Goal: Use online tool/utility: Utilize a website feature to perform a specific function

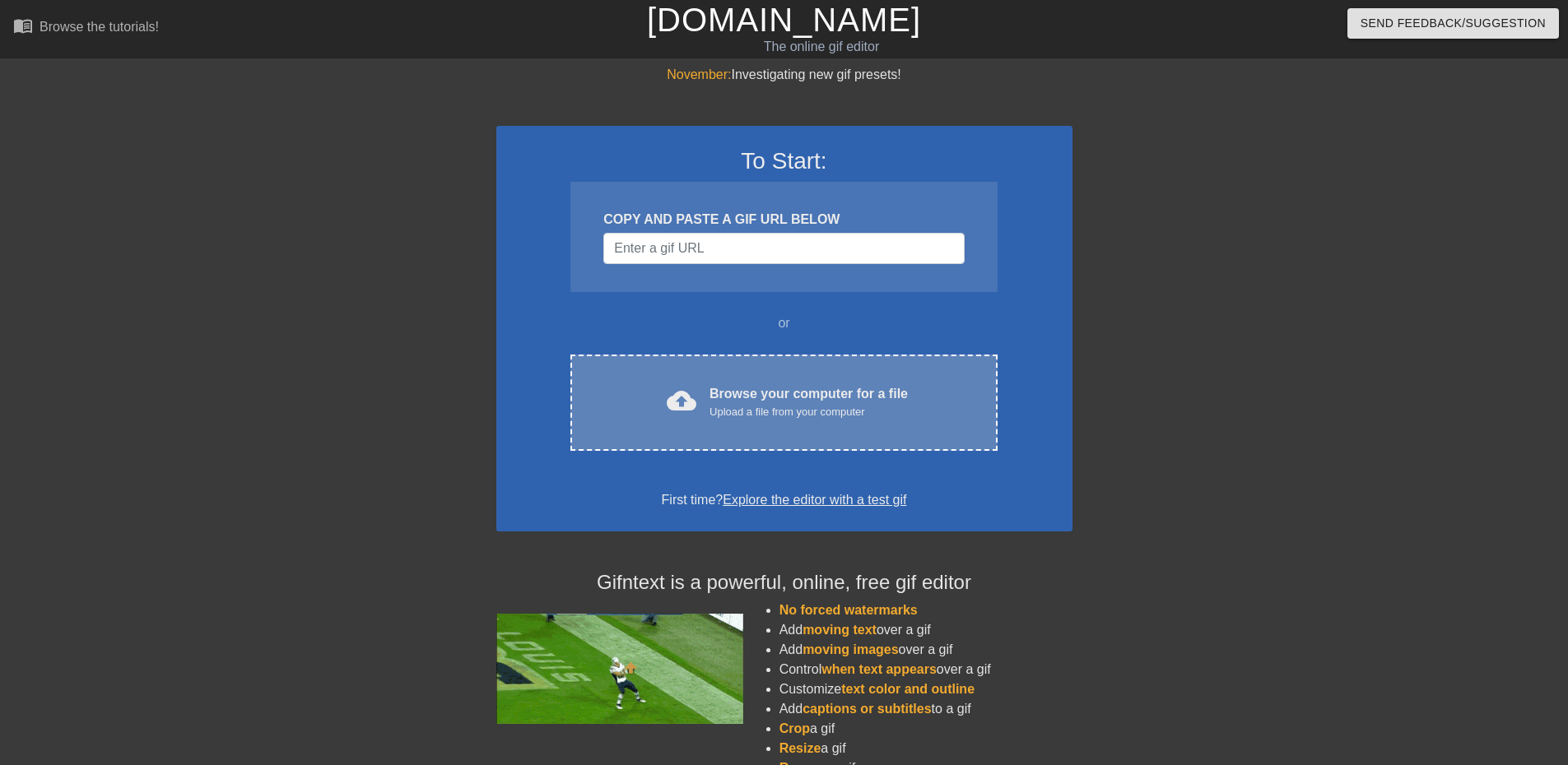
click at [711, 390] on div "Browse your computer for a file Upload a file from your computer" at bounding box center [809, 402] width 198 height 37
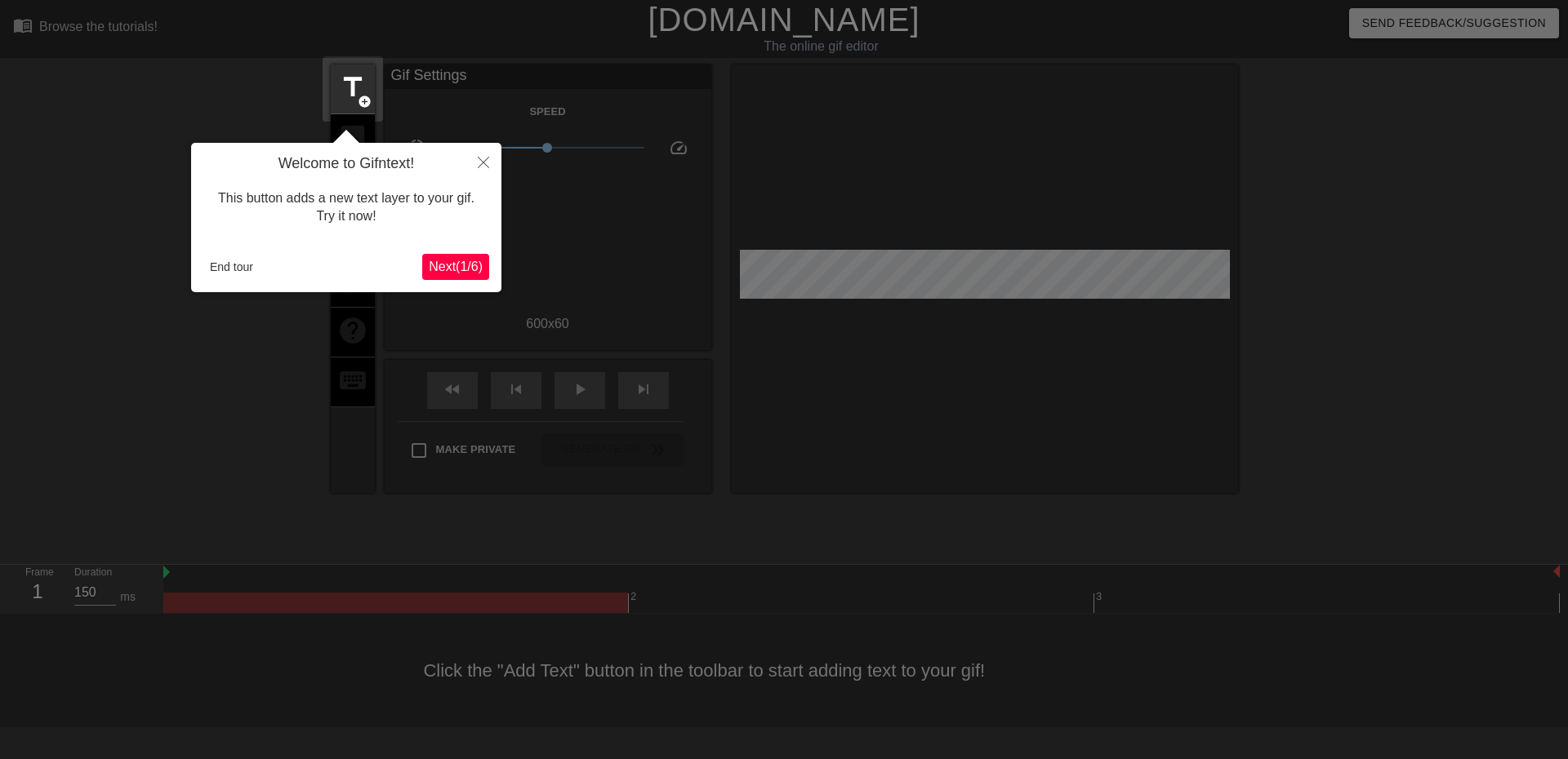
click at [477, 266] on span "Next ( 1 / 6 )" at bounding box center [455, 266] width 54 height 14
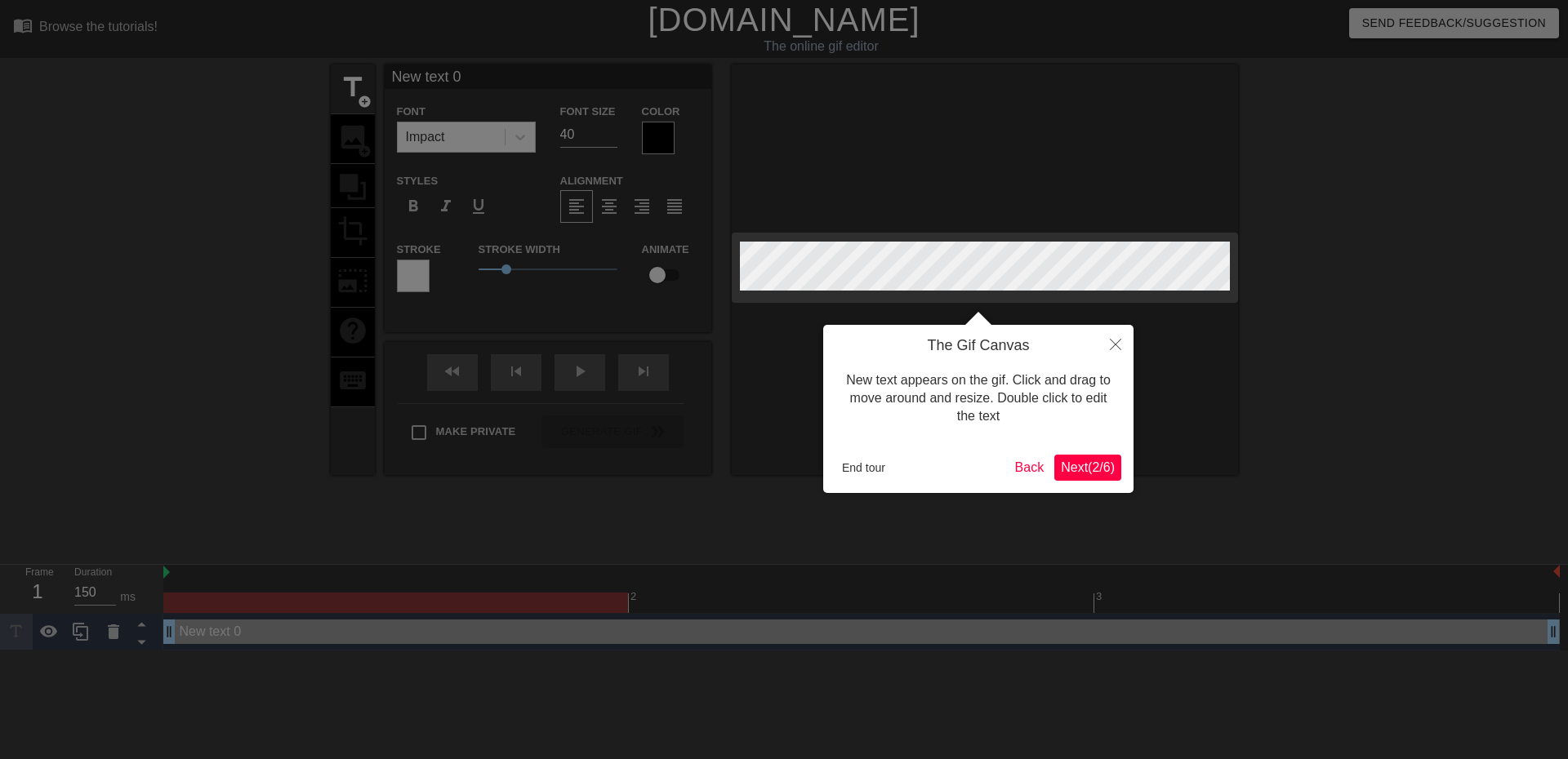
click at [1078, 457] on button "Next ( 2 / 6 )" at bounding box center [1087, 467] width 67 height 26
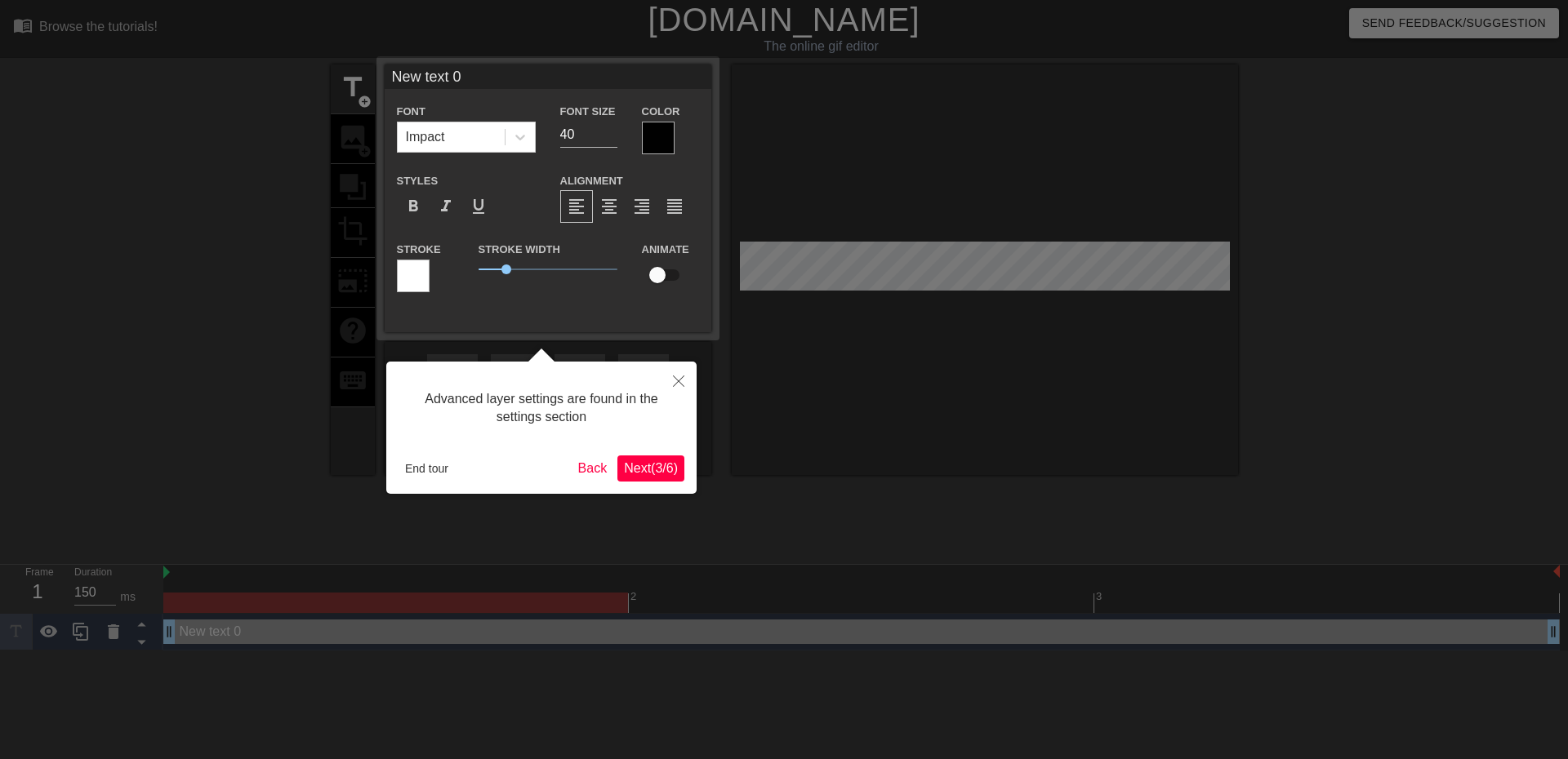
click at [653, 475] on span "Next ( 3 / 6 )" at bounding box center [650, 468] width 54 height 14
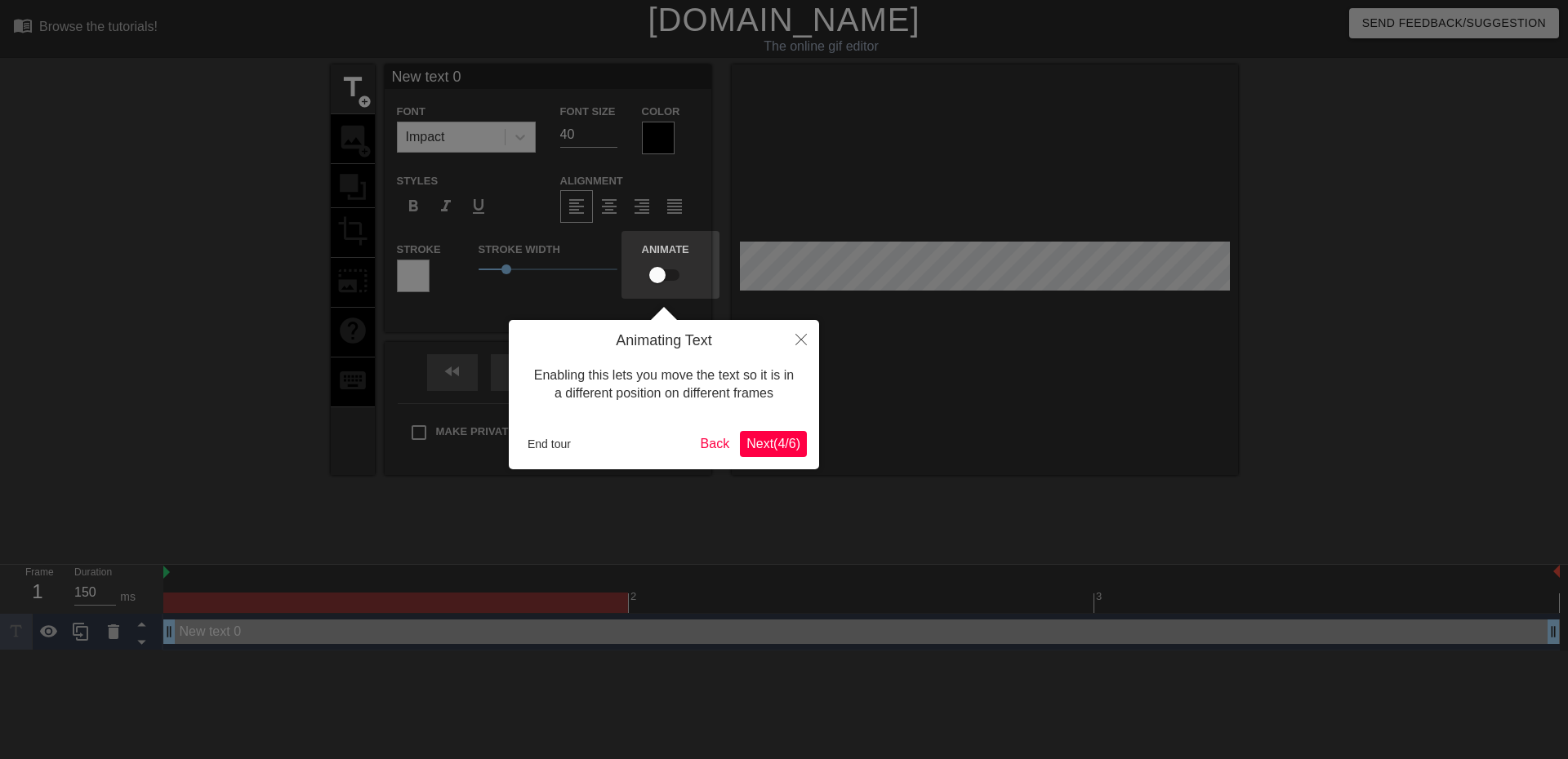
click at [766, 444] on span "Next ( 4 / 6 )" at bounding box center [773, 444] width 54 height 14
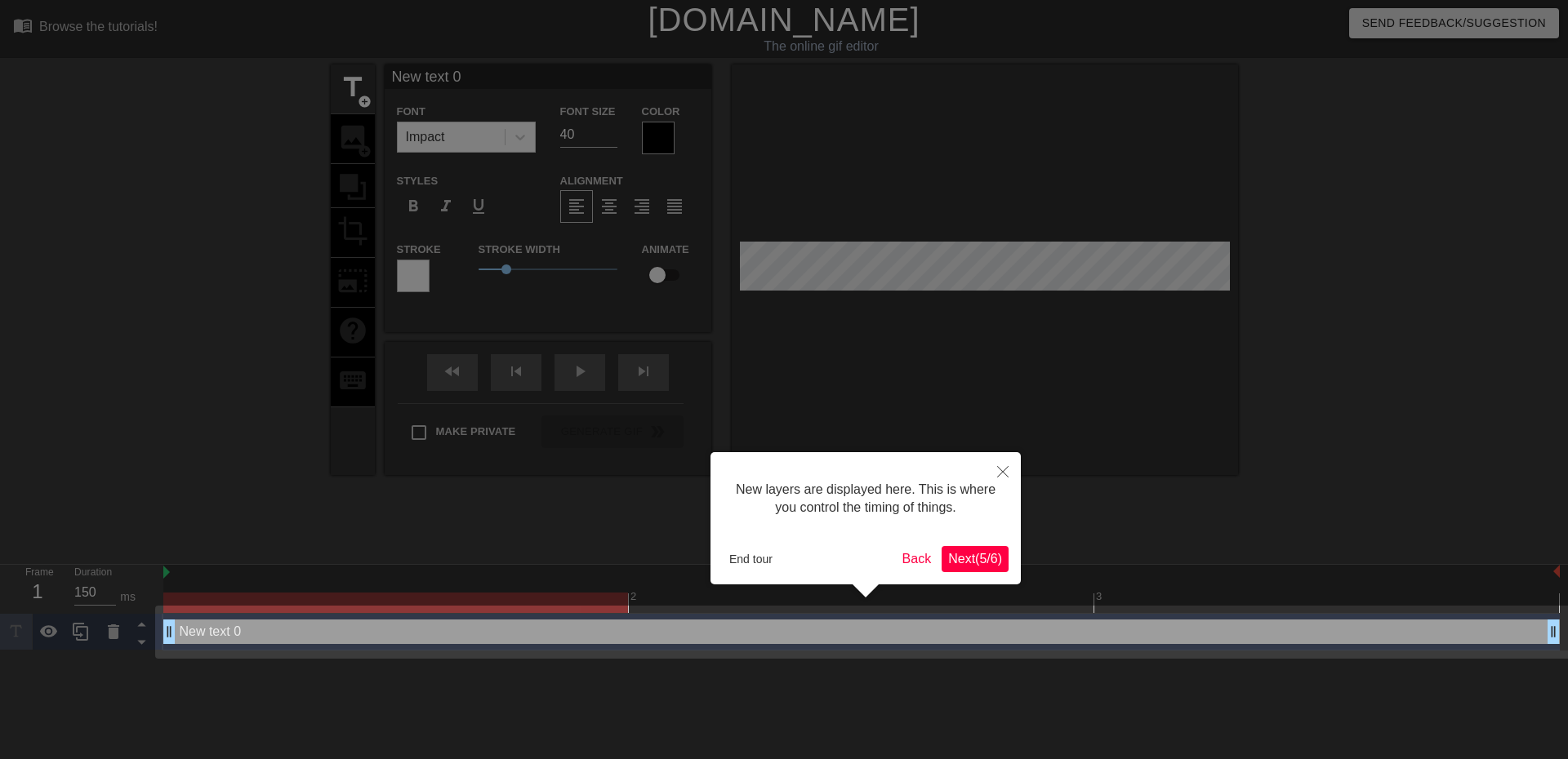
click at [951, 554] on span "Next ( 5 / 6 )" at bounding box center [974, 559] width 54 height 14
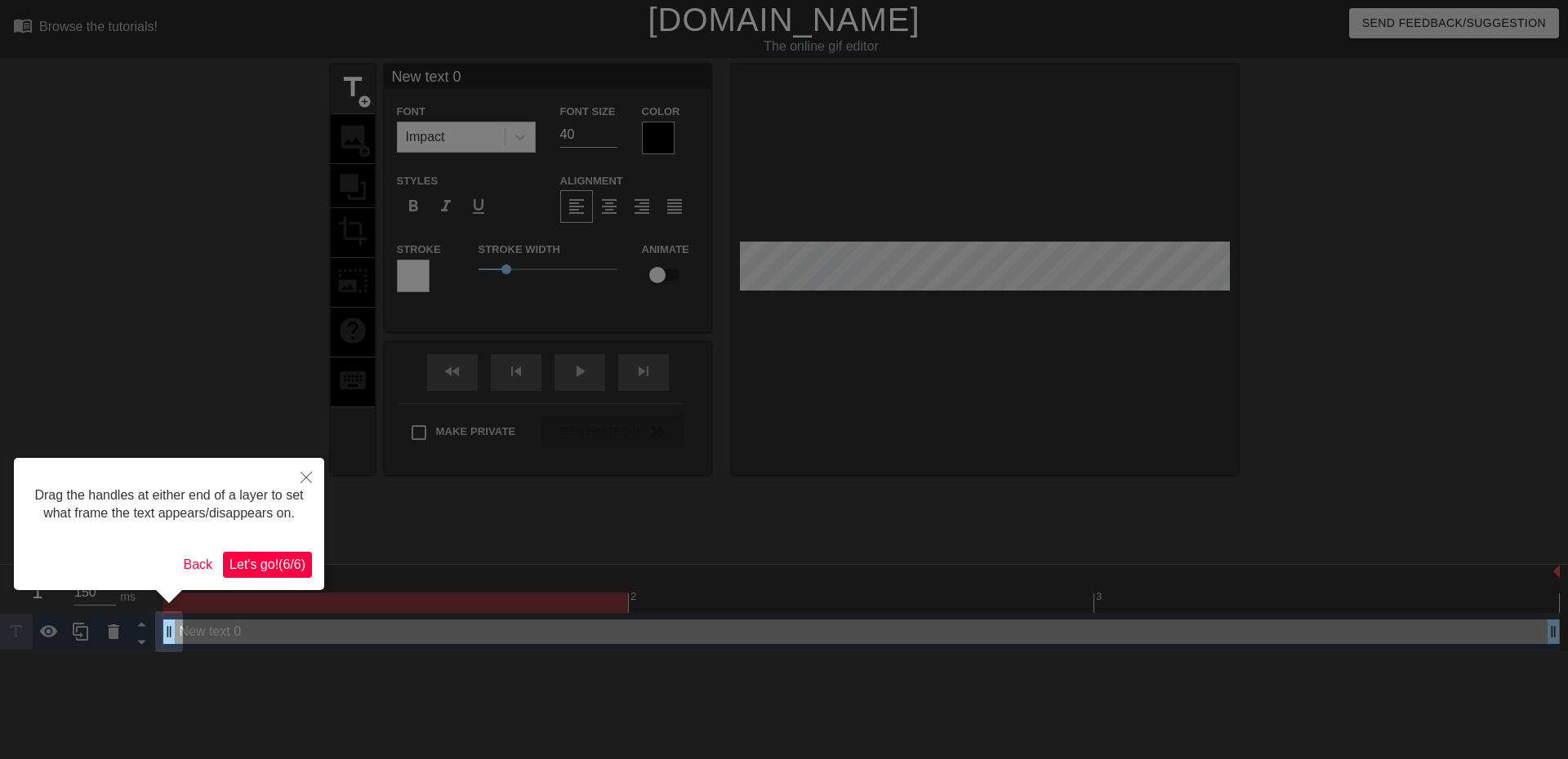
click at [296, 557] on span "Let's go! ( 6 / 6 )" at bounding box center [267, 564] width 76 height 14
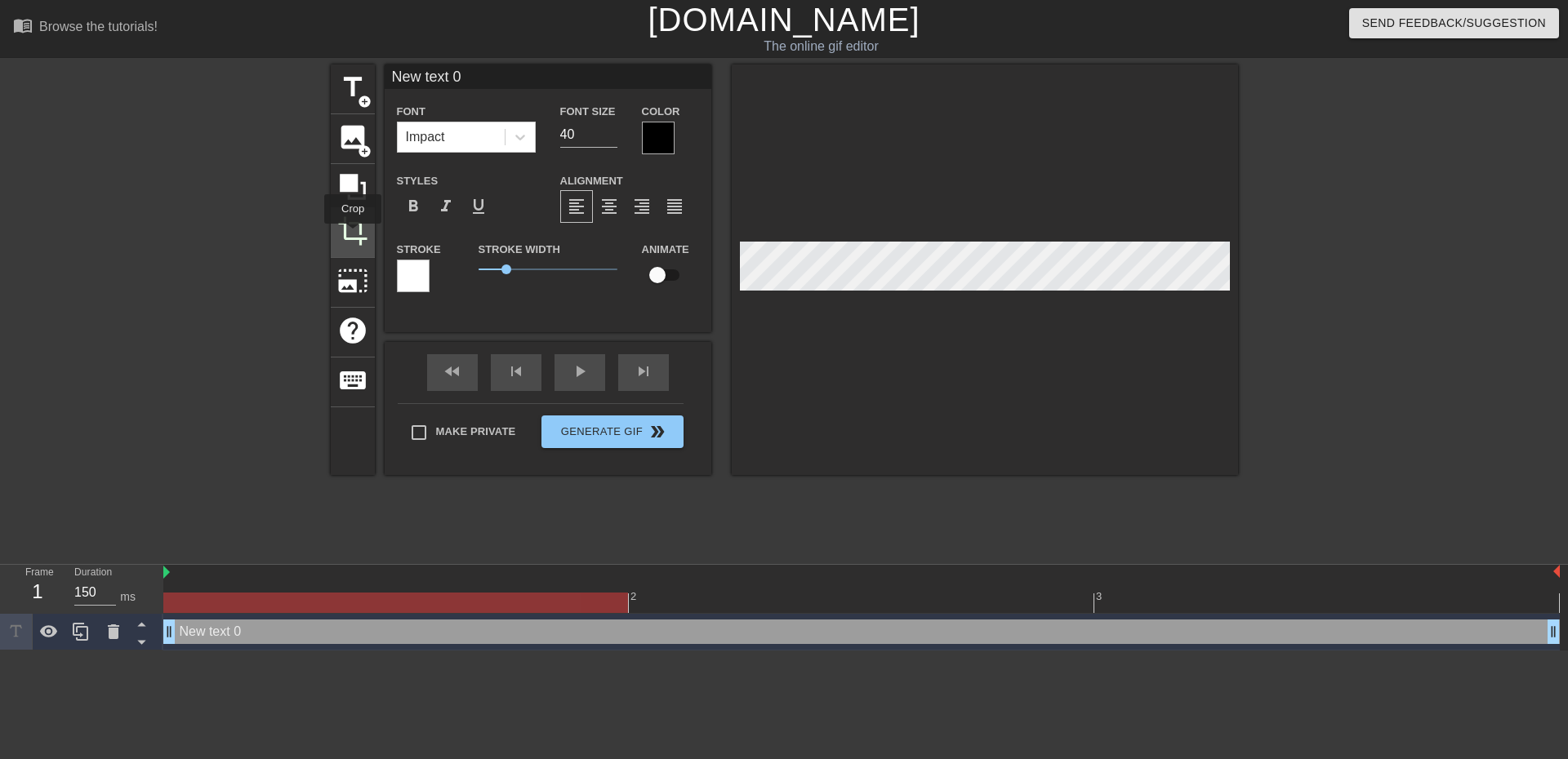
click at [353, 235] on span "crop" at bounding box center [353, 231] width 31 height 31
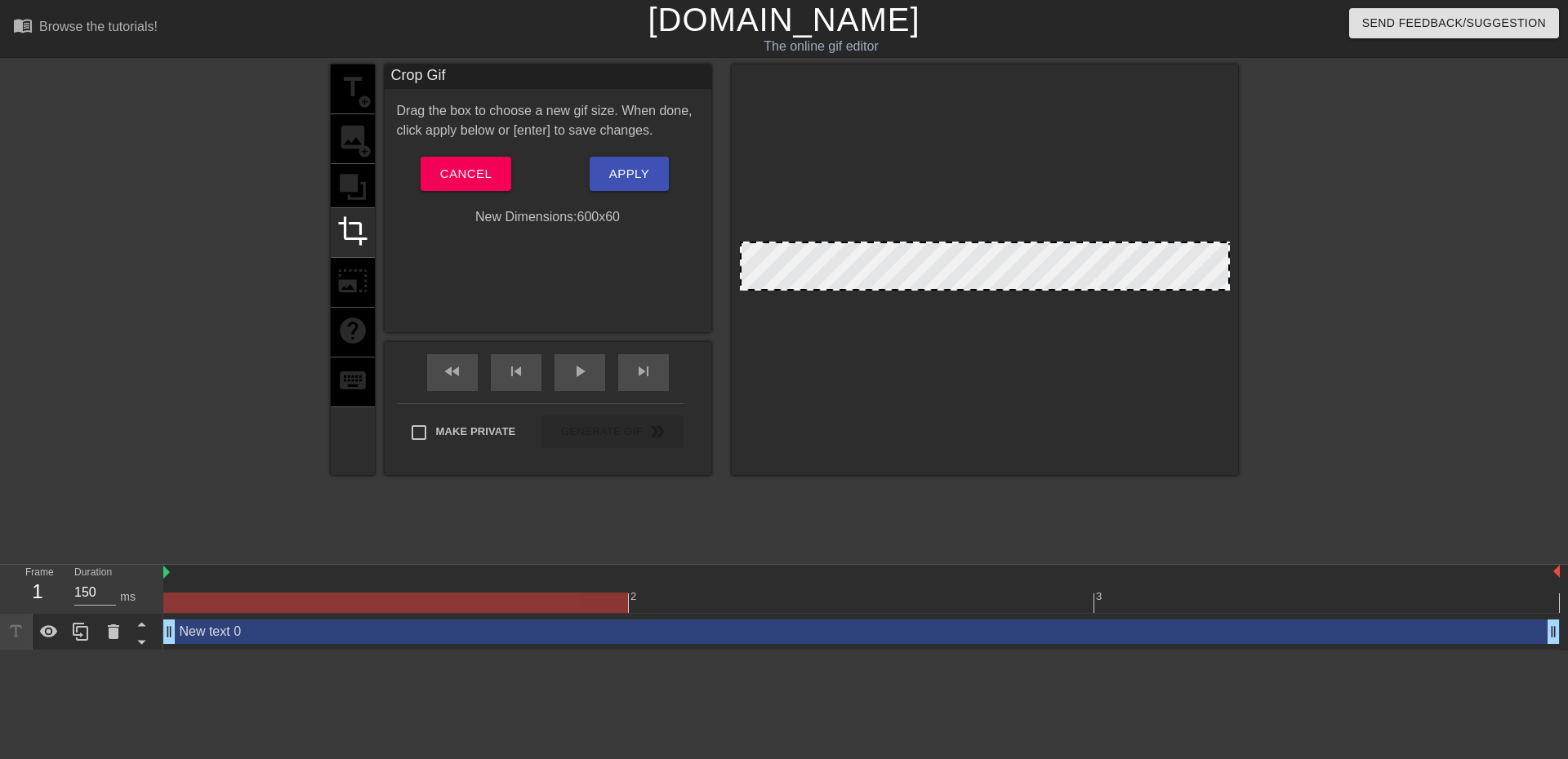
drag, startPoint x: 1223, startPoint y: 289, endPoint x: 1255, endPoint y: 334, distance: 55.2
click at [1255, 334] on div "title add_circle image add_circle crop photo_size_select_large help keyboard Cr…" at bounding box center [784, 309] width 1568 height 490
click at [347, 281] on div "title add_circle image add_circle crop photo_size_select_large help keyboard" at bounding box center [353, 269] width 44 height 410
click at [348, 204] on div "title add_circle image add_circle crop photo_size_select_large help keyboard" at bounding box center [353, 269] width 44 height 410
click at [346, 189] on div "title add_circle image add_circle crop photo_size_select_large help keyboard" at bounding box center [353, 269] width 44 height 410
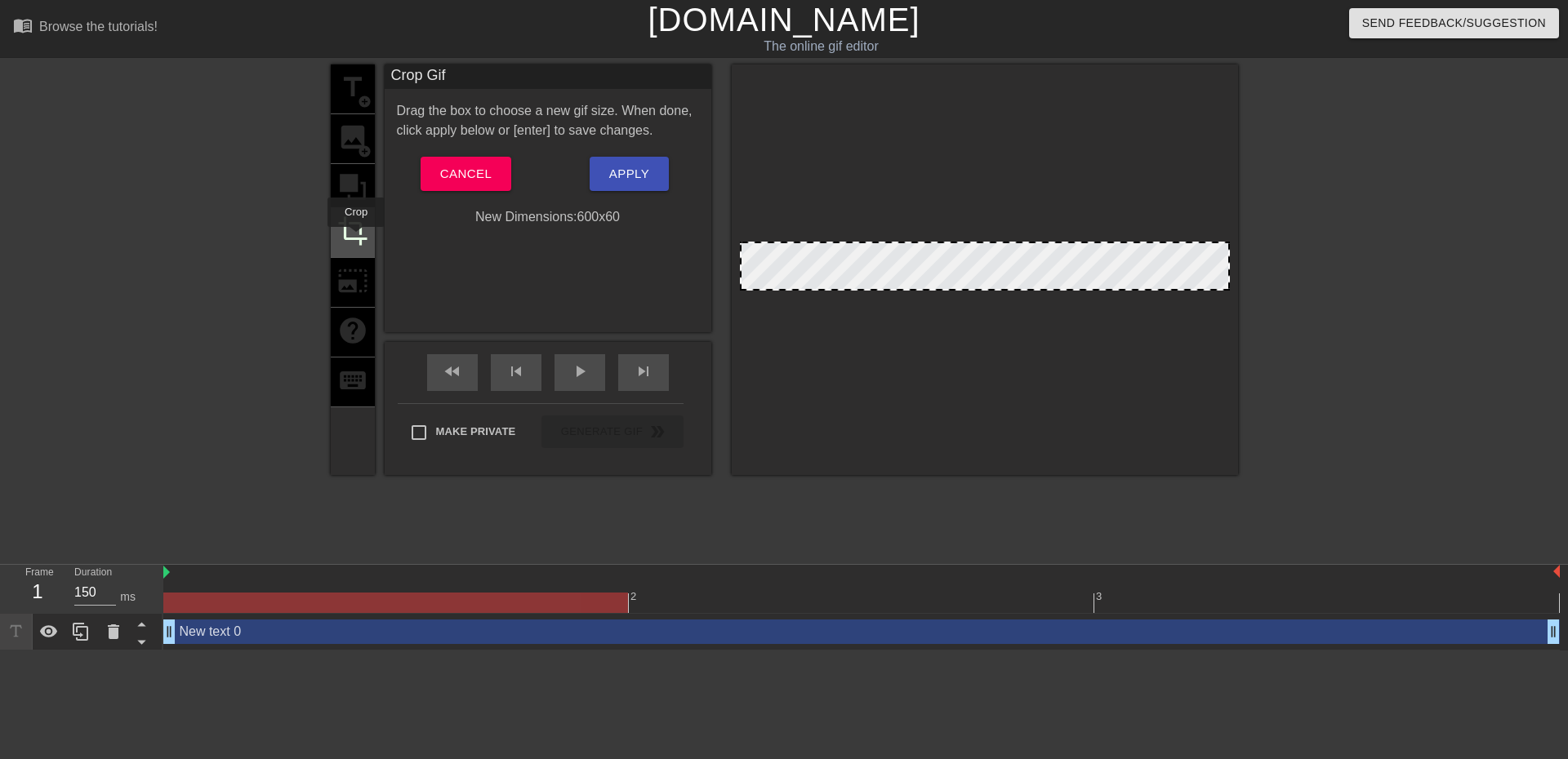
click at [356, 238] on span "crop" at bounding box center [353, 231] width 31 height 31
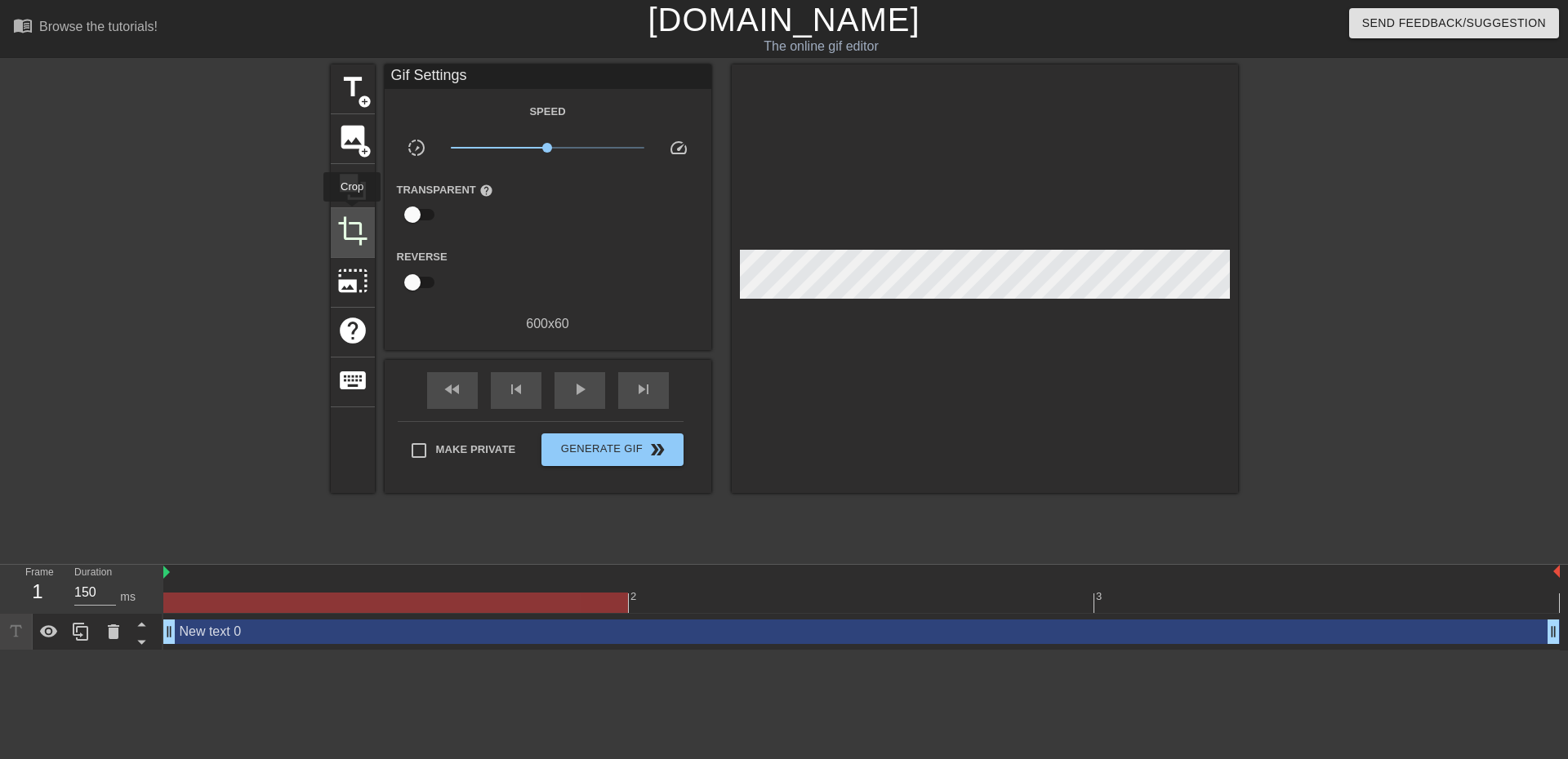
click at [352, 213] on div "crop" at bounding box center [353, 233] width 44 height 50
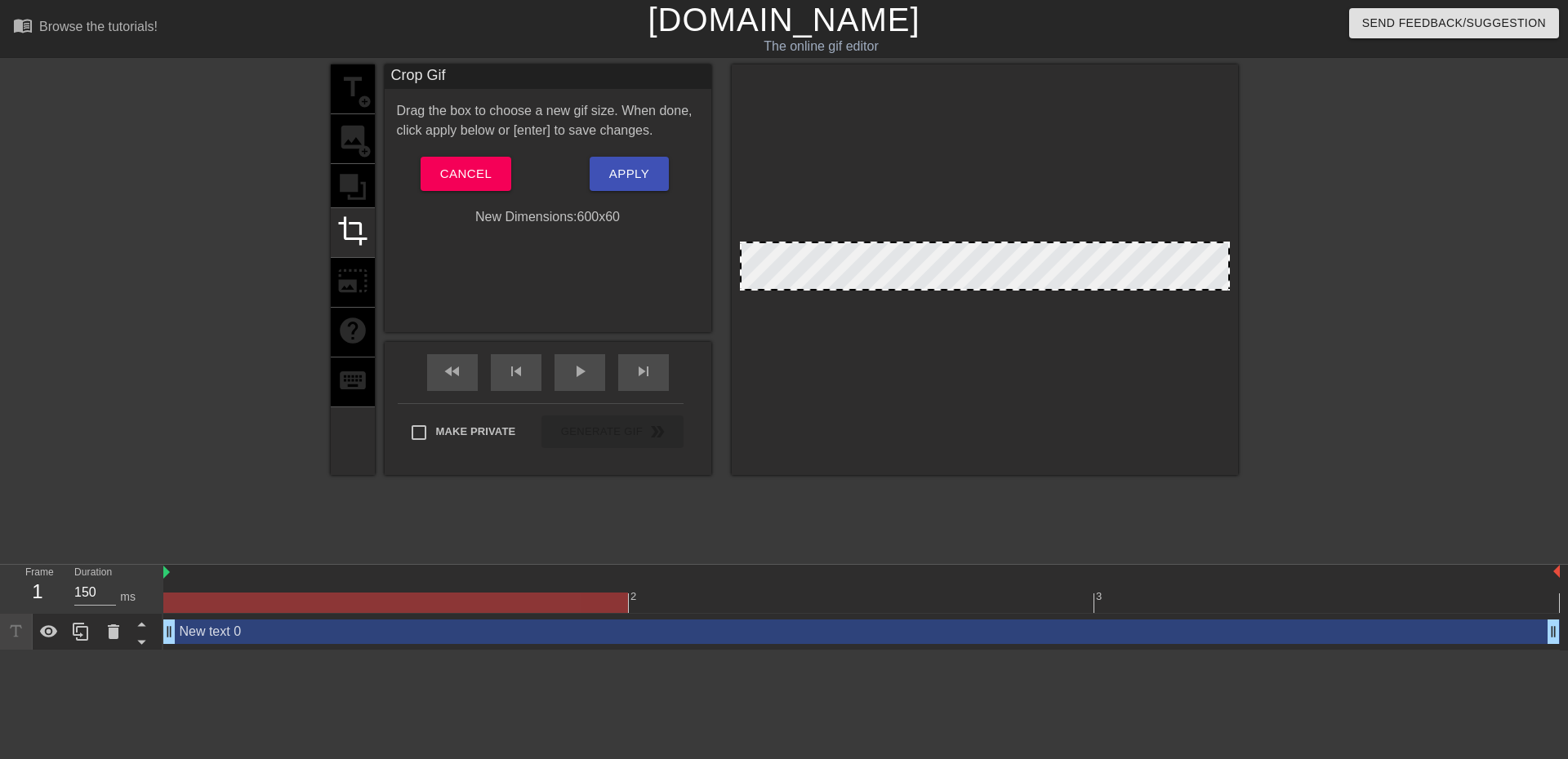
click at [342, 191] on div "title add_circle image add_circle crop photo_size_select_large help keyboard" at bounding box center [353, 269] width 44 height 410
click at [459, 159] on button "Cancel" at bounding box center [465, 173] width 91 height 34
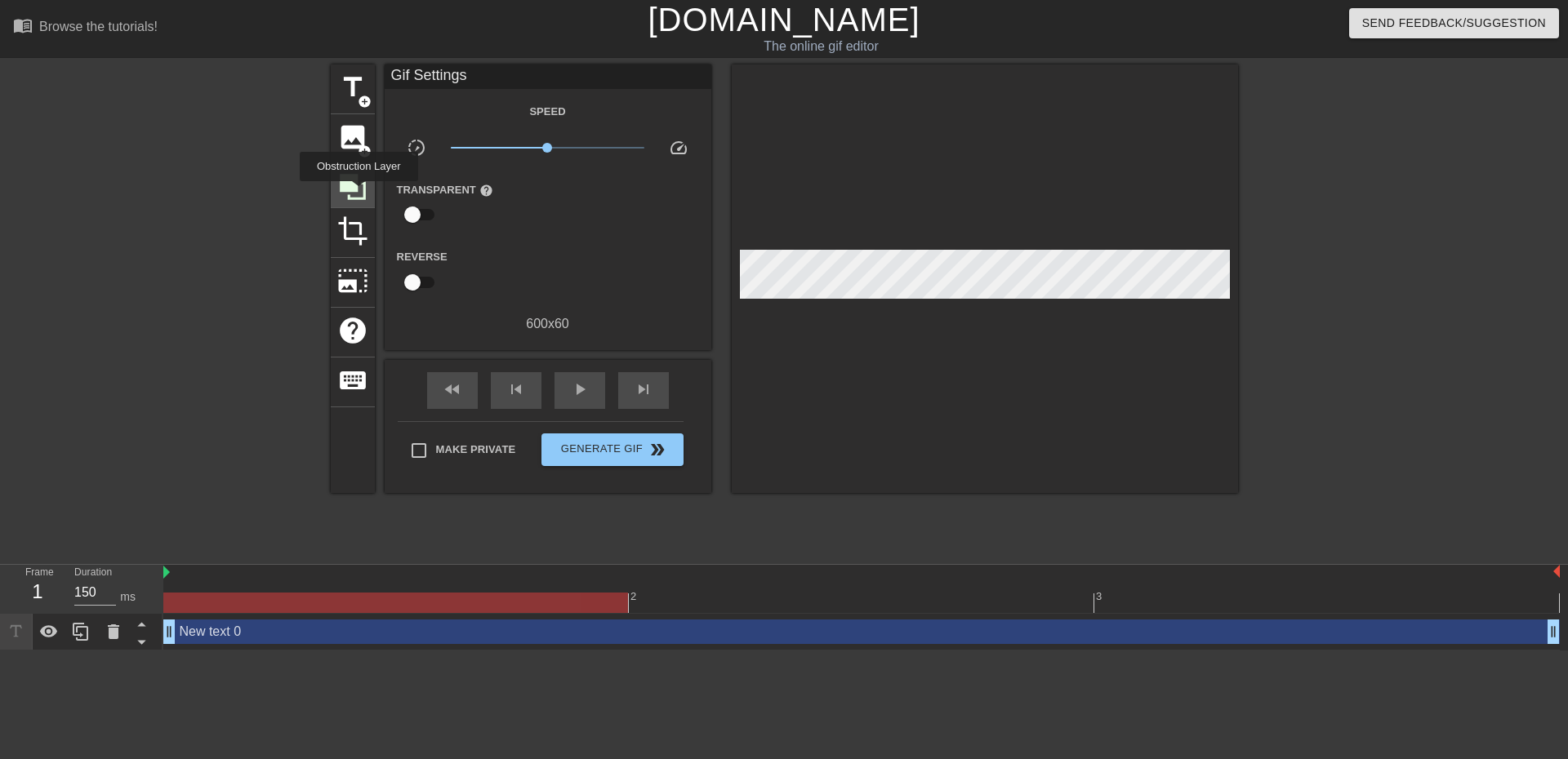
click at [358, 193] on icon at bounding box center [353, 187] width 31 height 31
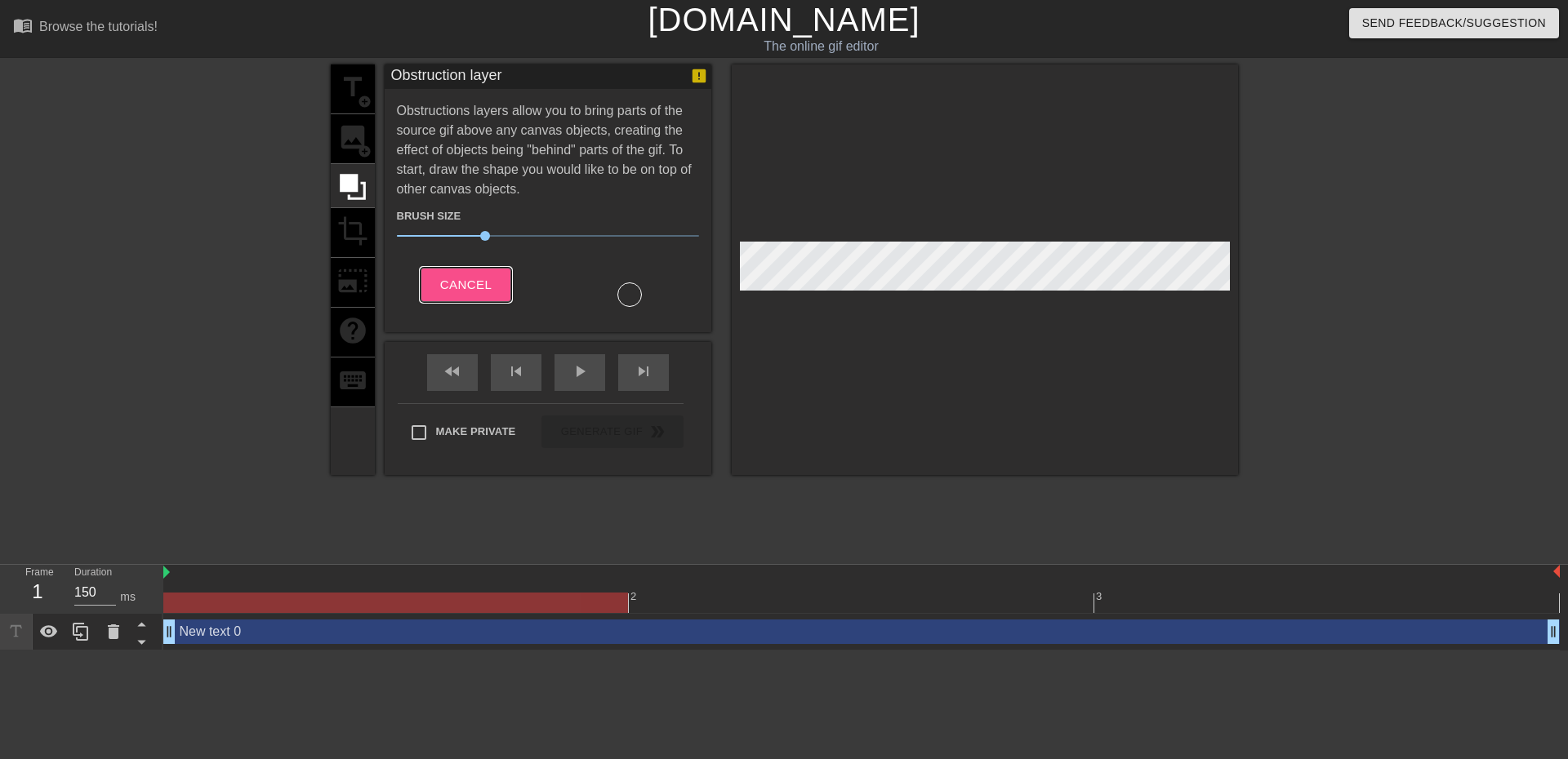
click at [433, 289] on button "Cancel" at bounding box center [465, 284] width 91 height 34
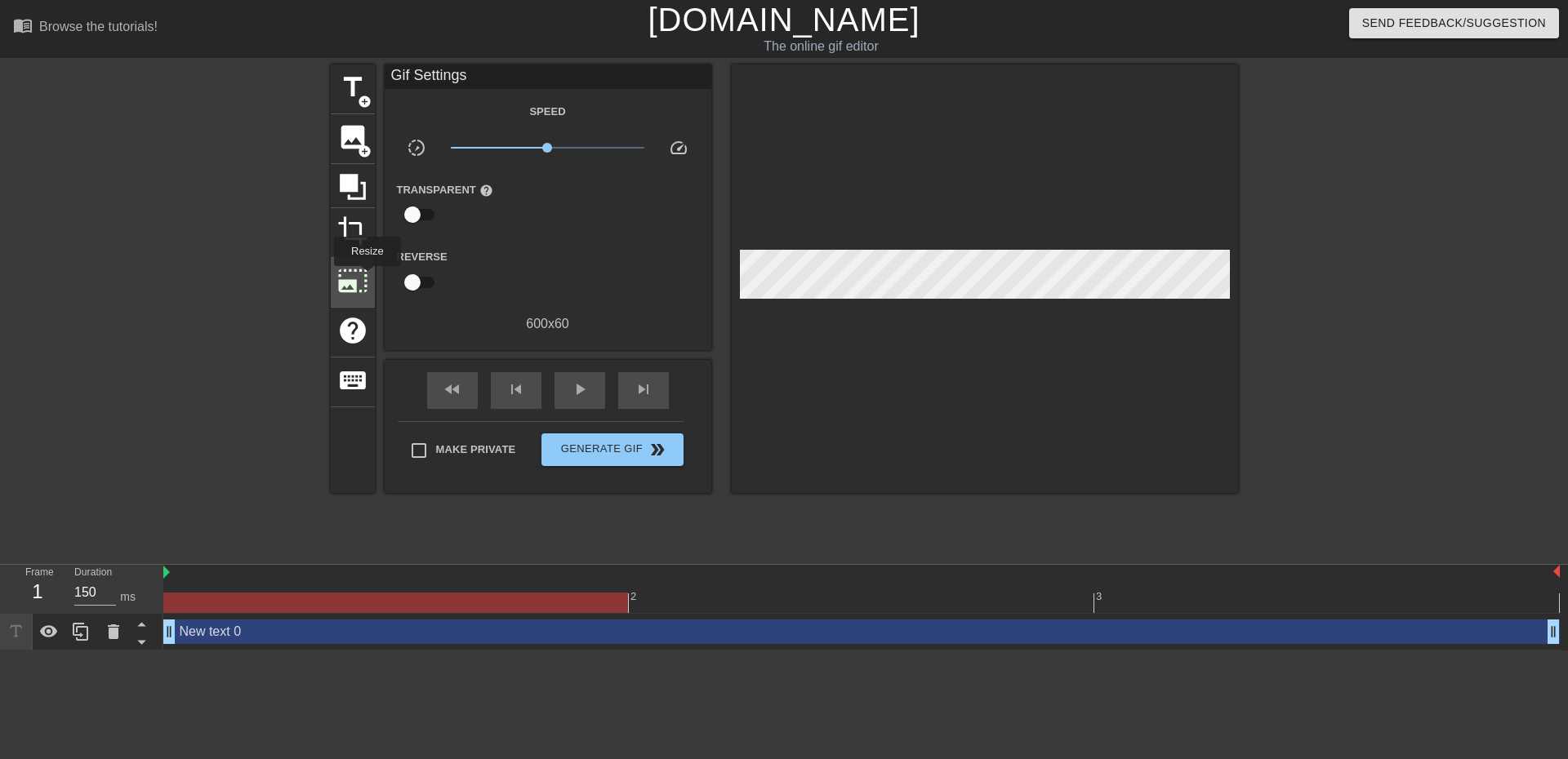
click at [366, 277] on span "photo_size_select_large" at bounding box center [353, 281] width 31 height 31
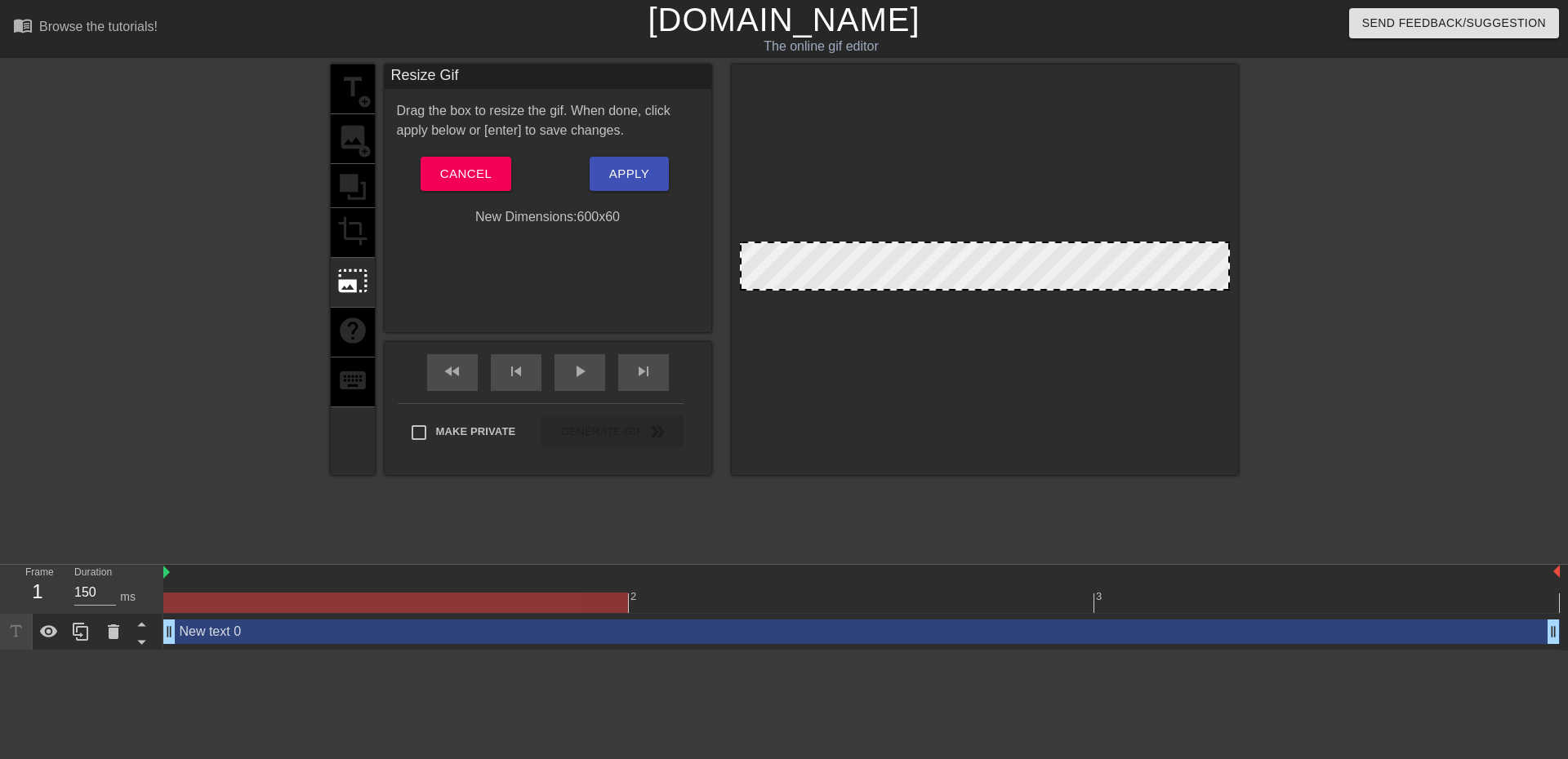
drag, startPoint x: 1227, startPoint y: 289, endPoint x: 909, endPoint y: 262, distance: 319.1
click at [1244, 321] on div "title add_circle image add_circle crop photo_size_select_large help keyboard Re…" at bounding box center [784, 309] width 1568 height 490
click at [465, 179] on span "Cancel" at bounding box center [465, 174] width 52 height 22
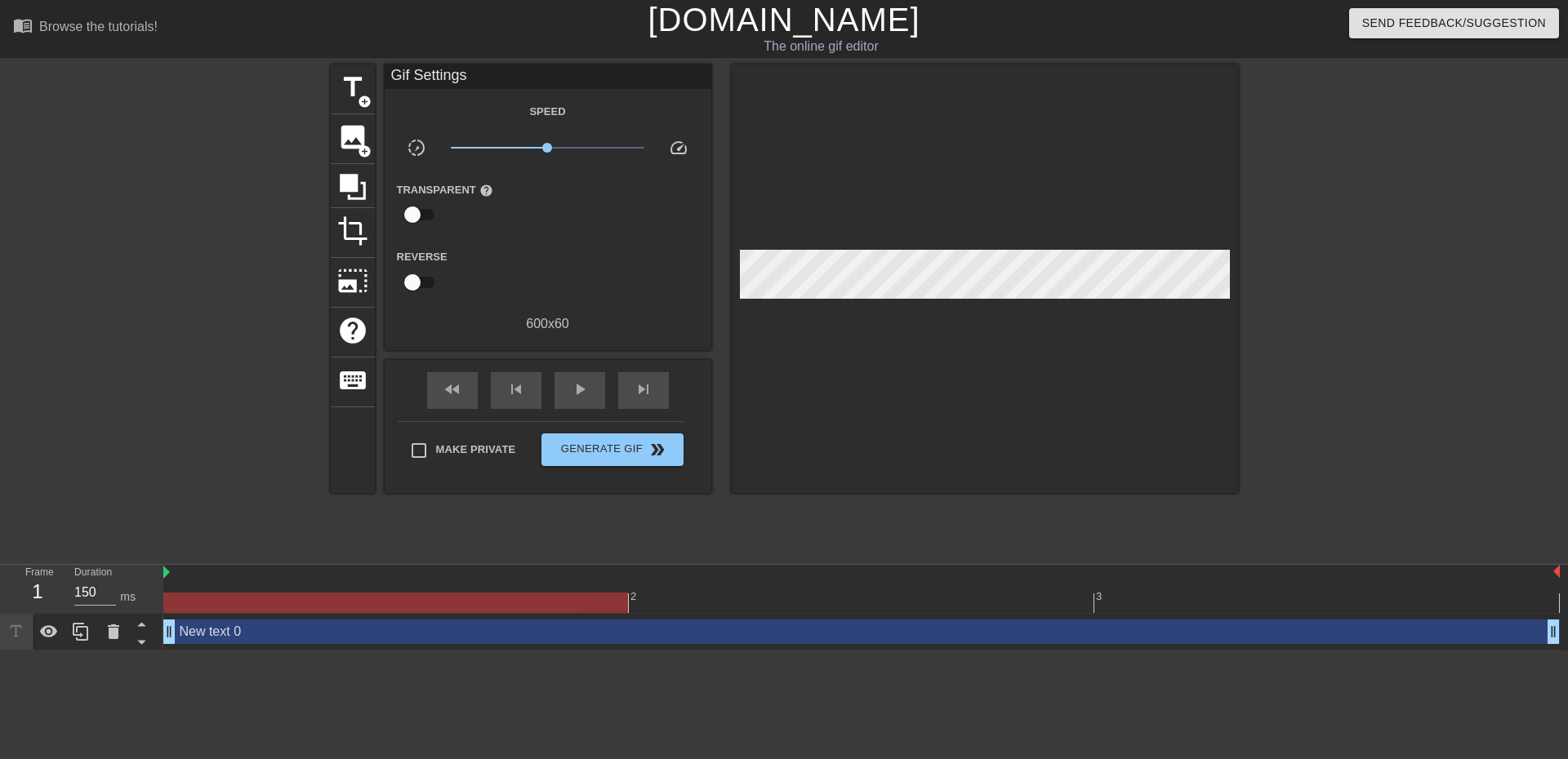
click at [744, 10] on link "[DOMAIN_NAME]" at bounding box center [784, 20] width 272 height 36
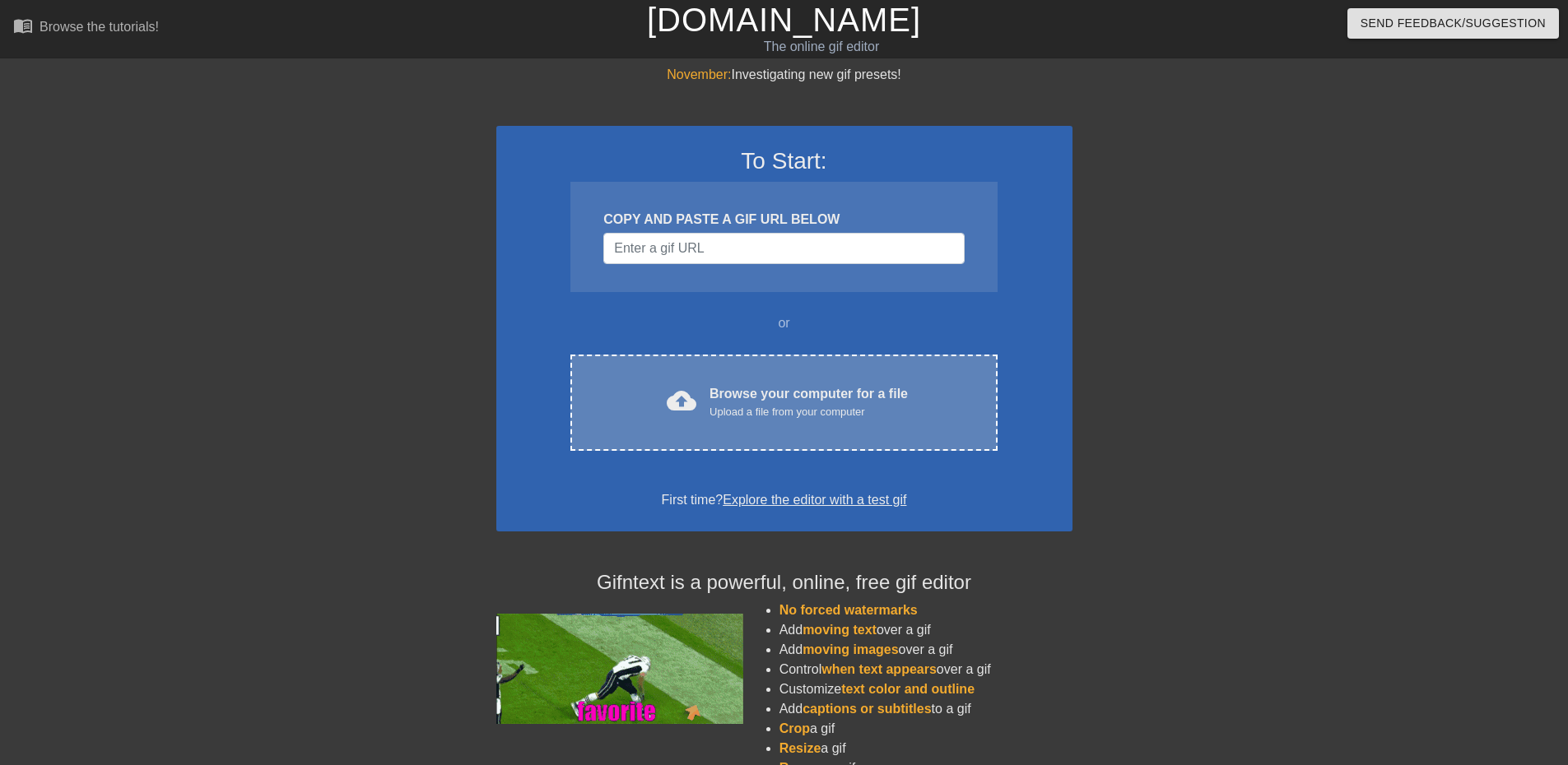
click at [834, 404] on div "Upload a file from your computer" at bounding box center [809, 412] width 198 height 17
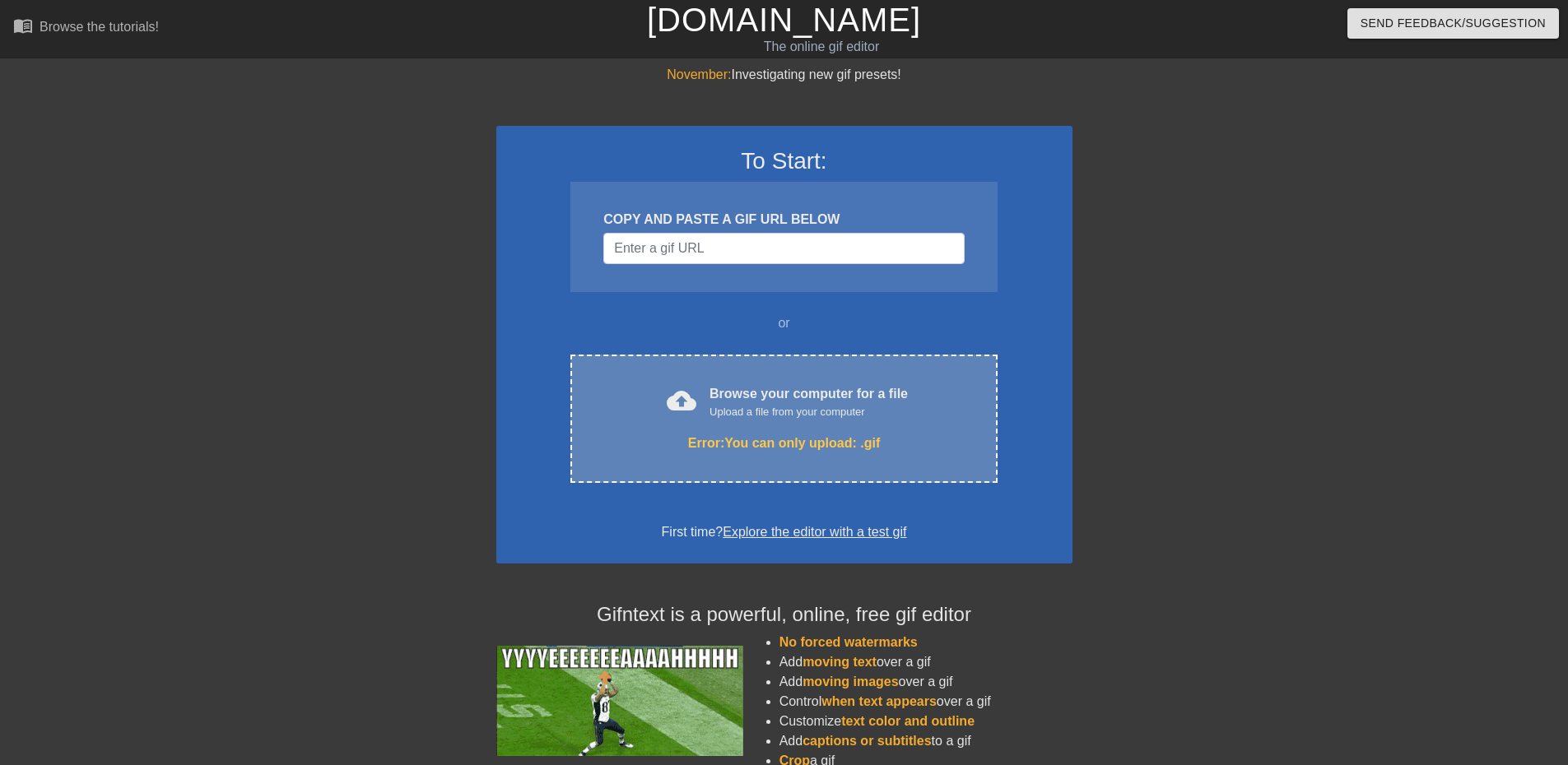
click at [759, 403] on div "Browse your computer for a file Upload a file from your computer" at bounding box center [809, 402] width 198 height 37
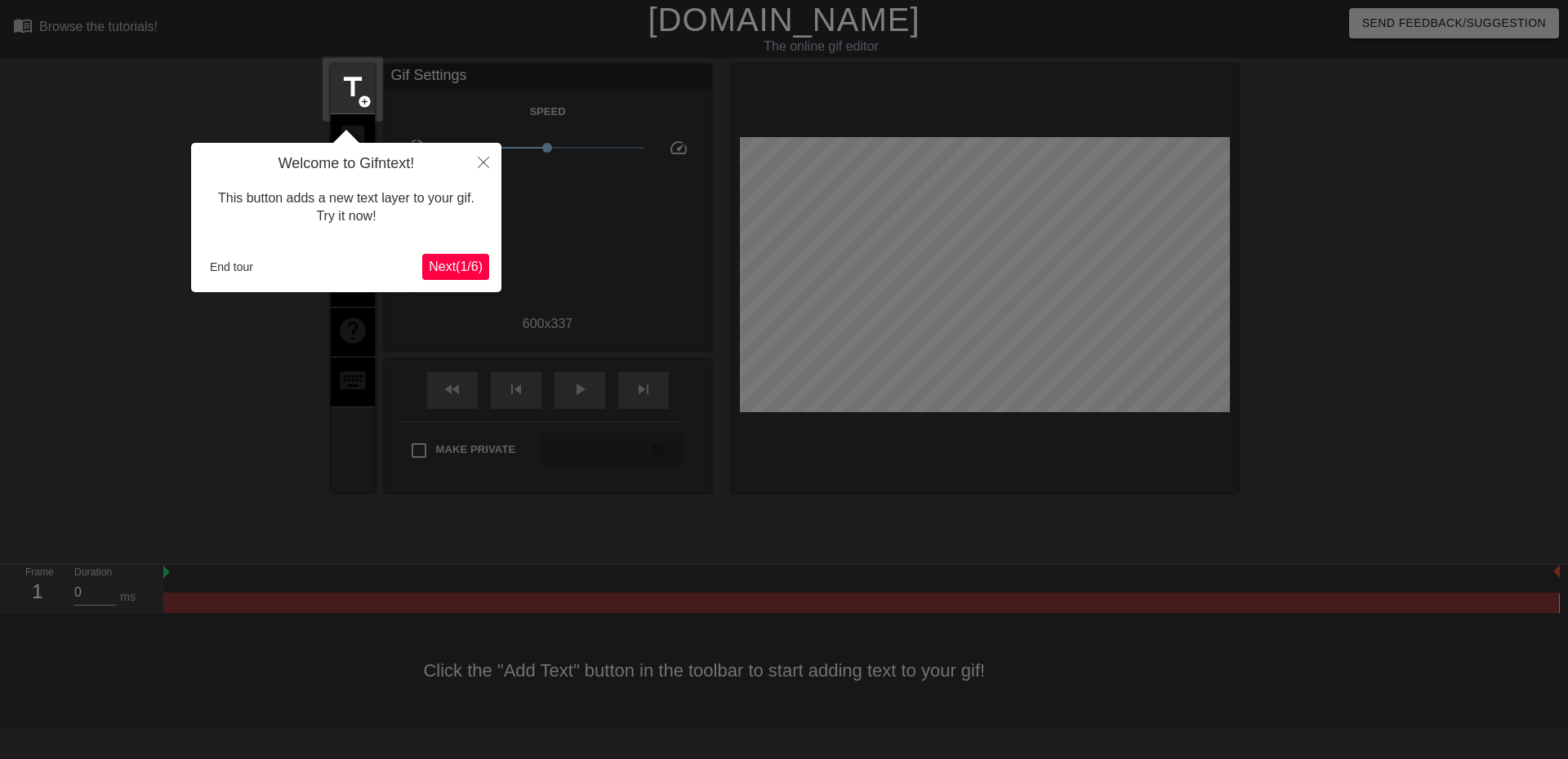
click at [464, 272] on span "Next ( 1 / 6 )" at bounding box center [455, 266] width 54 height 14
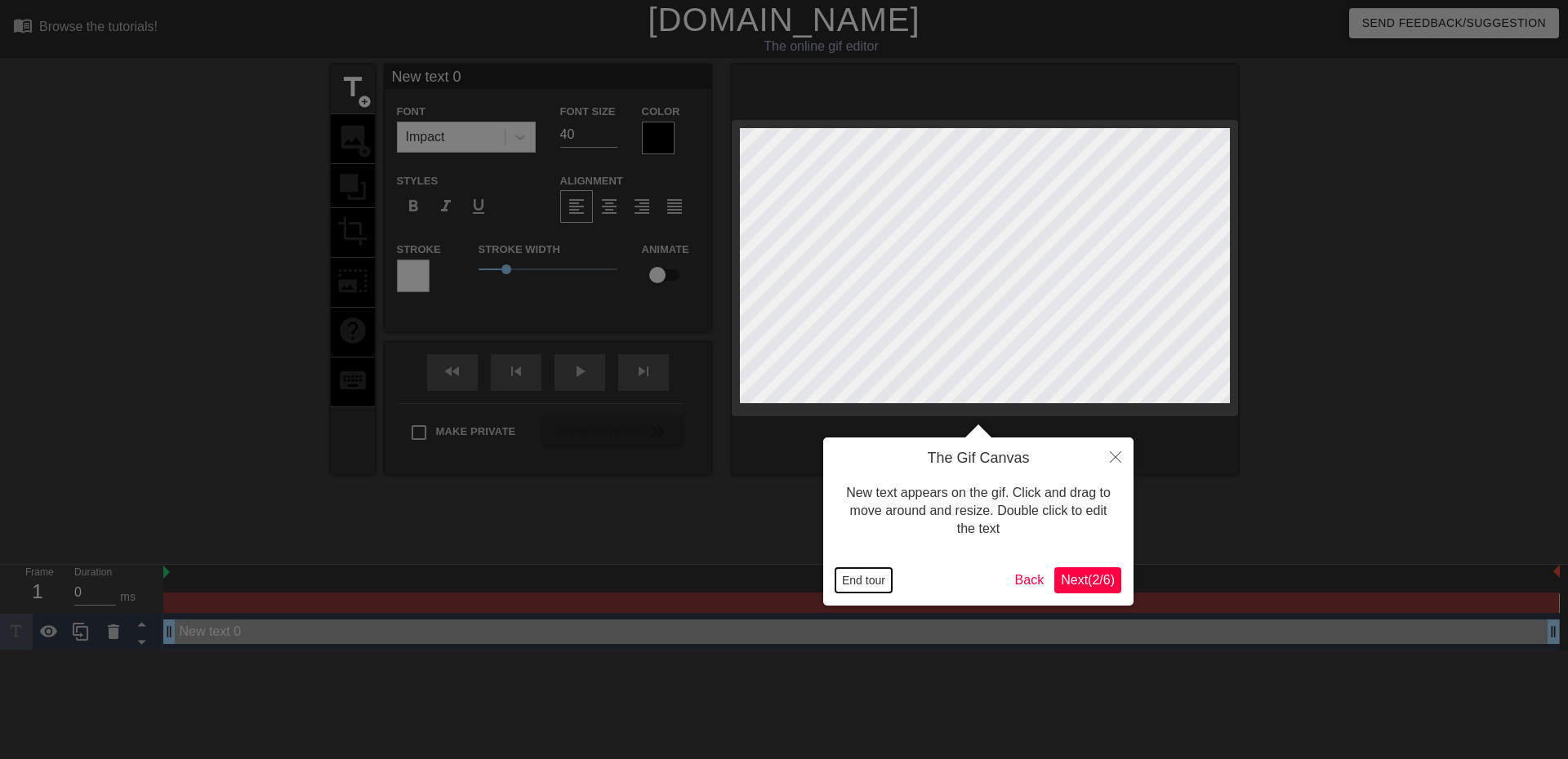
click at [859, 580] on button "End tour" at bounding box center [864, 580] width 57 height 24
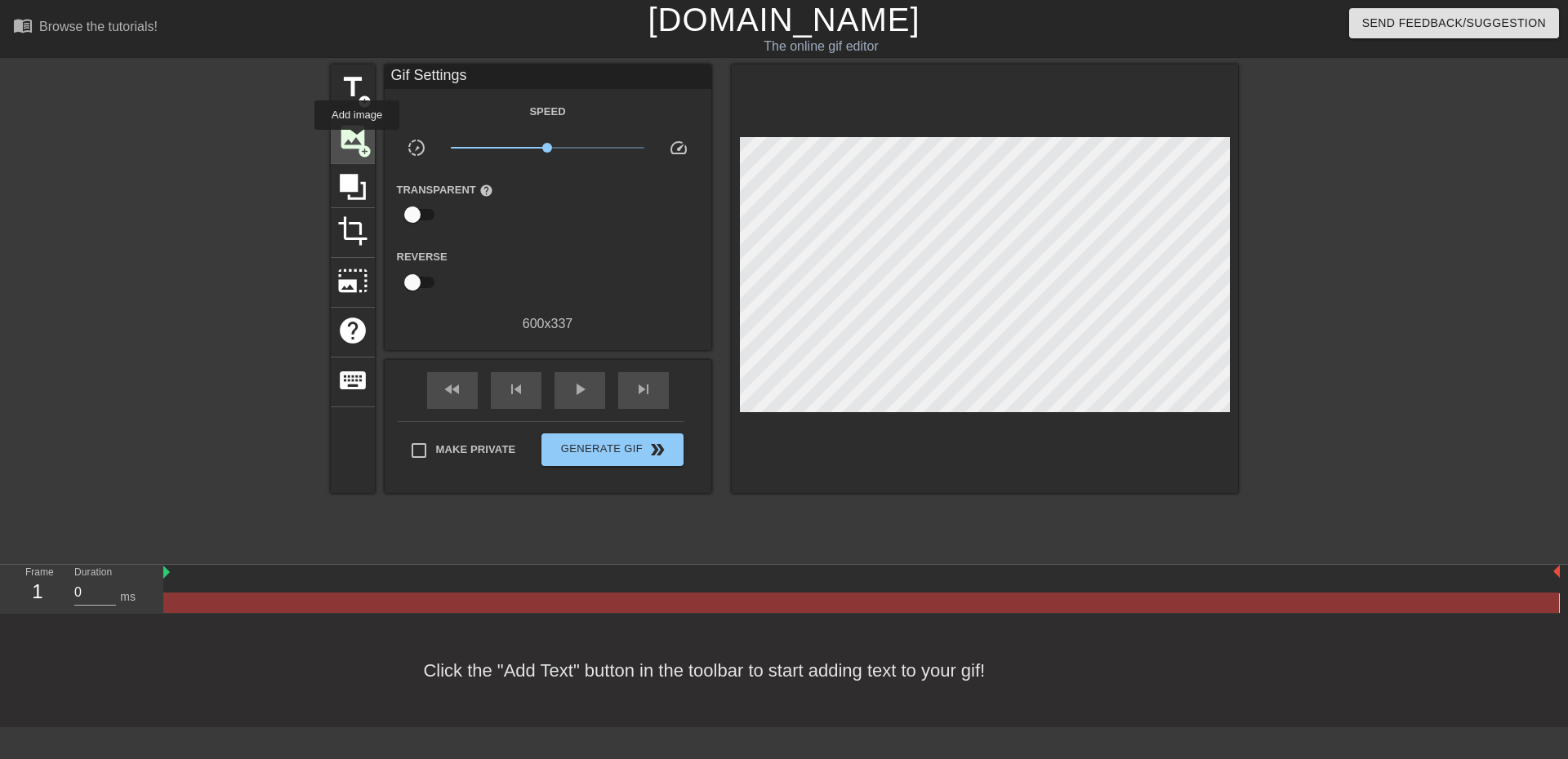
click at [356, 139] on span "image" at bounding box center [353, 137] width 31 height 31
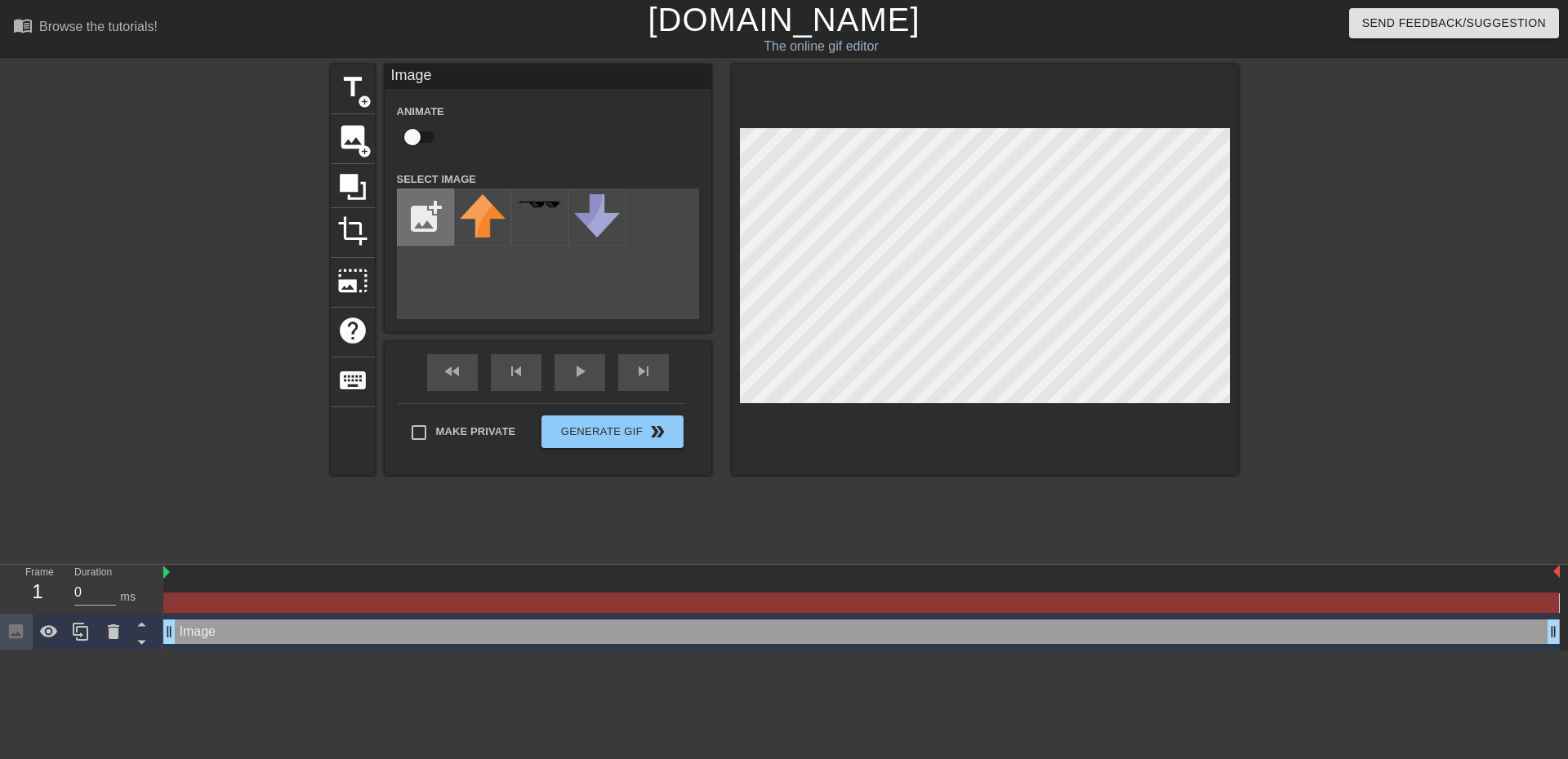
click at [426, 228] on input "file" at bounding box center [425, 216] width 56 height 56
type input "C:\fakepath\ezgif-4a09c38b5e3f5e.gif"
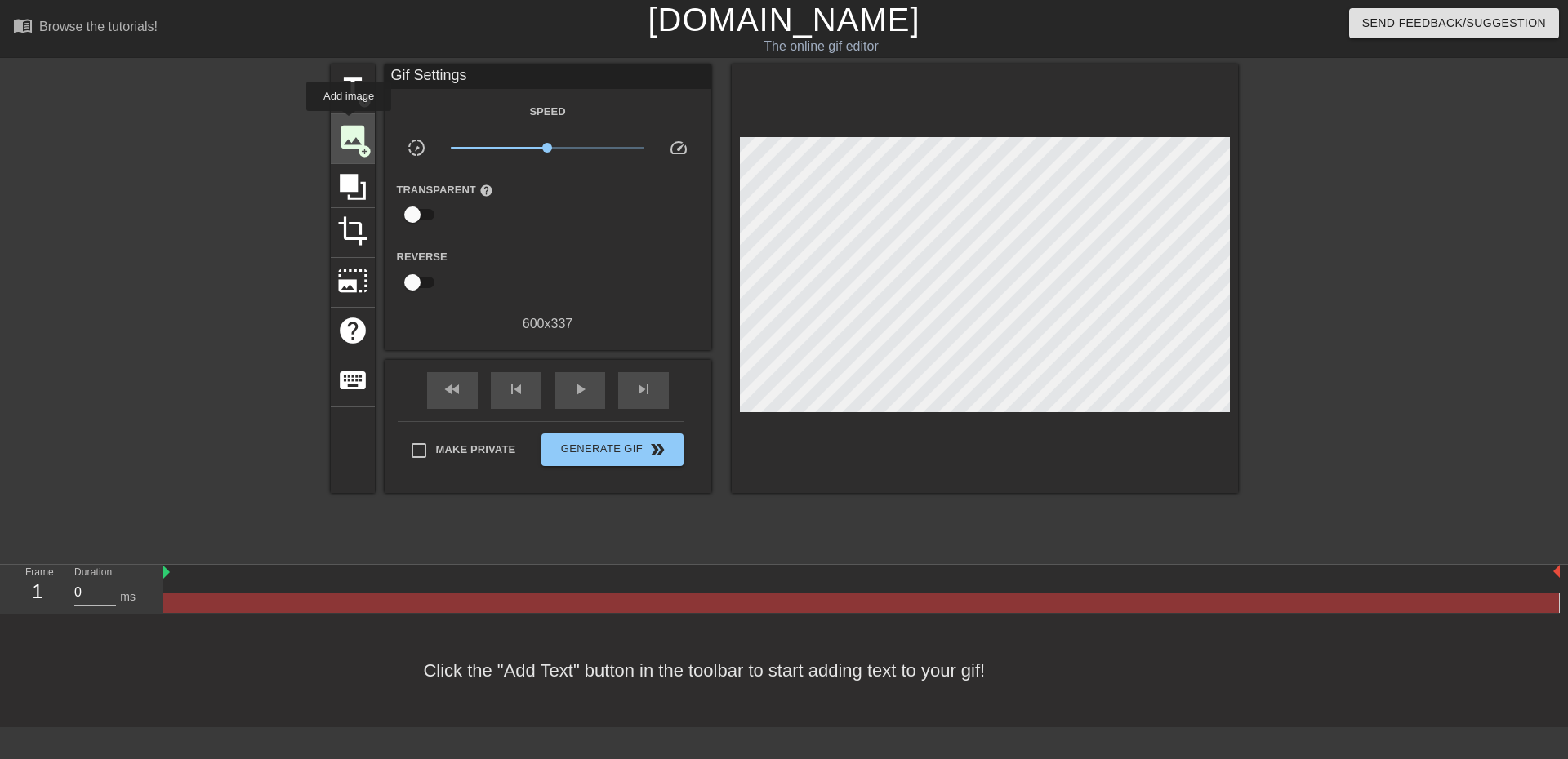
click at [349, 122] on span "image" at bounding box center [353, 137] width 31 height 31
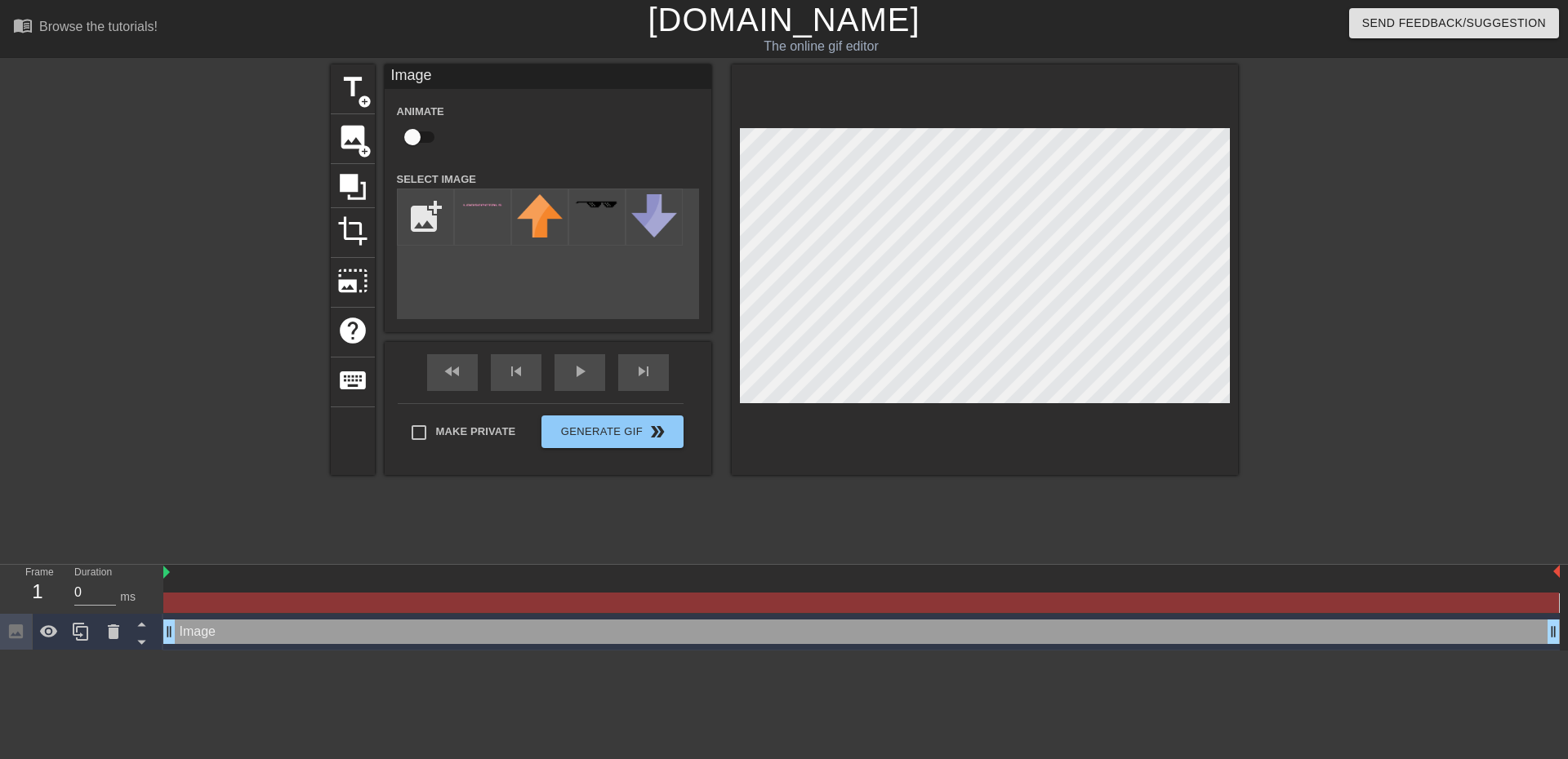
click at [957, 265] on div "title add_circle image add_circle crop photo_size_select_large help keyboard Im…" at bounding box center [784, 269] width 907 height 410
click at [478, 224] on div at bounding box center [483, 217] width 57 height 57
click at [1254, 356] on div "title add_circle image add_circle crop photo_size_select_large help keyboard Im…" at bounding box center [784, 309] width 1568 height 490
click at [356, 88] on span "title" at bounding box center [353, 87] width 31 height 31
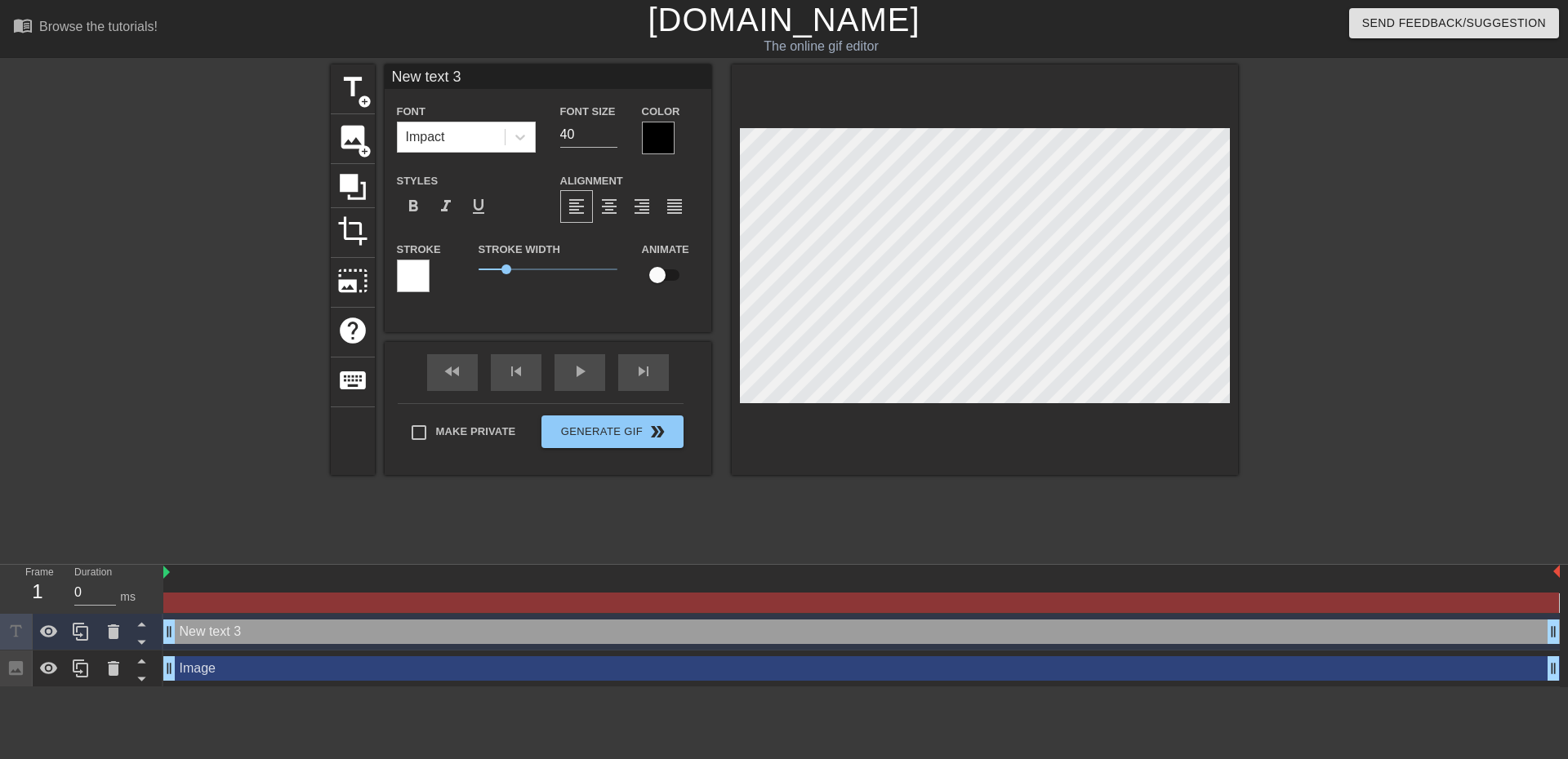
scroll to position [3, 5]
type input "M"
type textarea "M"
type input "ME"
type textarea "ME"
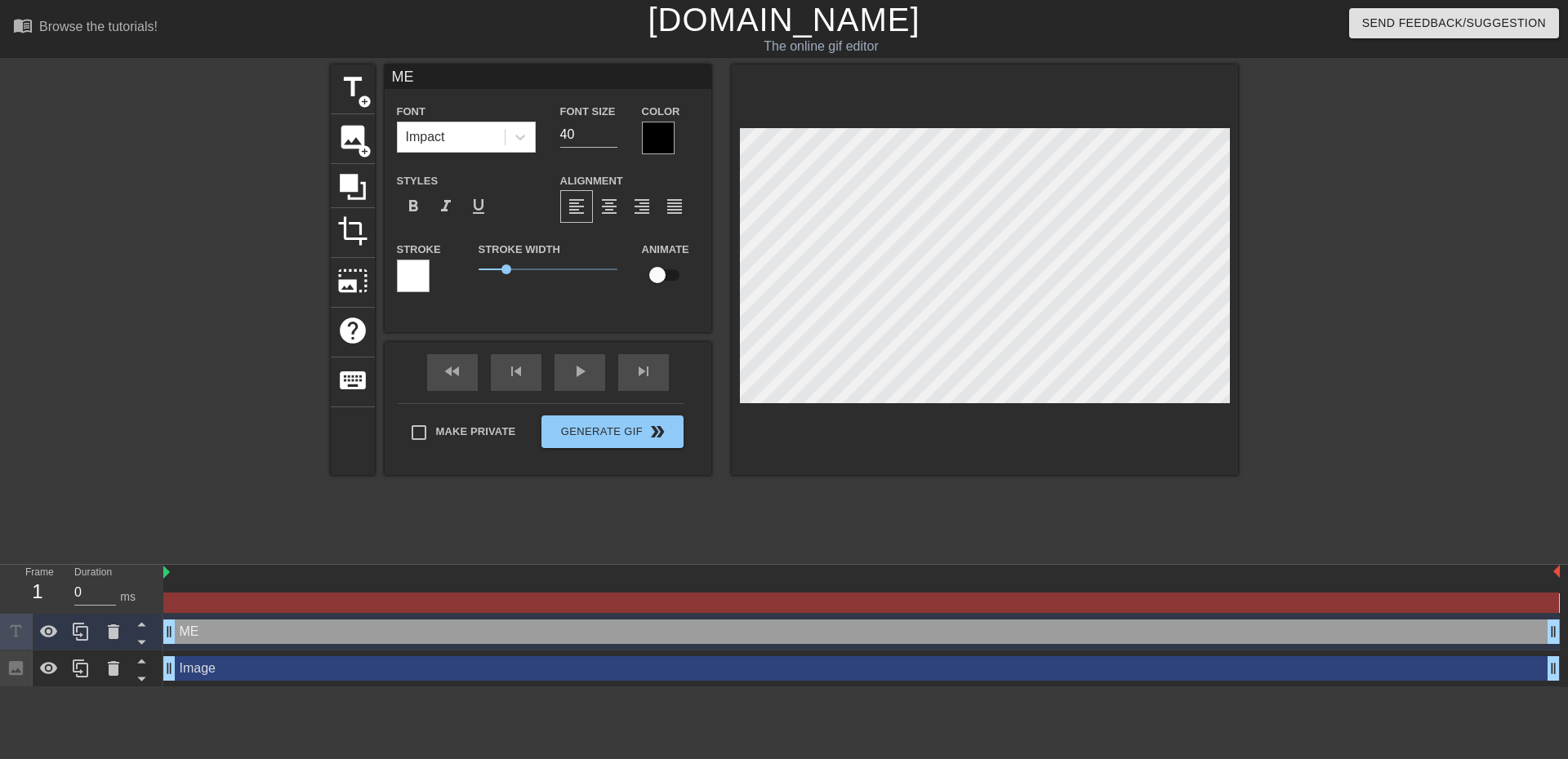
type input "MEE"
type textarea "MEE"
type input "MEET"
type textarea "MEET"
type input "MEET"
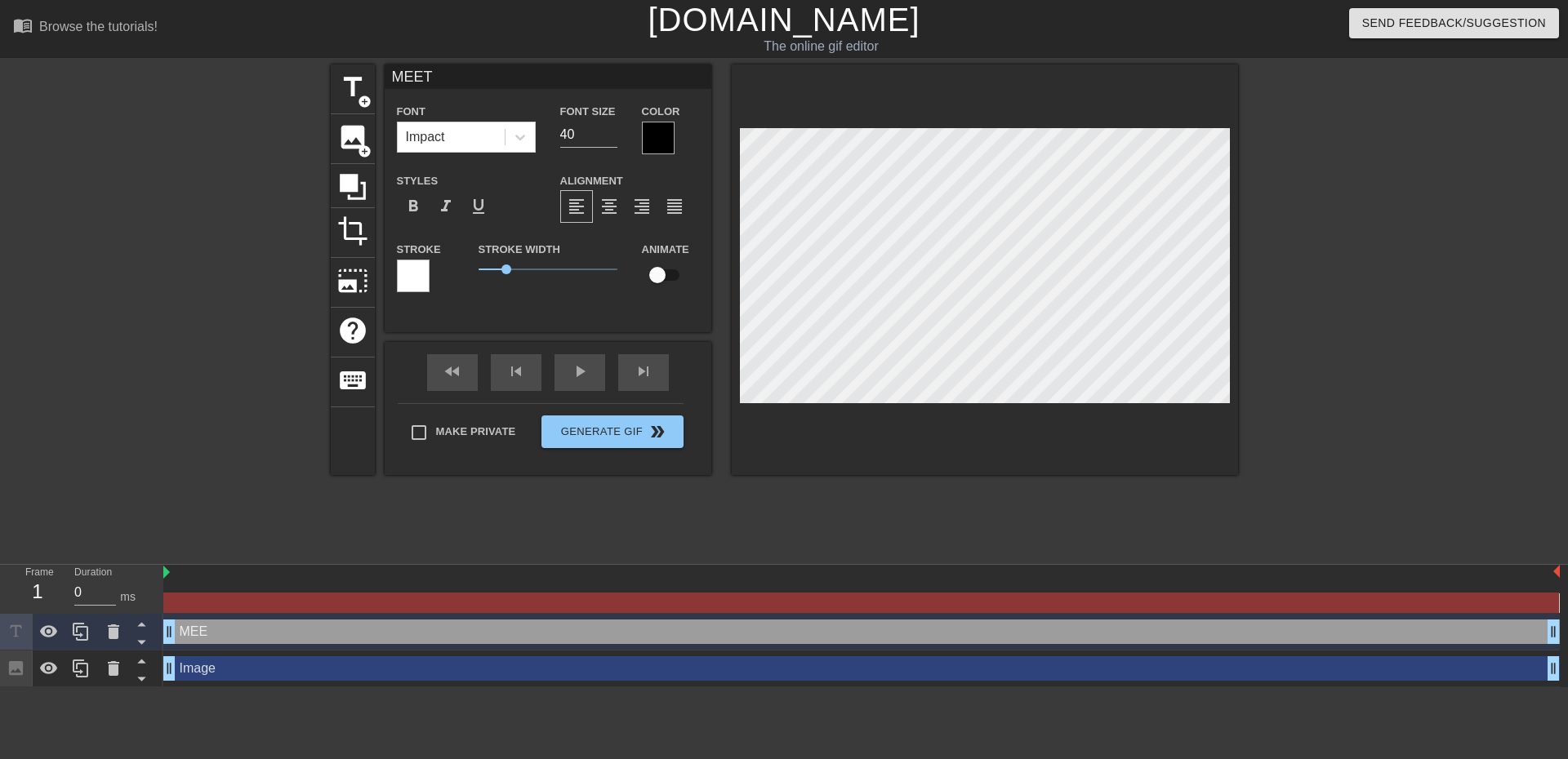
type textarea "MEET"
type input "MEET L"
type textarea "MEET L"
type input "MEET LO"
type textarea "MEET LO"
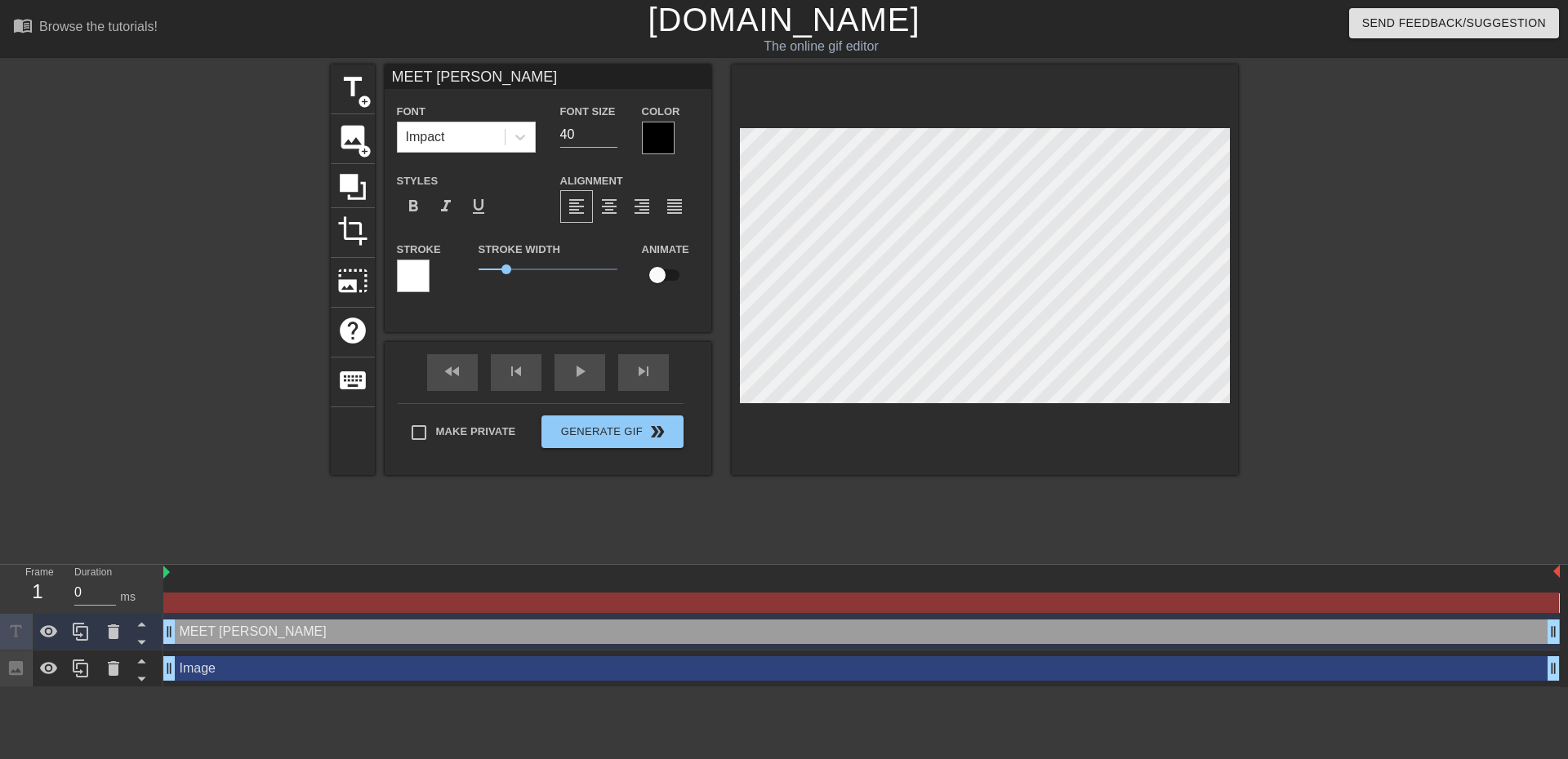
type input "MEET LOC"
type textarea "MEET LOC"
type input "MEET LOCA"
type textarea "MEET LOCA"
type input "MEET LOCAL"
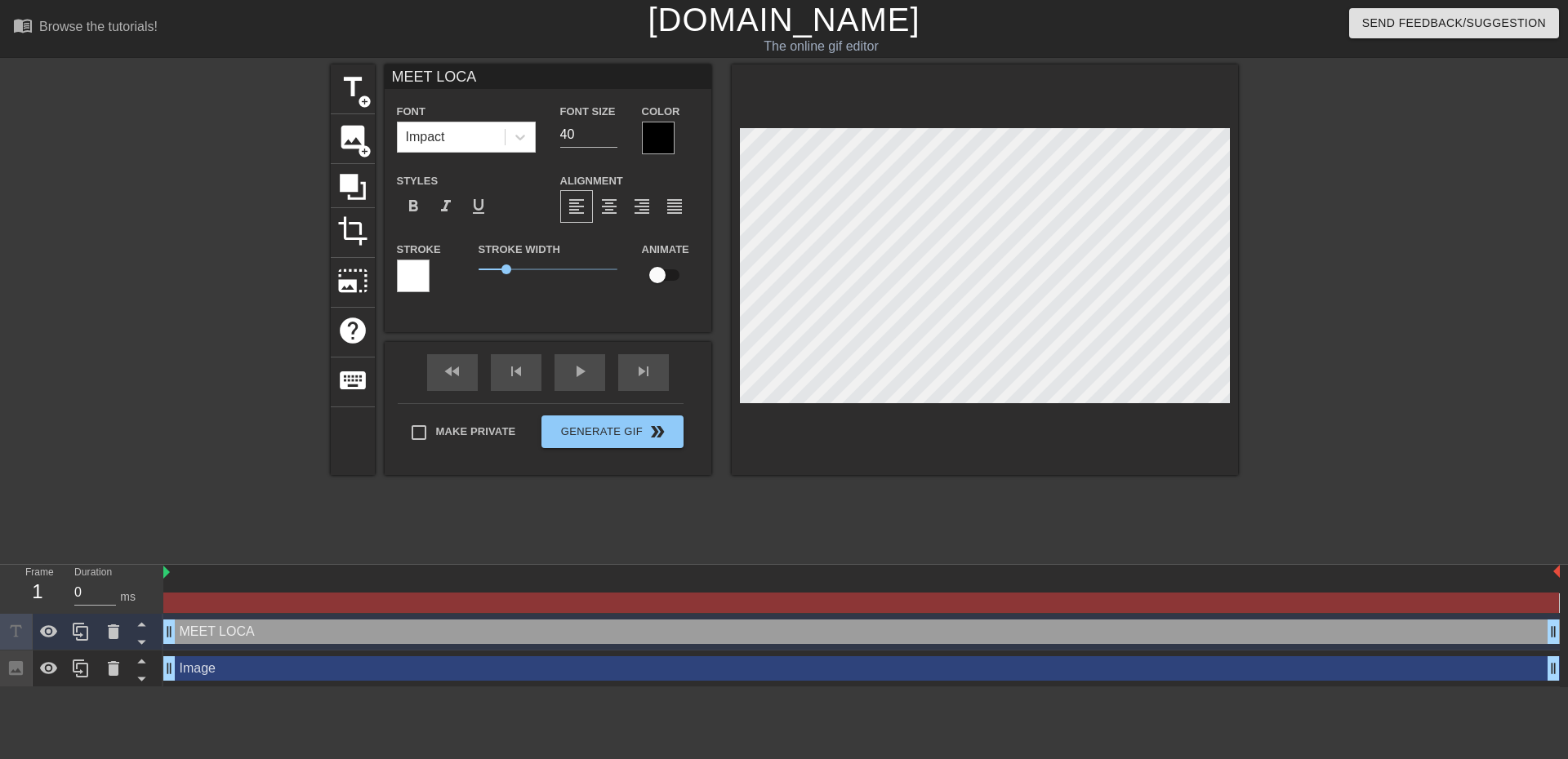
type textarea "MEET LOCAL"
type input "MEET LOCAL"
type textarea "MEET LOCAL"
type input "MEET LOCAL S"
type textarea "MEET LOCAL S"
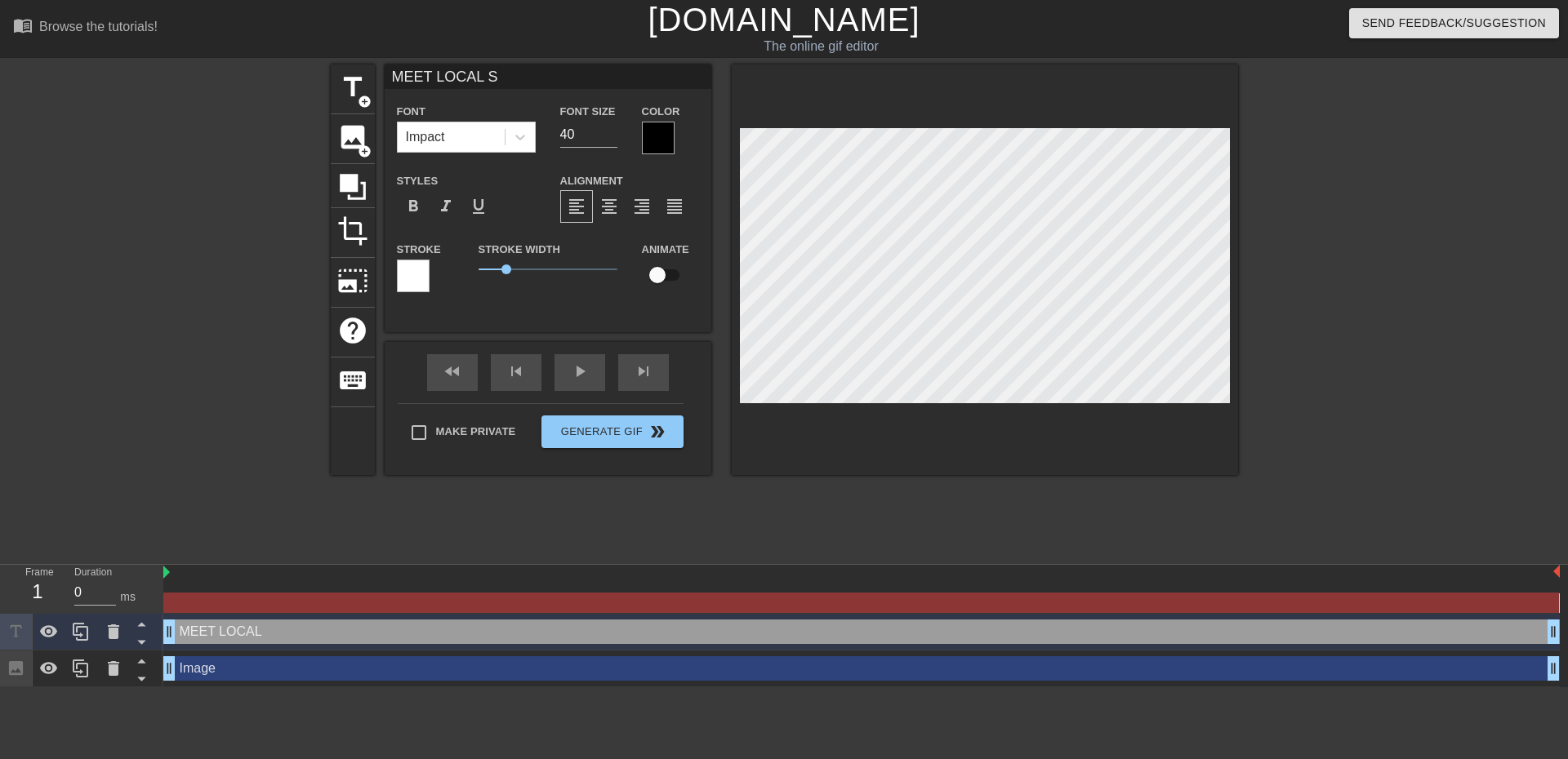
type input "MEET LOCAL SI"
type textarea "MEET LOCAL SI"
type input "MEET LOCAL SIN"
type textarea "MEET LOCAL SIN"
type input "MEET LOCAL SING"
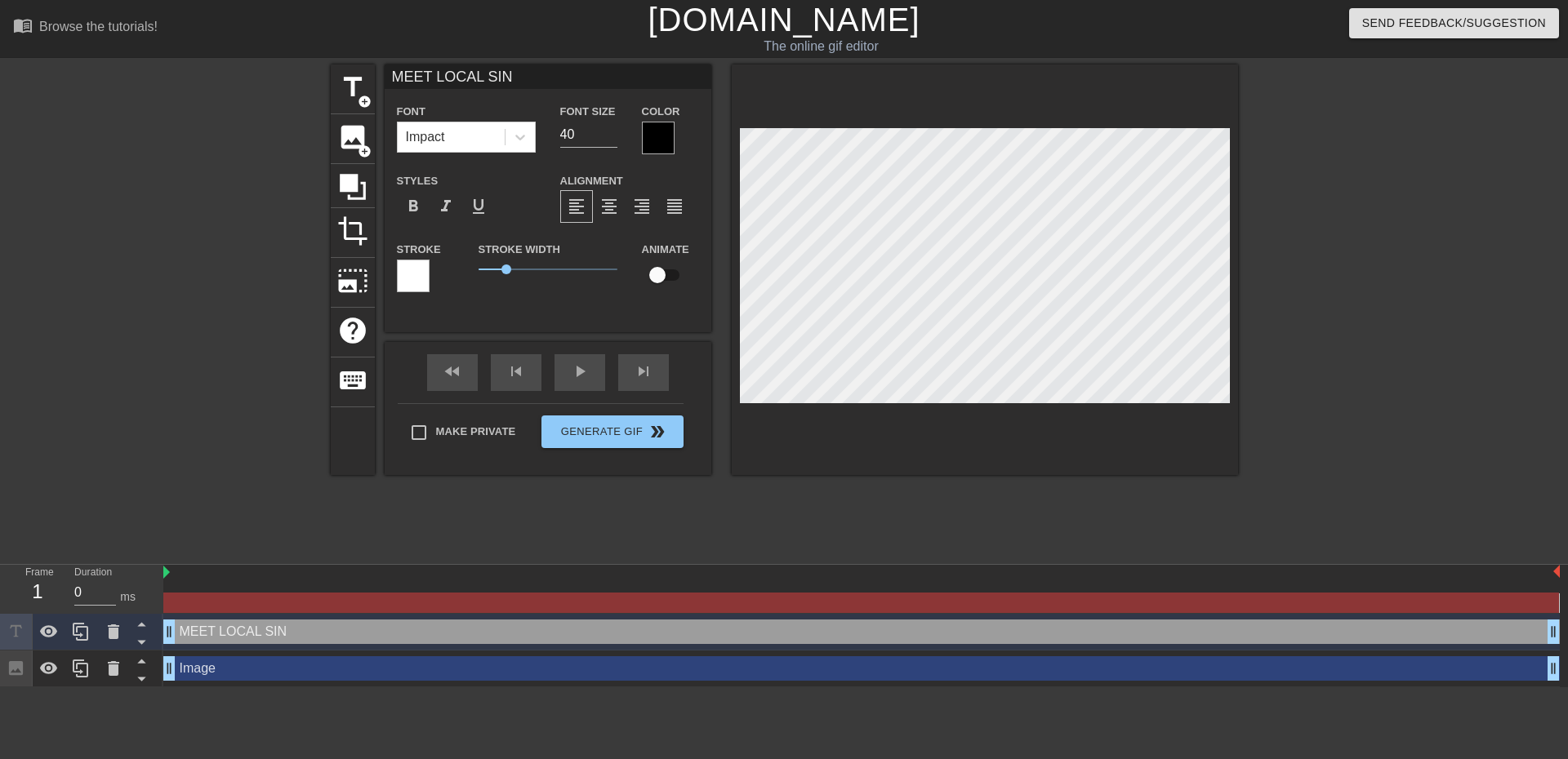
type textarea "MEET LOCAL SING"
type input "MEET LOCAL SINGL"
type textarea "MEET LOCAL SINGL"
type input "MEET LOCAL SINGLE"
type textarea "MEET LOCAL SINGLE"
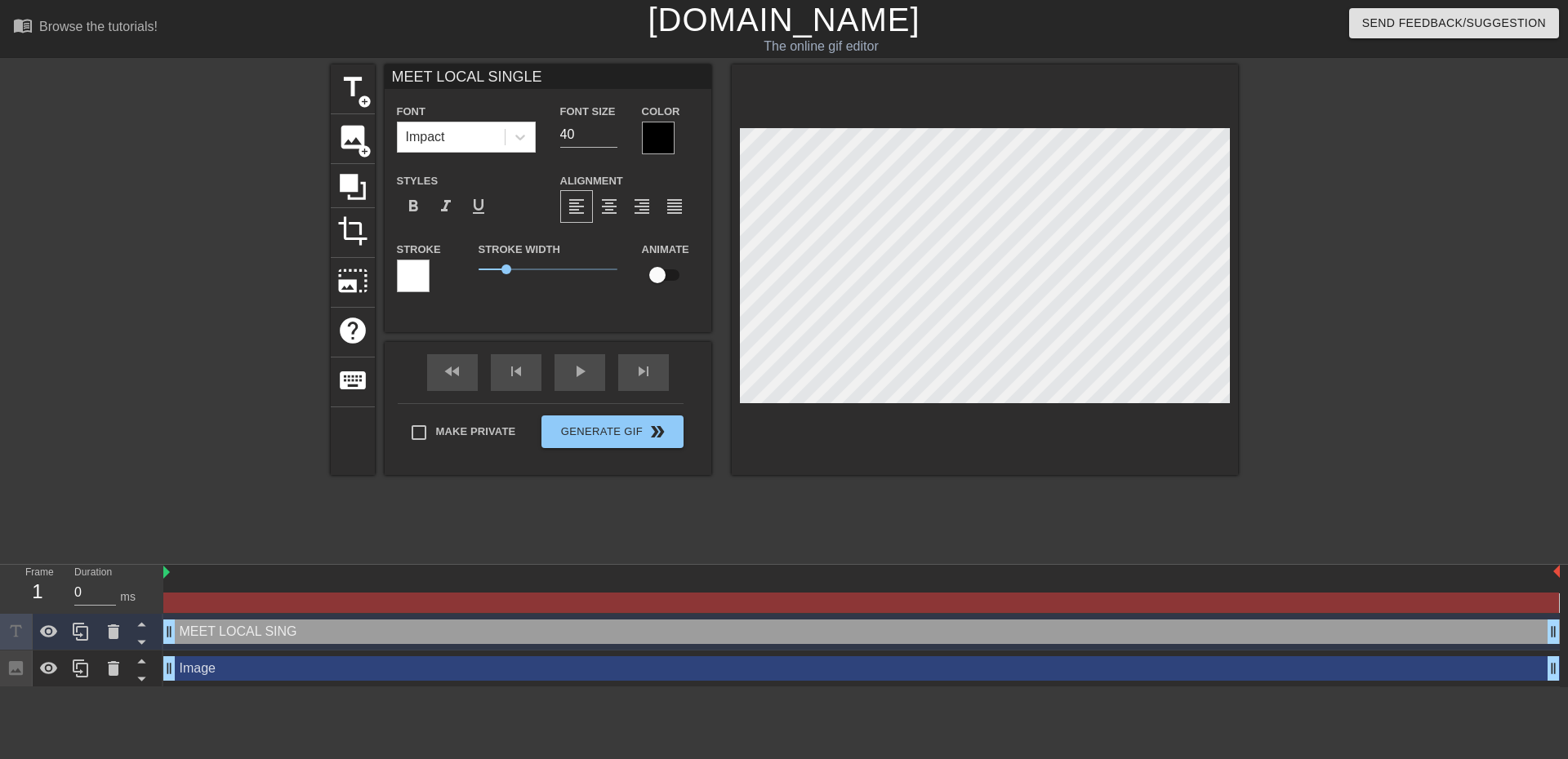
scroll to position [3, 8]
type input "MEET LOCAL SINGLES"
type textarea "MEET LOCAL SINGLES"
click at [650, 146] on div at bounding box center [657, 137] width 32 height 32
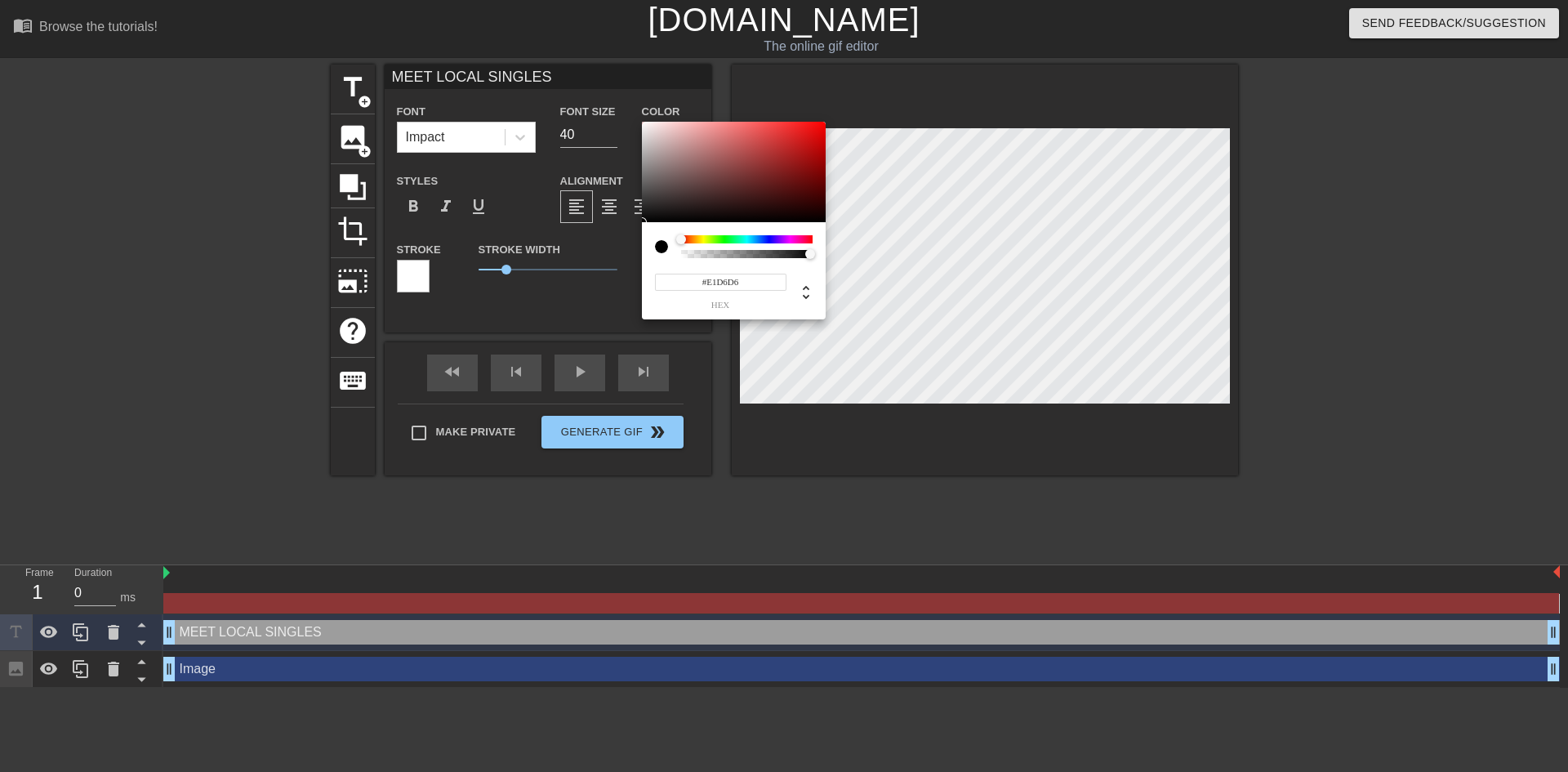
type input "#FFFFFF"
drag, startPoint x: 614, startPoint y: 108, endPoint x: 538, endPoint y: 75, distance: 82.9
click at [543, 76] on div "#FFFFFF hex" at bounding box center [784, 386] width 1568 height 772
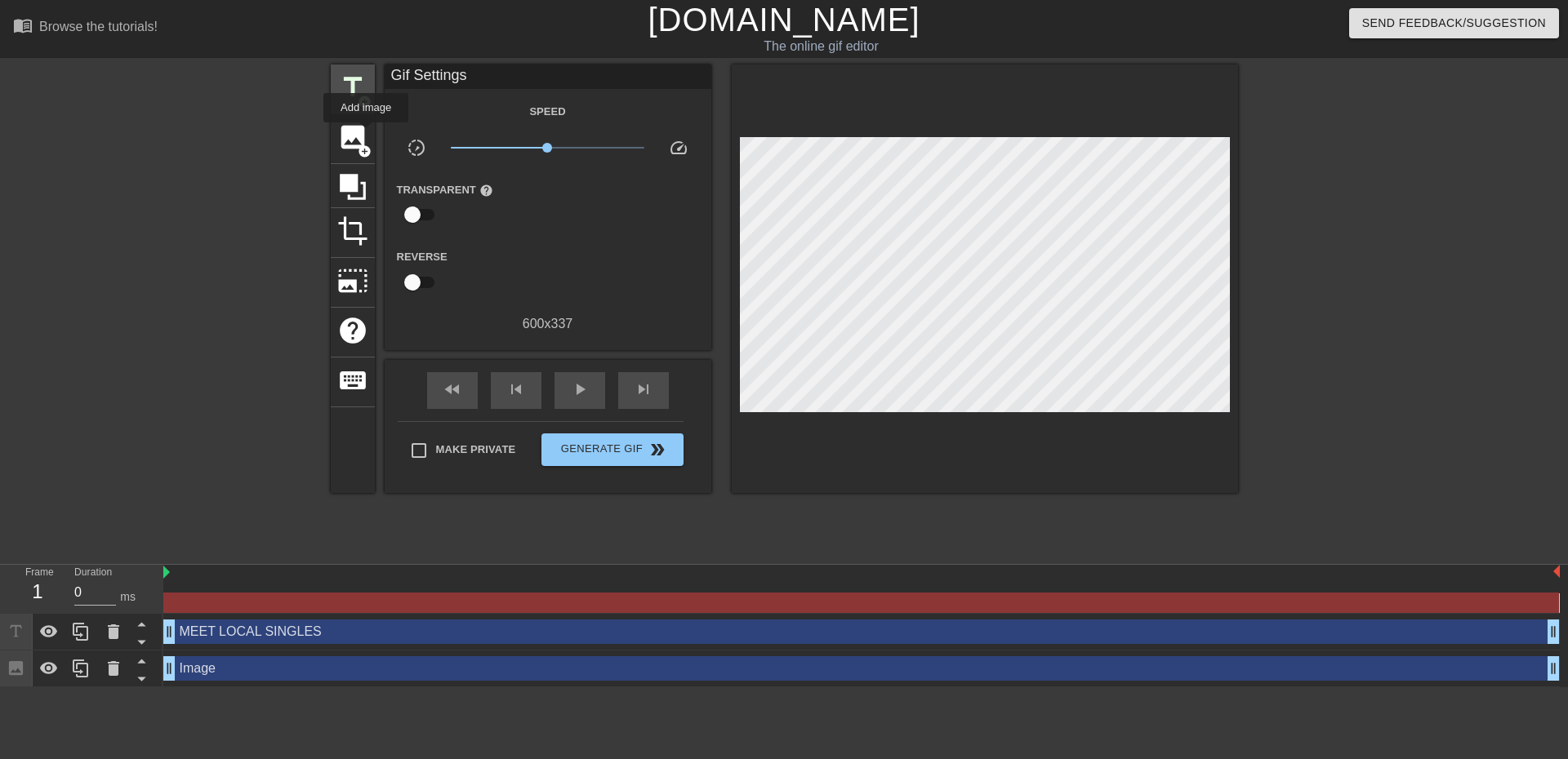
click at [354, 99] on span "title" at bounding box center [353, 87] width 31 height 31
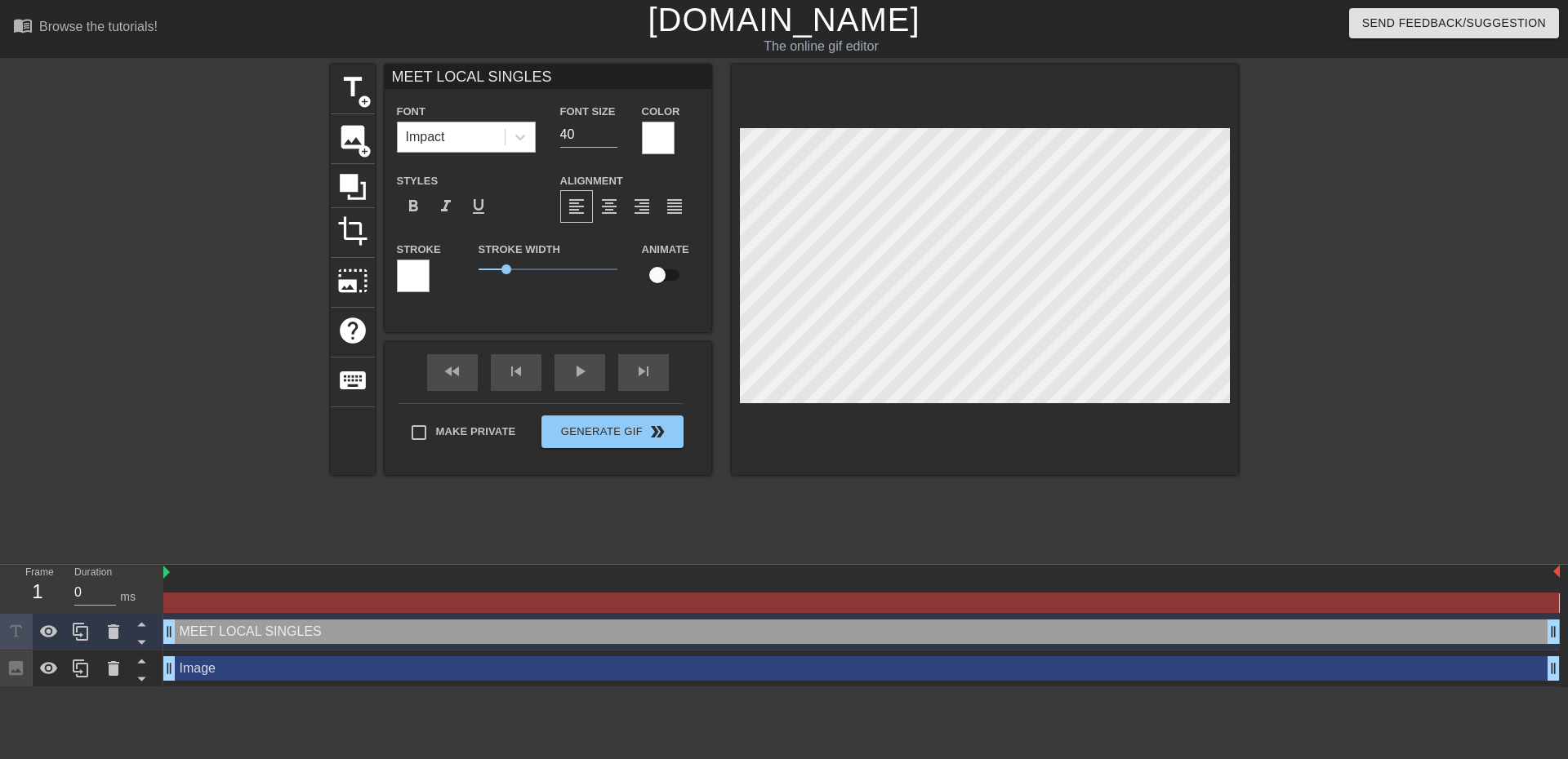
click at [481, 143] on div "Impact" at bounding box center [451, 137] width 107 height 29
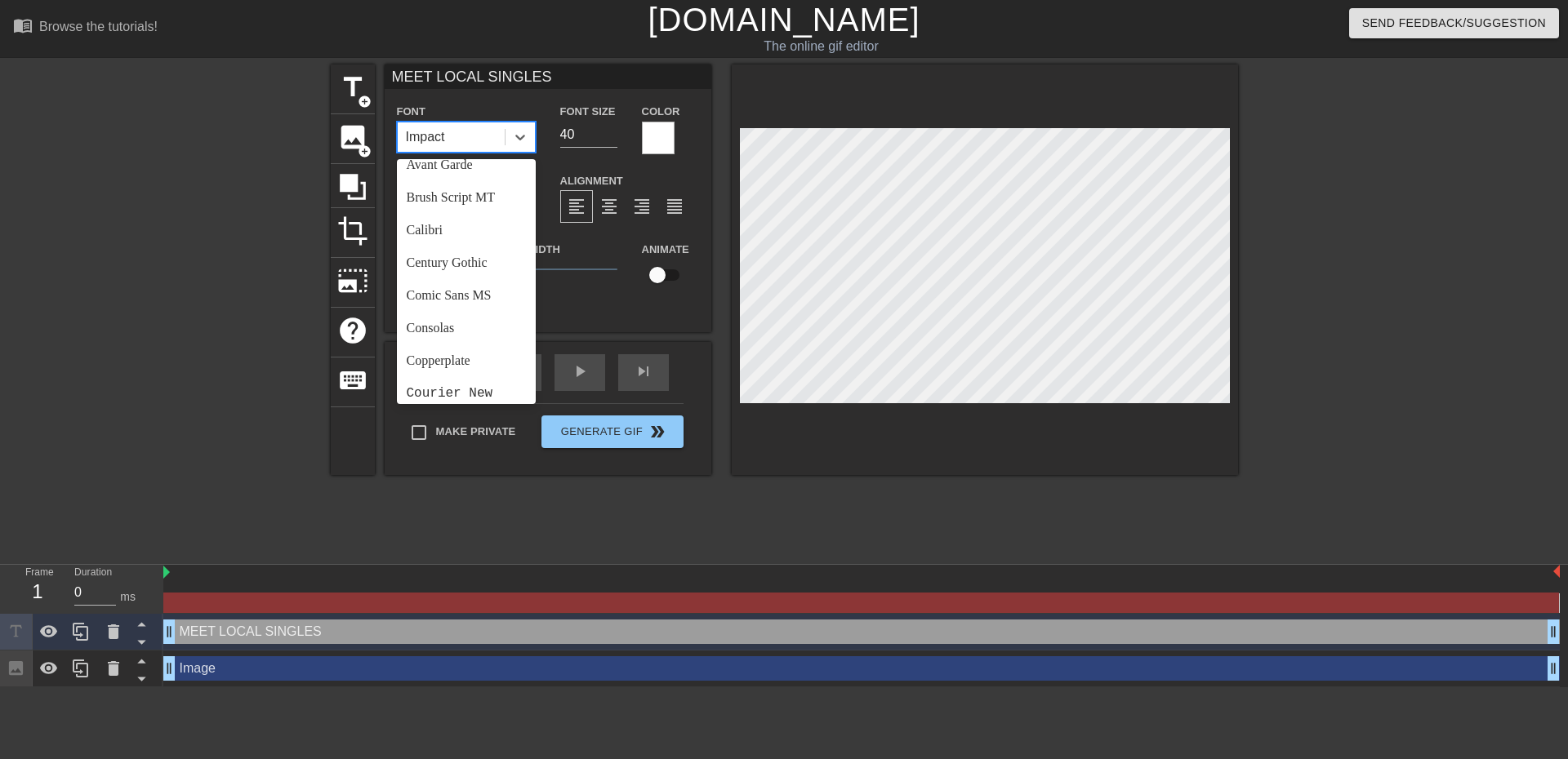
scroll to position [81, 0]
click at [466, 292] on div "Comic Sans MS" at bounding box center [466, 293] width 139 height 32
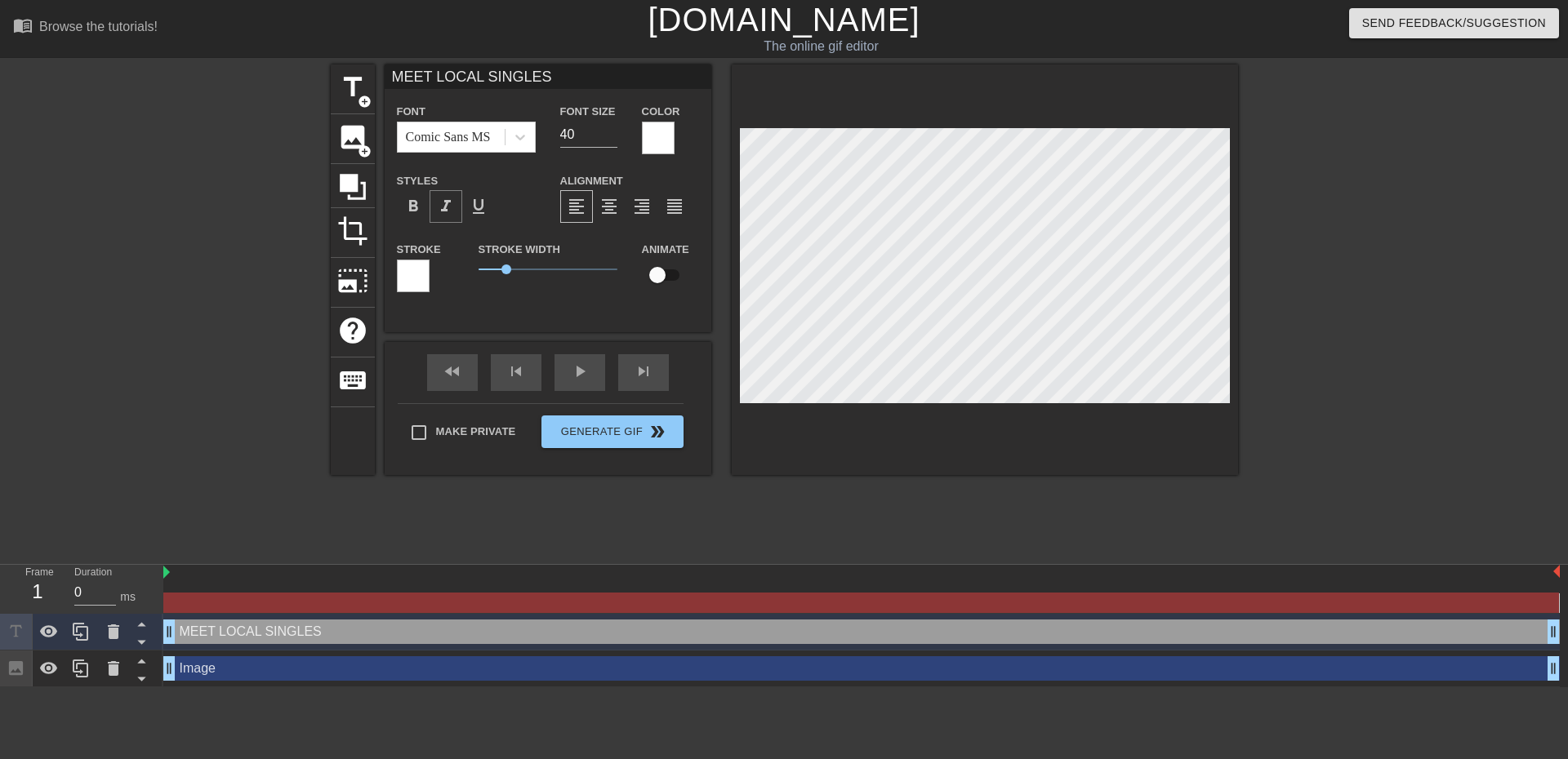
click at [452, 199] on span "format_italic" at bounding box center [446, 207] width 20 height 20
click at [503, 269] on span "0.85" at bounding box center [501, 269] width 10 height 10
click at [424, 273] on div at bounding box center [412, 275] width 32 height 32
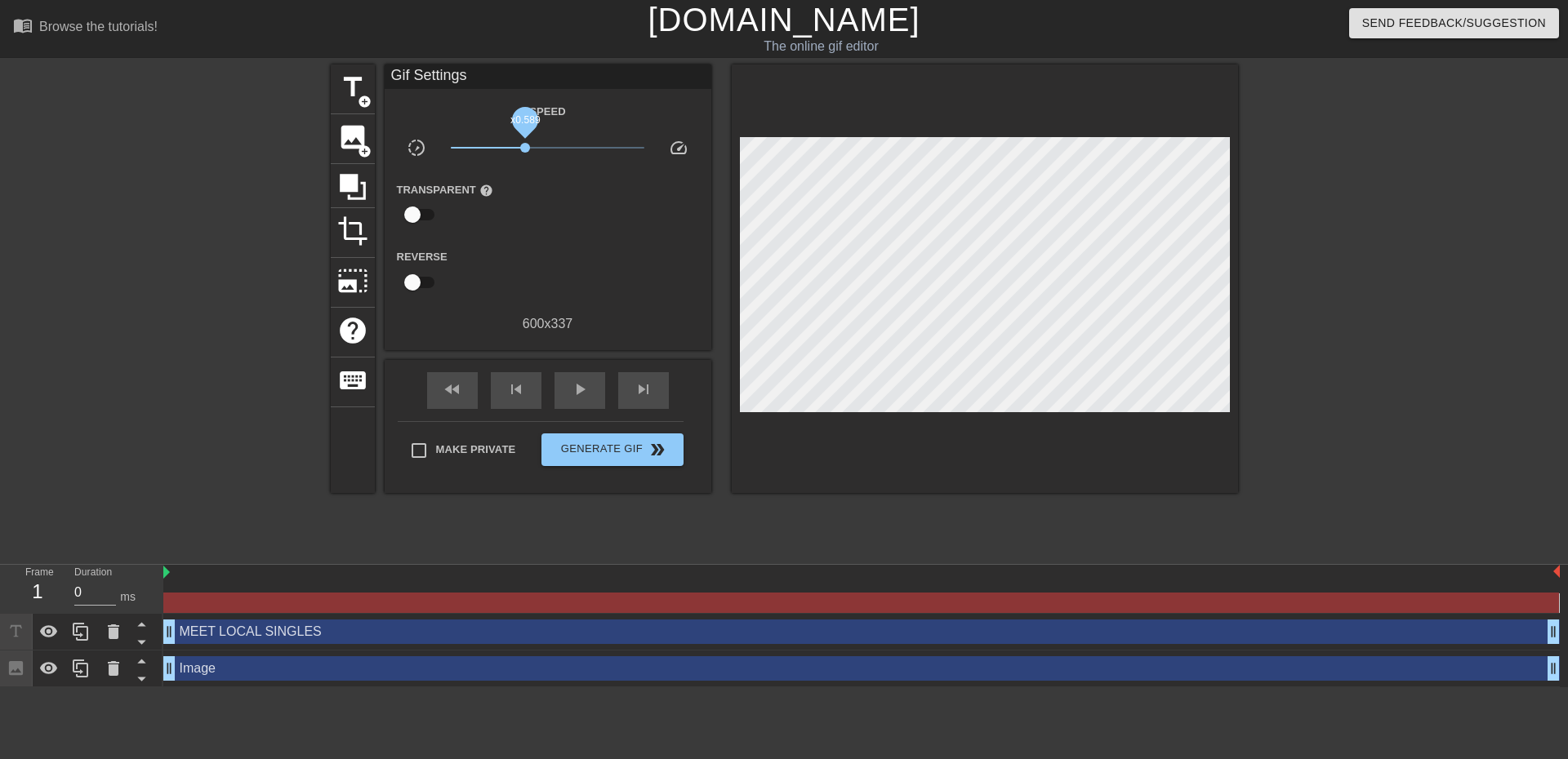
drag, startPoint x: 547, startPoint y: 143, endPoint x: 525, endPoint y: 147, distance: 22.4
click at [525, 147] on span "x0.589" at bounding box center [525, 148] width 10 height 10
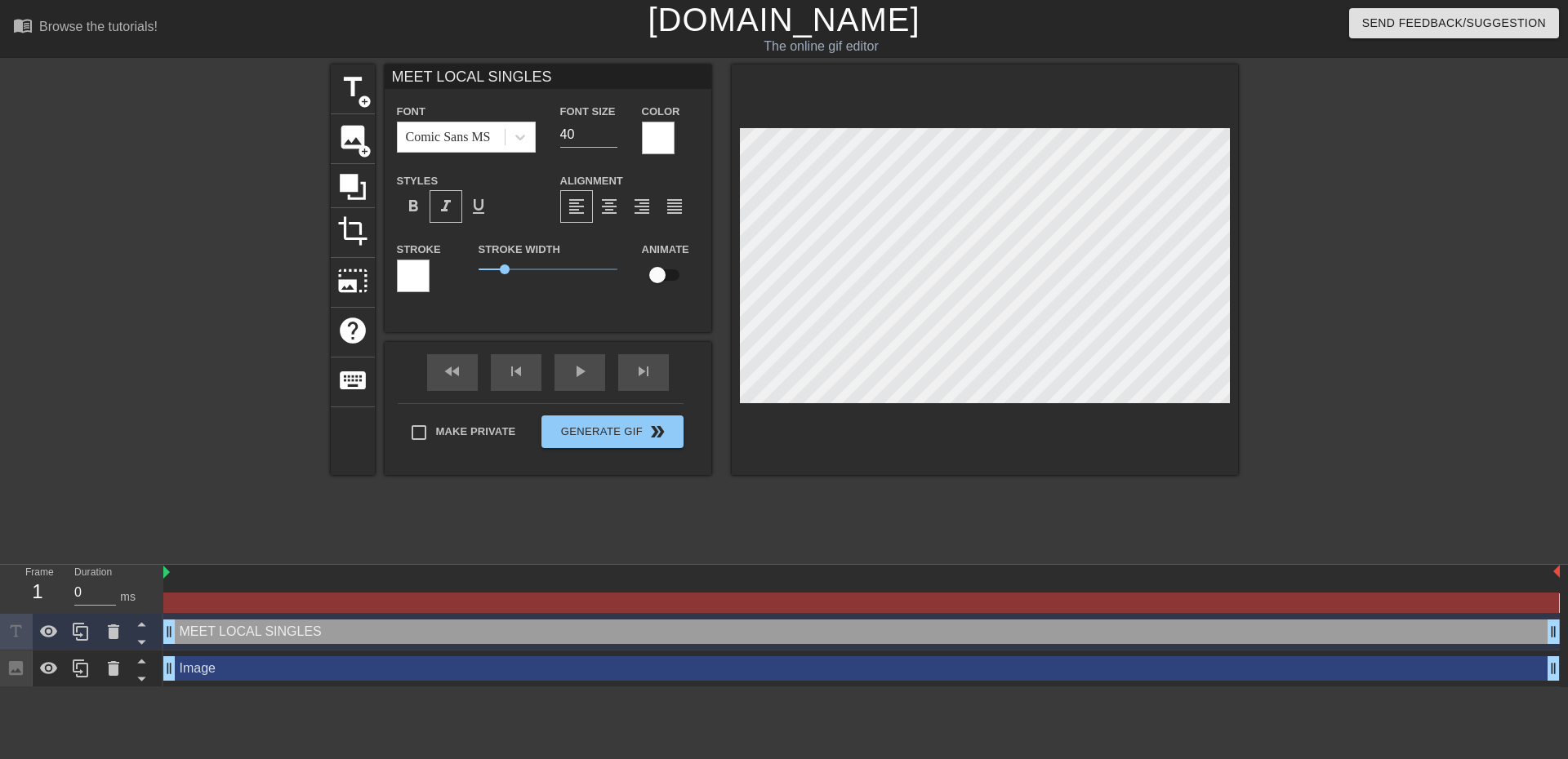
click at [664, 139] on div at bounding box center [657, 137] width 32 height 32
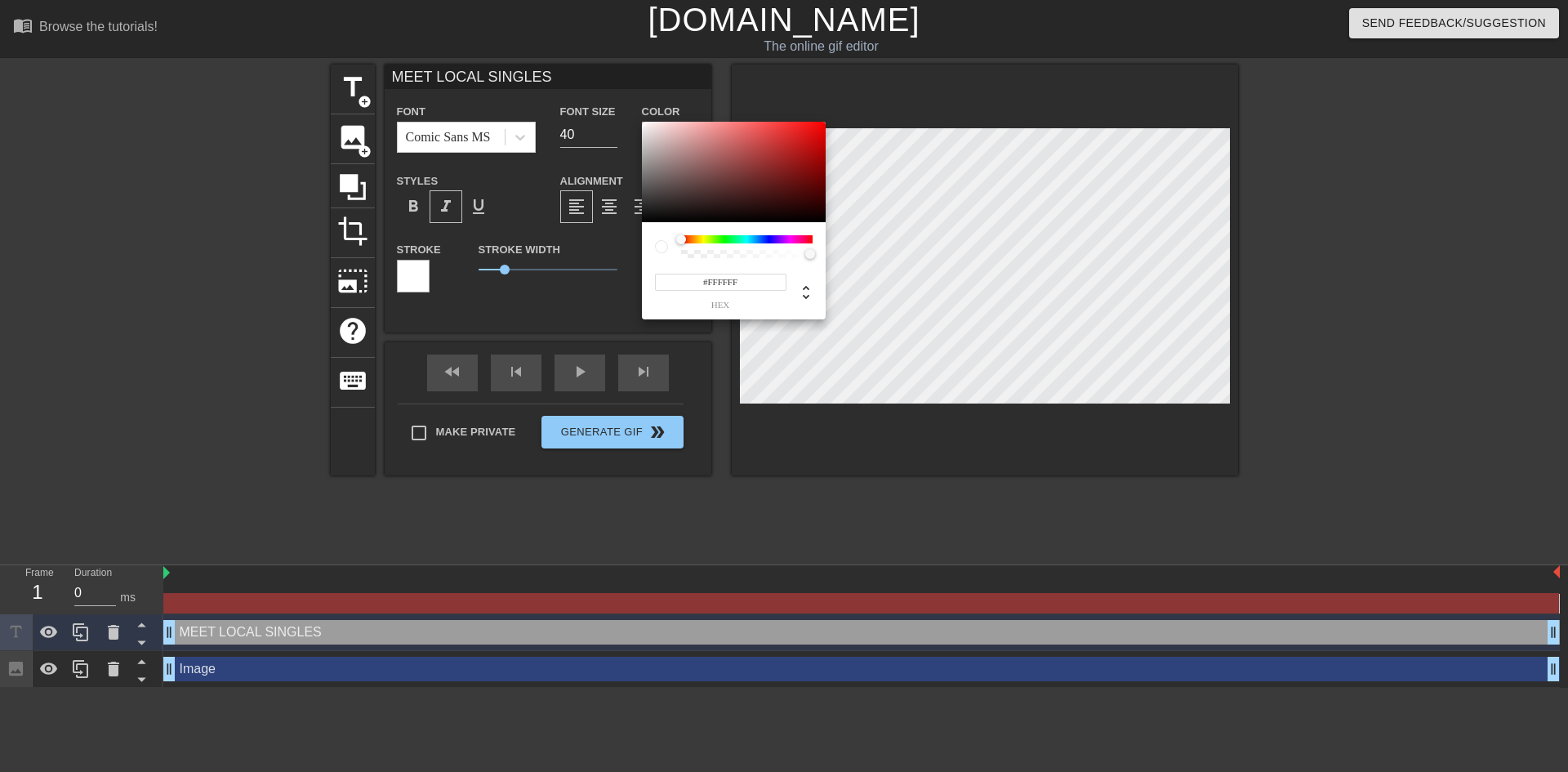
drag, startPoint x: 744, startPoint y: 281, endPoint x: 638, endPoint y: 287, distance: 106.2
click at [638, 287] on div "#FFFFFF hex" at bounding box center [784, 386] width 1568 height 772
paste input "ff3cb7"
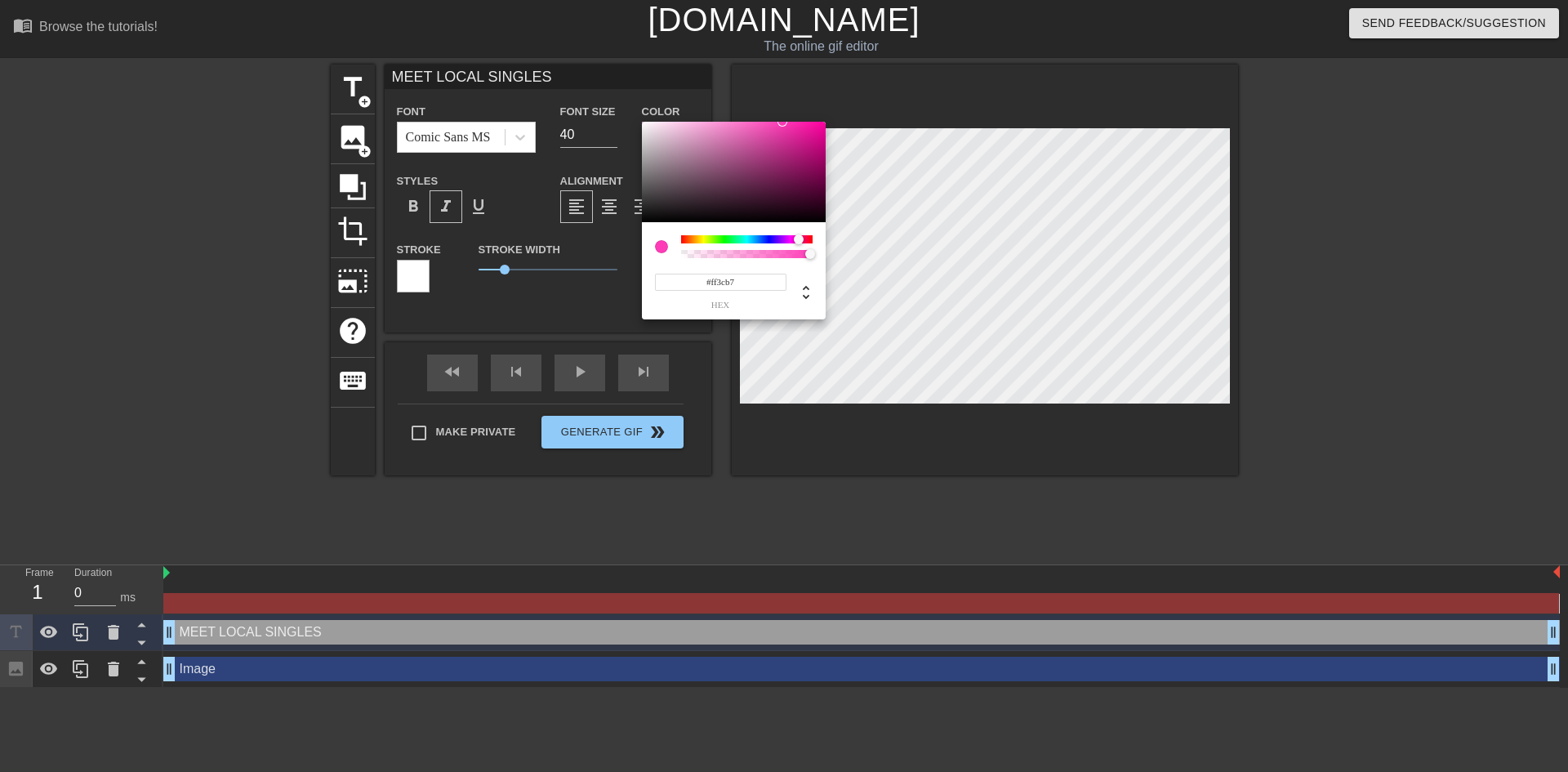
type input "#ff3cb7"
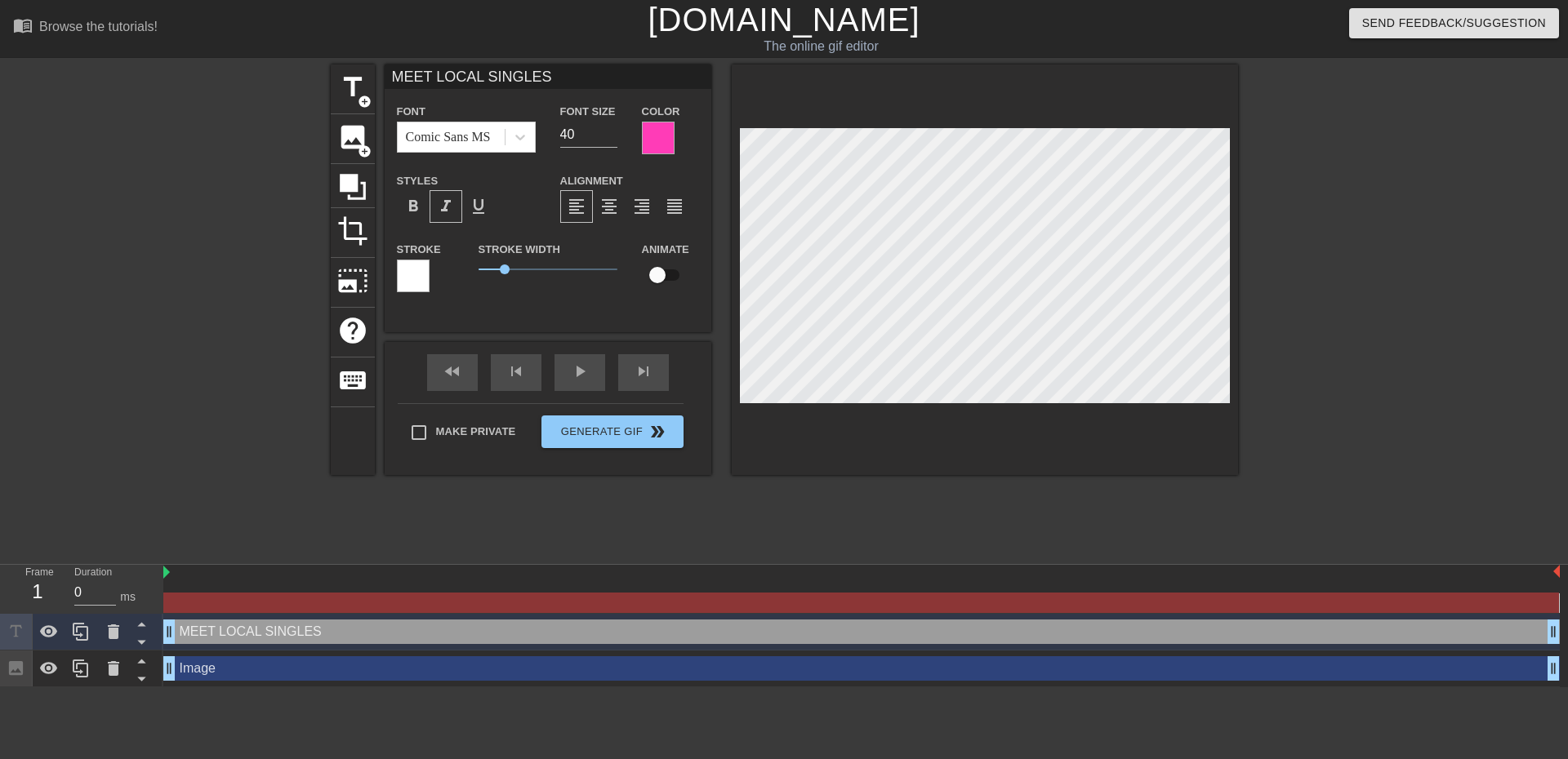
click at [425, 274] on div at bounding box center [412, 275] width 32 height 32
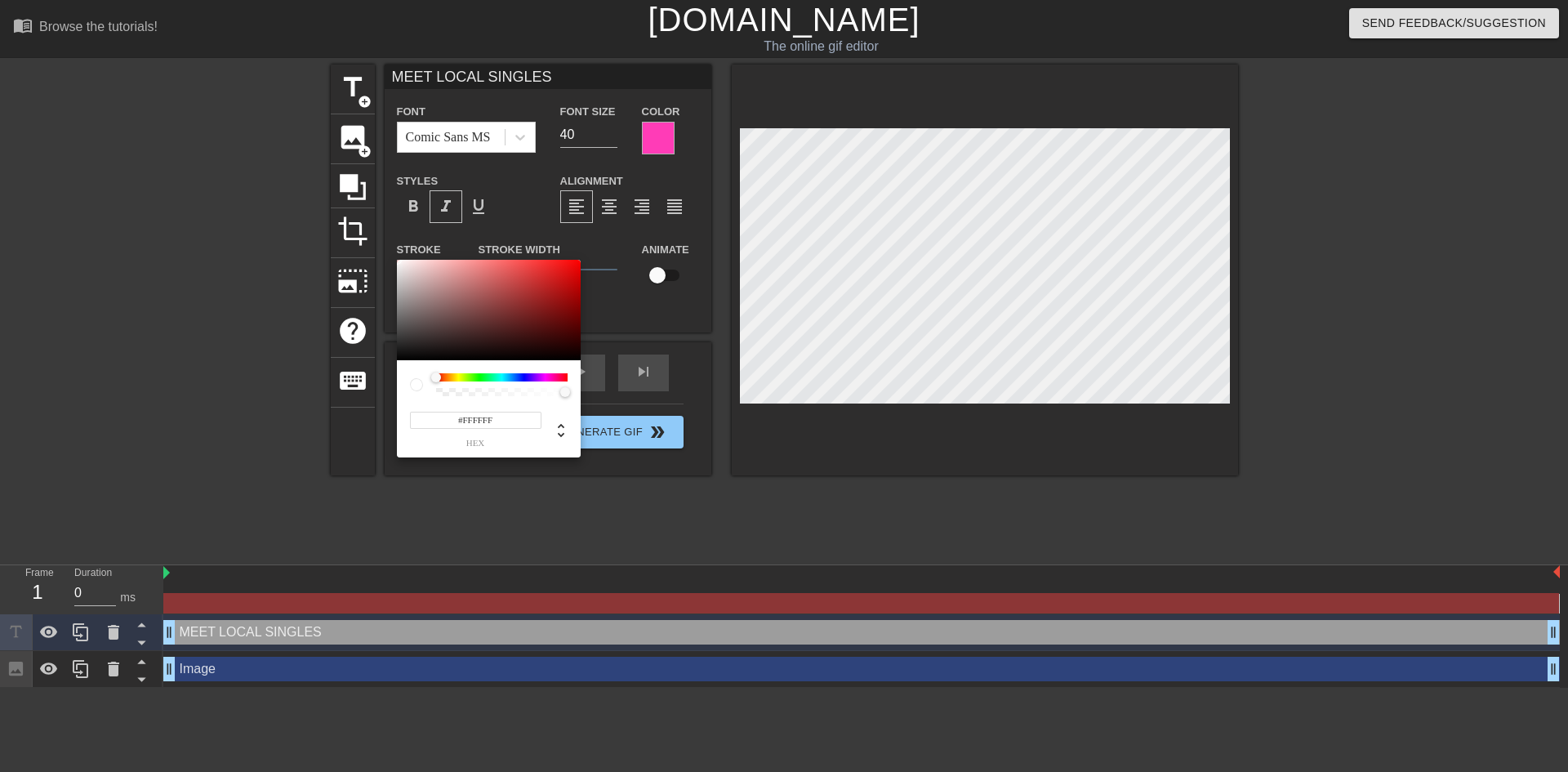
click at [539, 378] on div at bounding box center [501, 377] width 131 height 8
click at [538, 373] on div at bounding box center [501, 377] width 131 height 8
drag, startPoint x: 533, startPoint y: 374, endPoint x: 486, endPoint y: 374, distance: 47.0
click at [533, 374] on div at bounding box center [501, 377] width 131 height 8
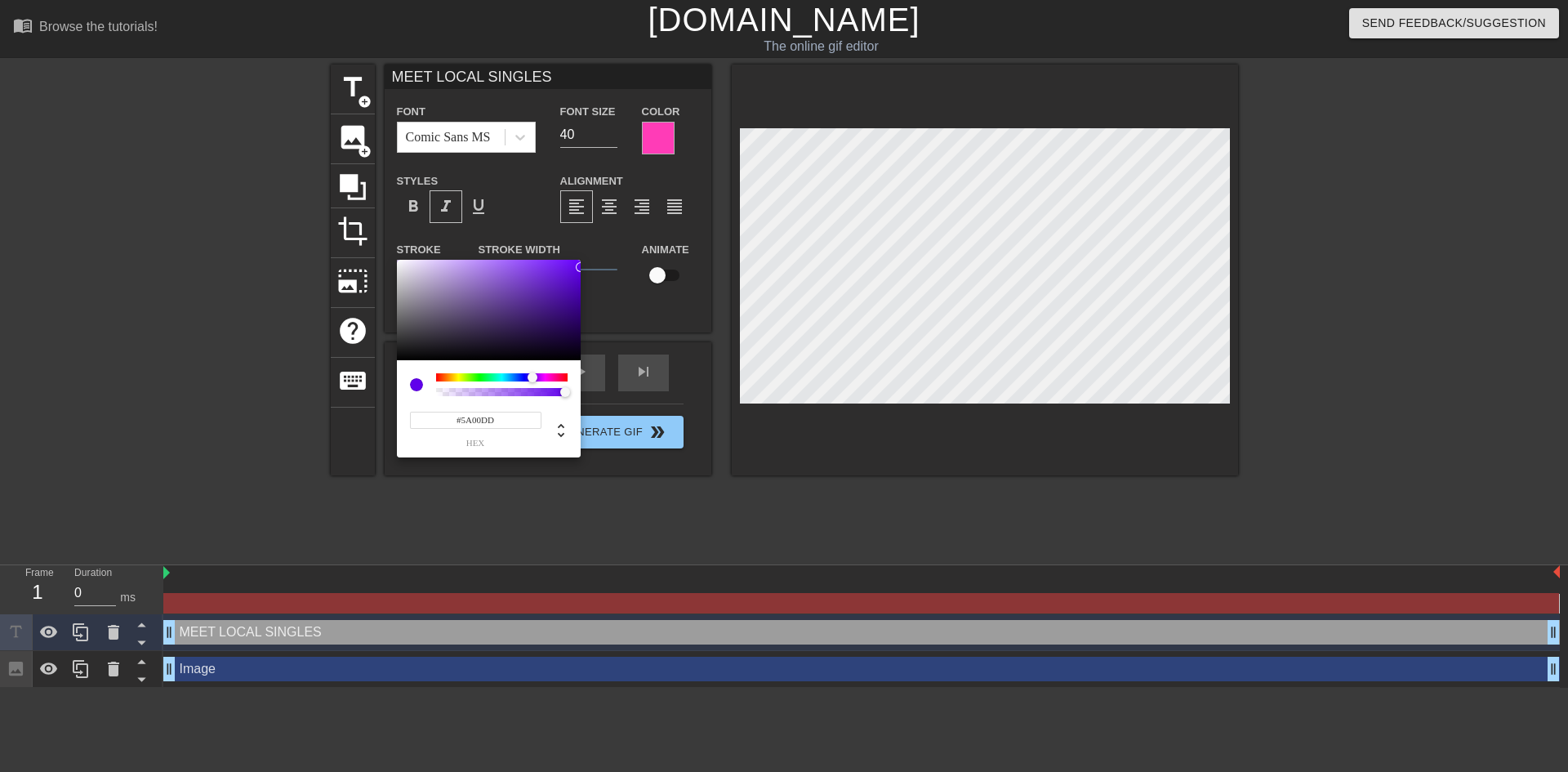
type input "#5900DB"
drag, startPoint x: 563, startPoint y: 291, endPoint x: 591, endPoint y: 273, distance: 33.3
click at [591, 273] on div "#5900DB hex" at bounding box center [784, 386] width 1568 height 772
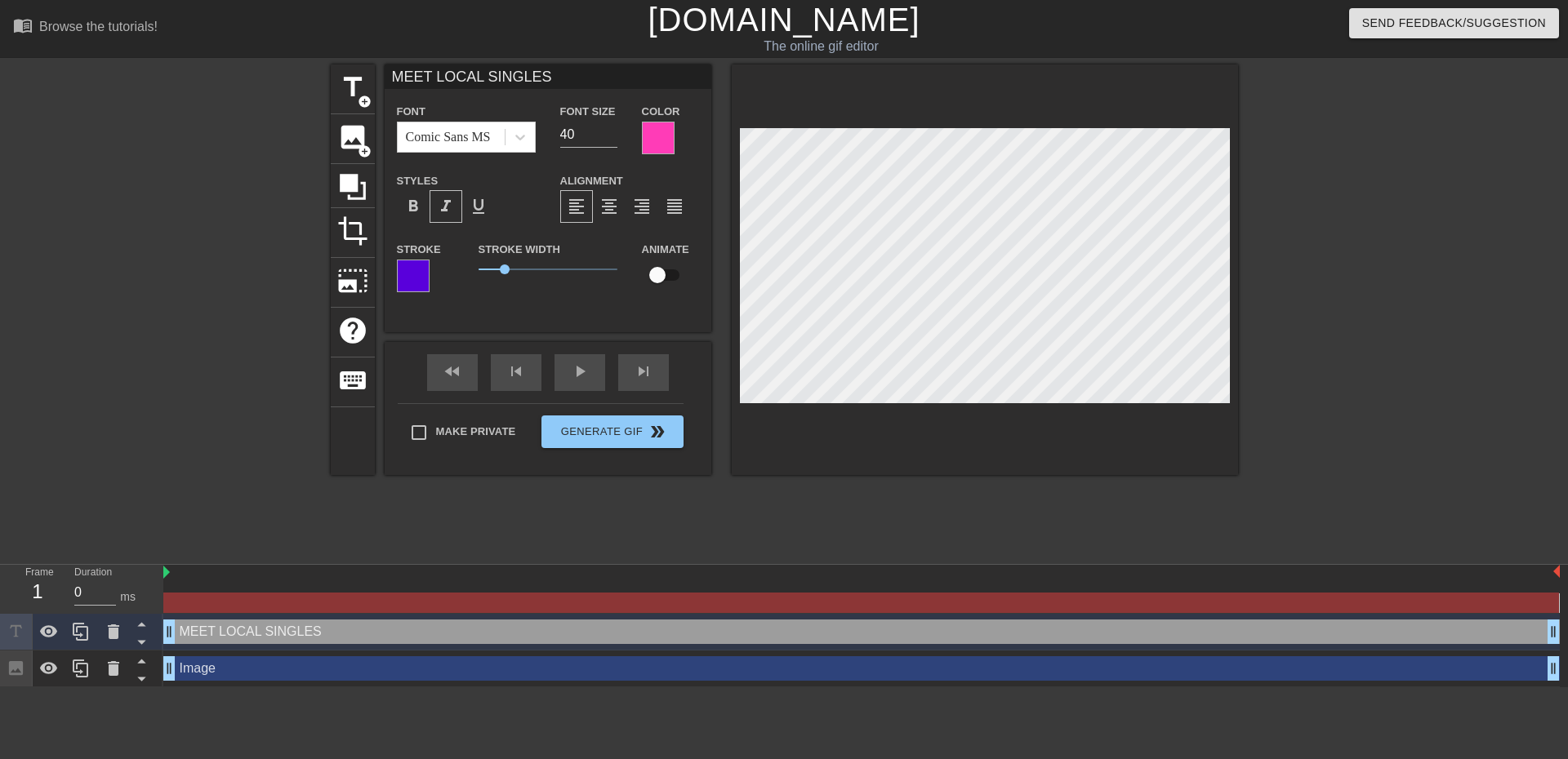
click at [663, 271] on input "checkbox" at bounding box center [657, 275] width 93 height 31
checkbox input "true"
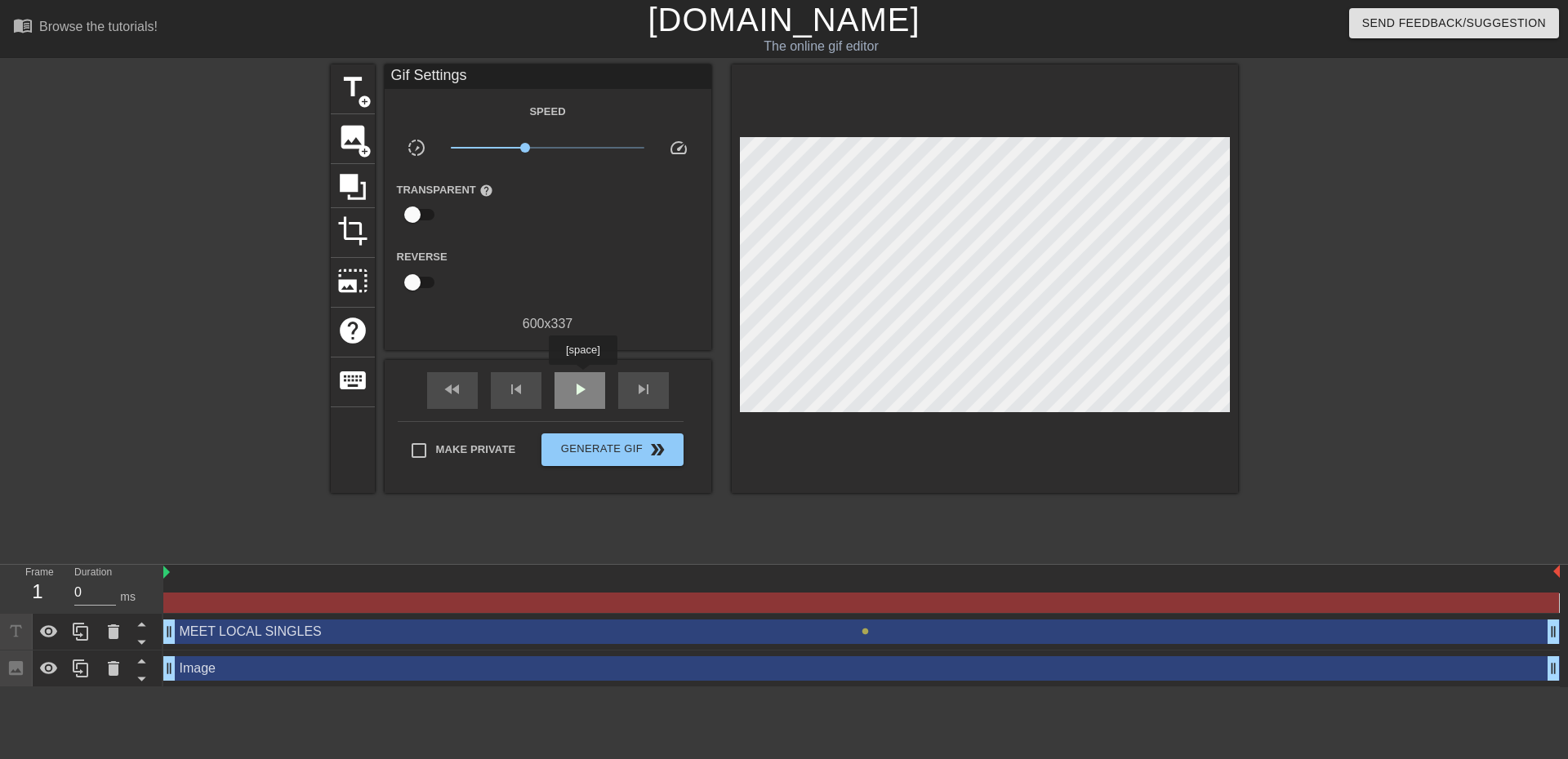
click at [582, 376] on div "play_arrow" at bounding box center [580, 391] width 51 height 37
click at [588, 386] on span "pause" at bounding box center [580, 390] width 20 height 20
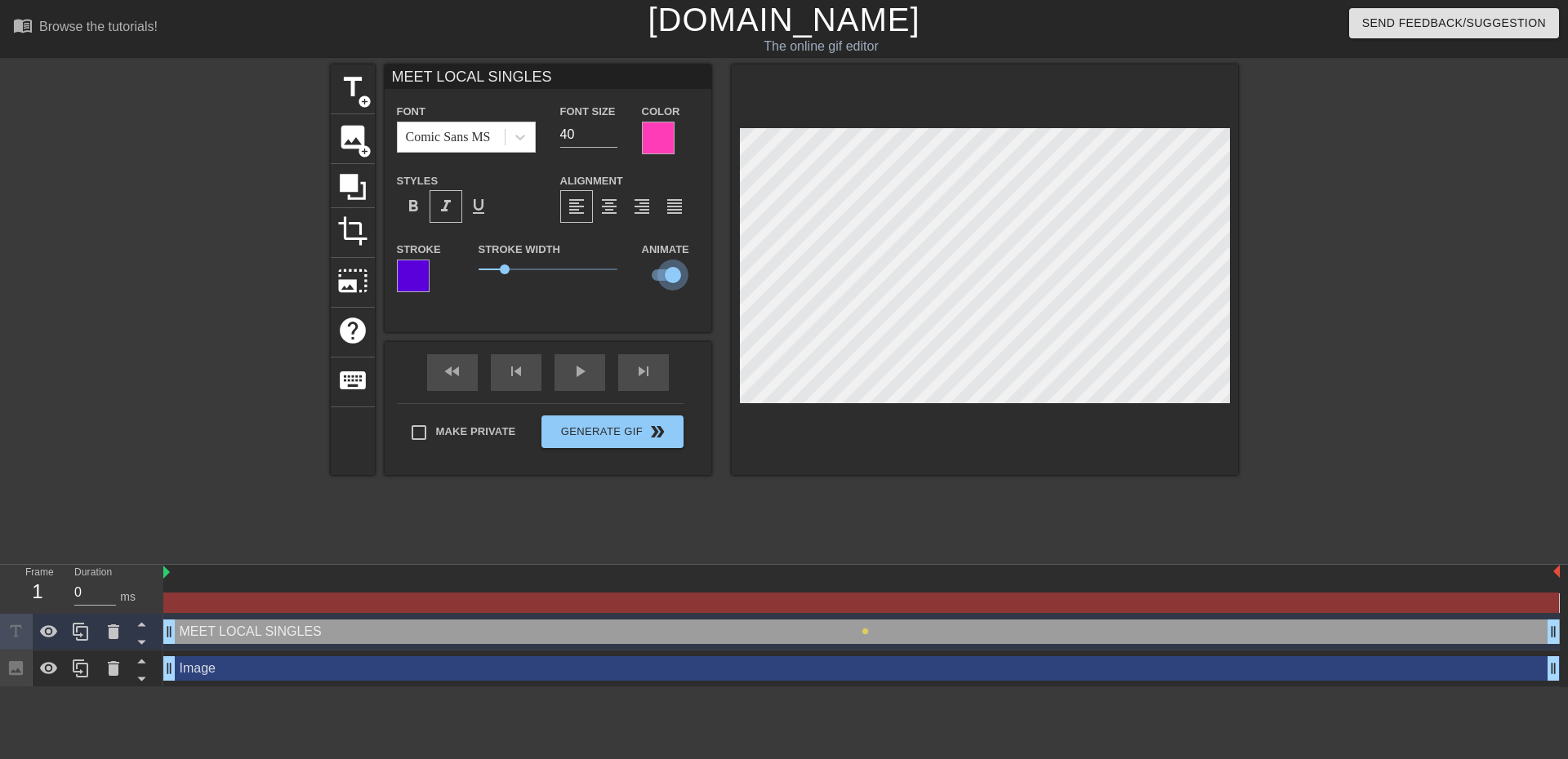
click at [665, 267] on input "checkbox" at bounding box center [673, 275] width 93 height 31
click at [665, 267] on input "checkbox" at bounding box center [657, 275] width 93 height 31
click at [665, 267] on input "checkbox" at bounding box center [673, 275] width 93 height 31
click at [665, 267] on input "checkbox" at bounding box center [657, 275] width 93 height 31
checkbox input "true"
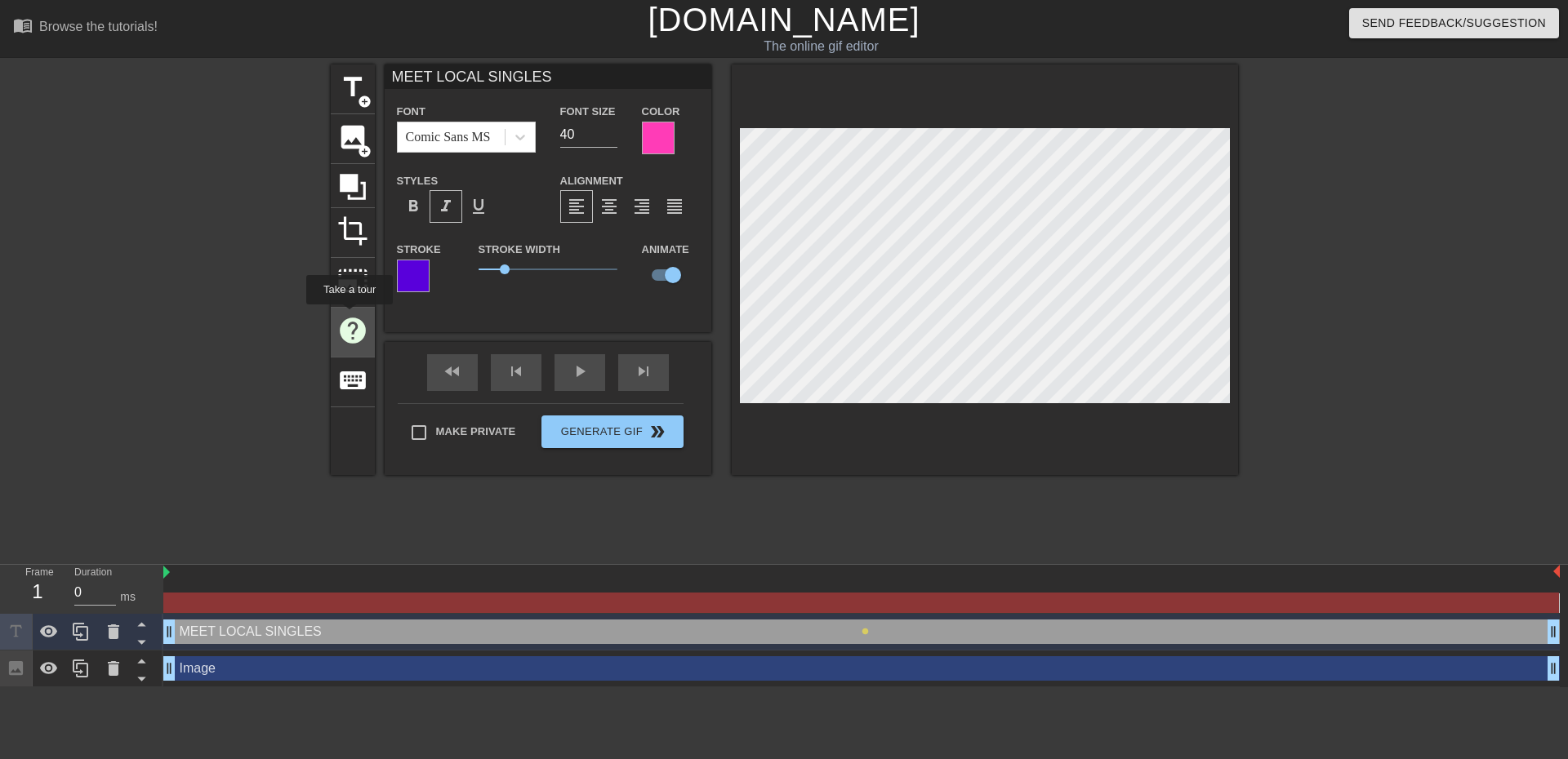
click at [349, 316] on span "help" at bounding box center [353, 331] width 31 height 31
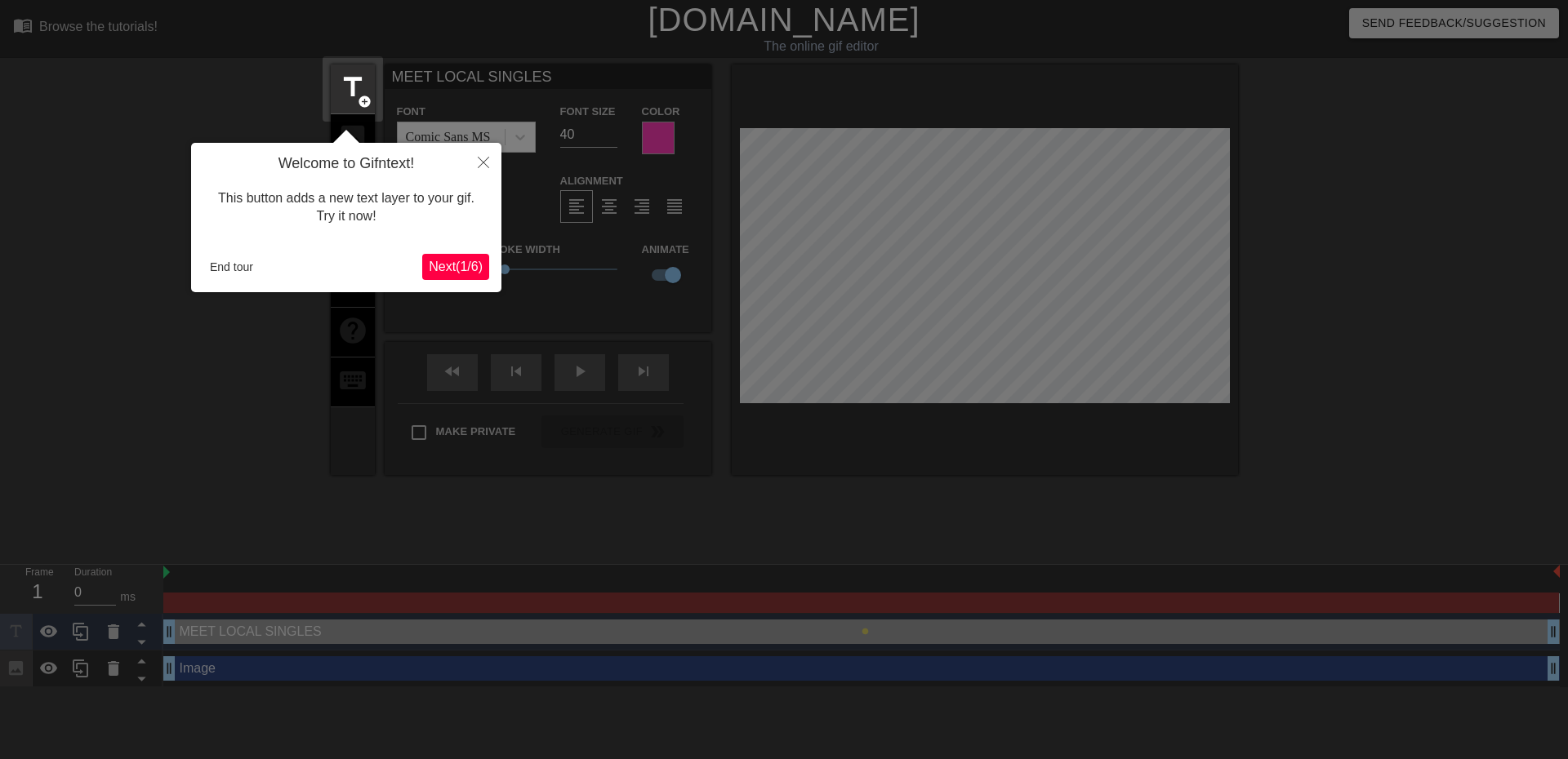
click at [472, 272] on span "Next ( 1 / 6 )" at bounding box center [455, 266] width 54 height 14
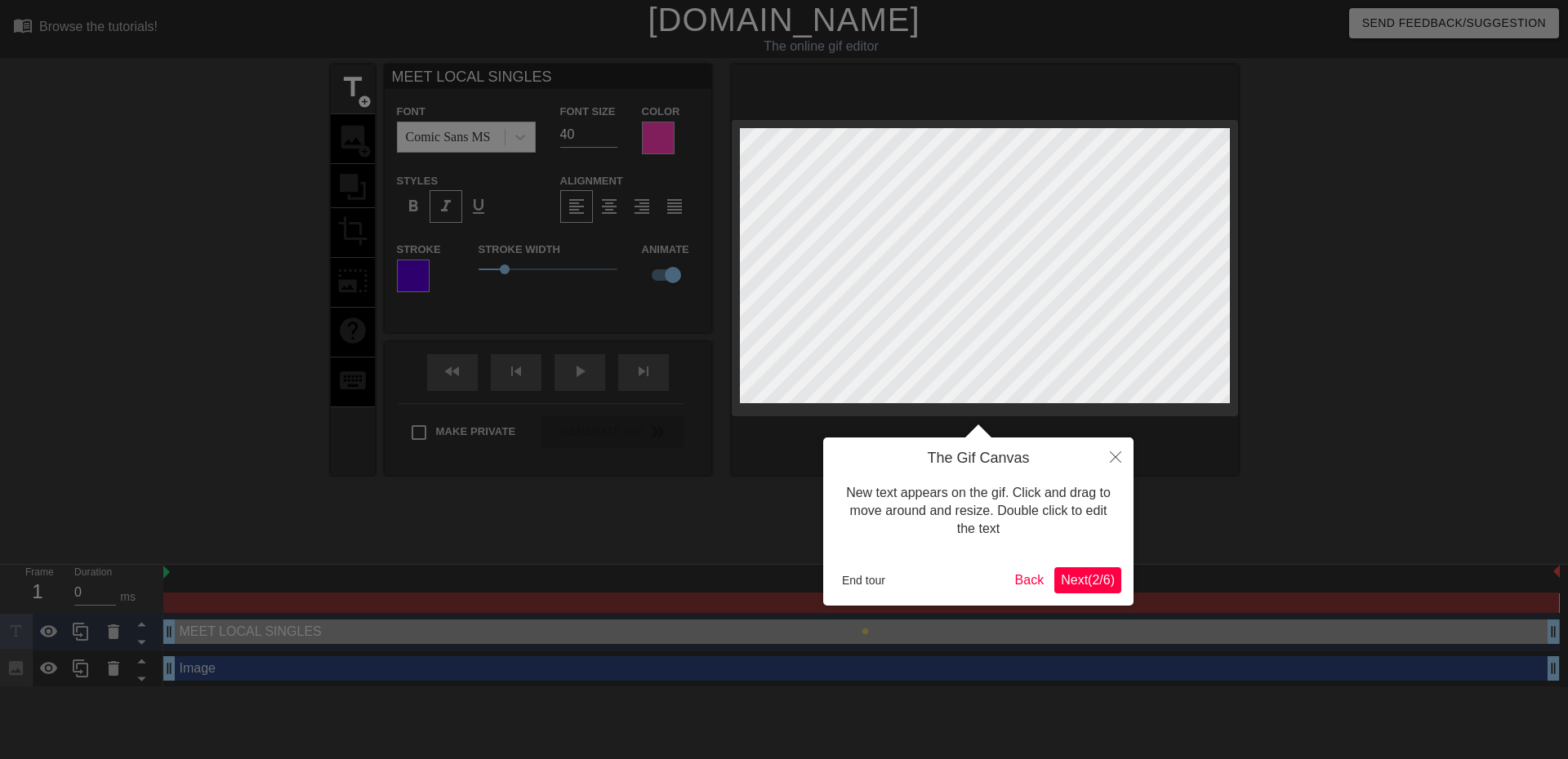
click at [1078, 575] on span "Next ( 2 / 6 )" at bounding box center [1087, 580] width 54 height 14
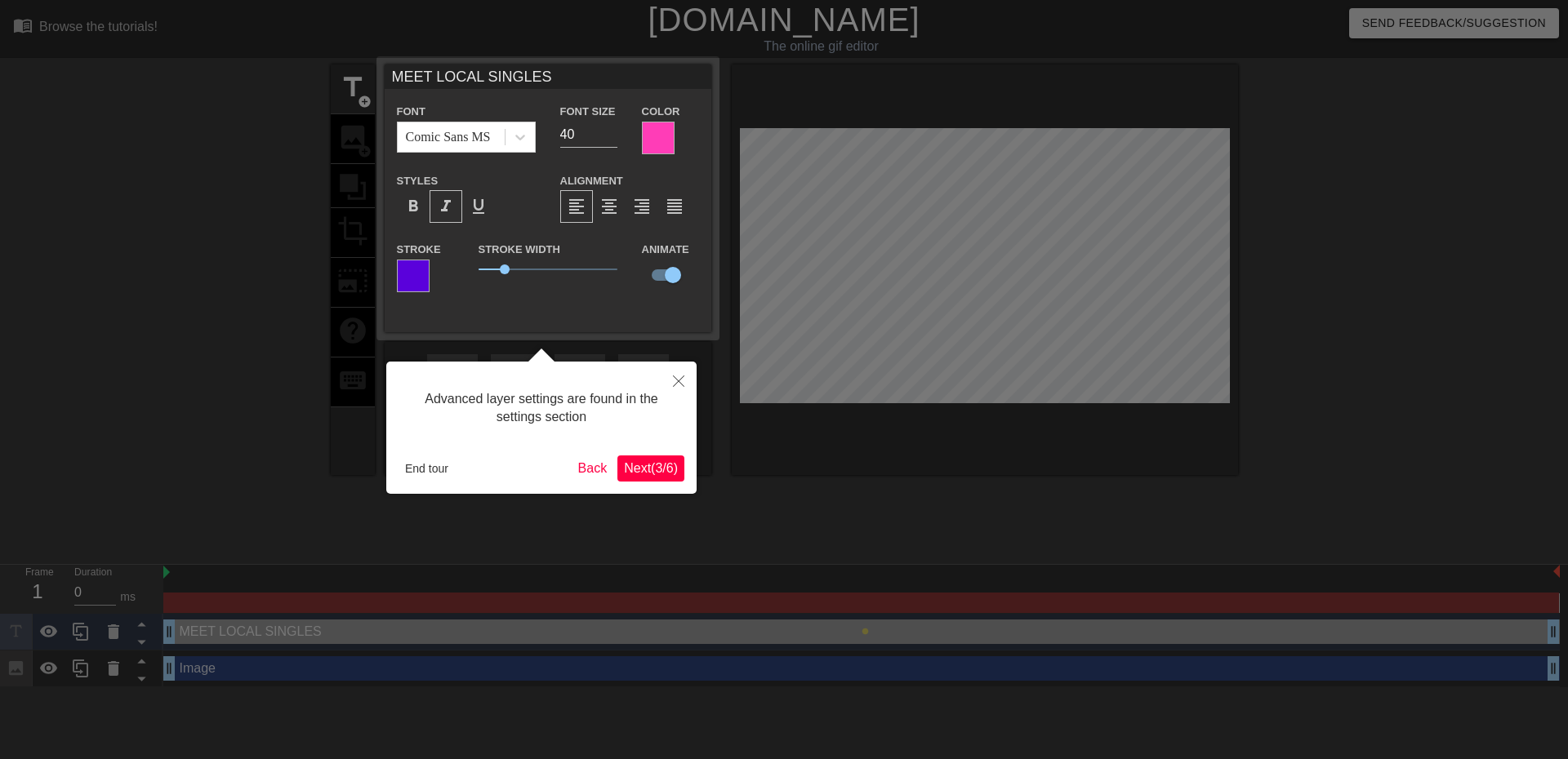
click at [637, 462] on span "Next ( 3 / 6 )" at bounding box center [650, 468] width 54 height 14
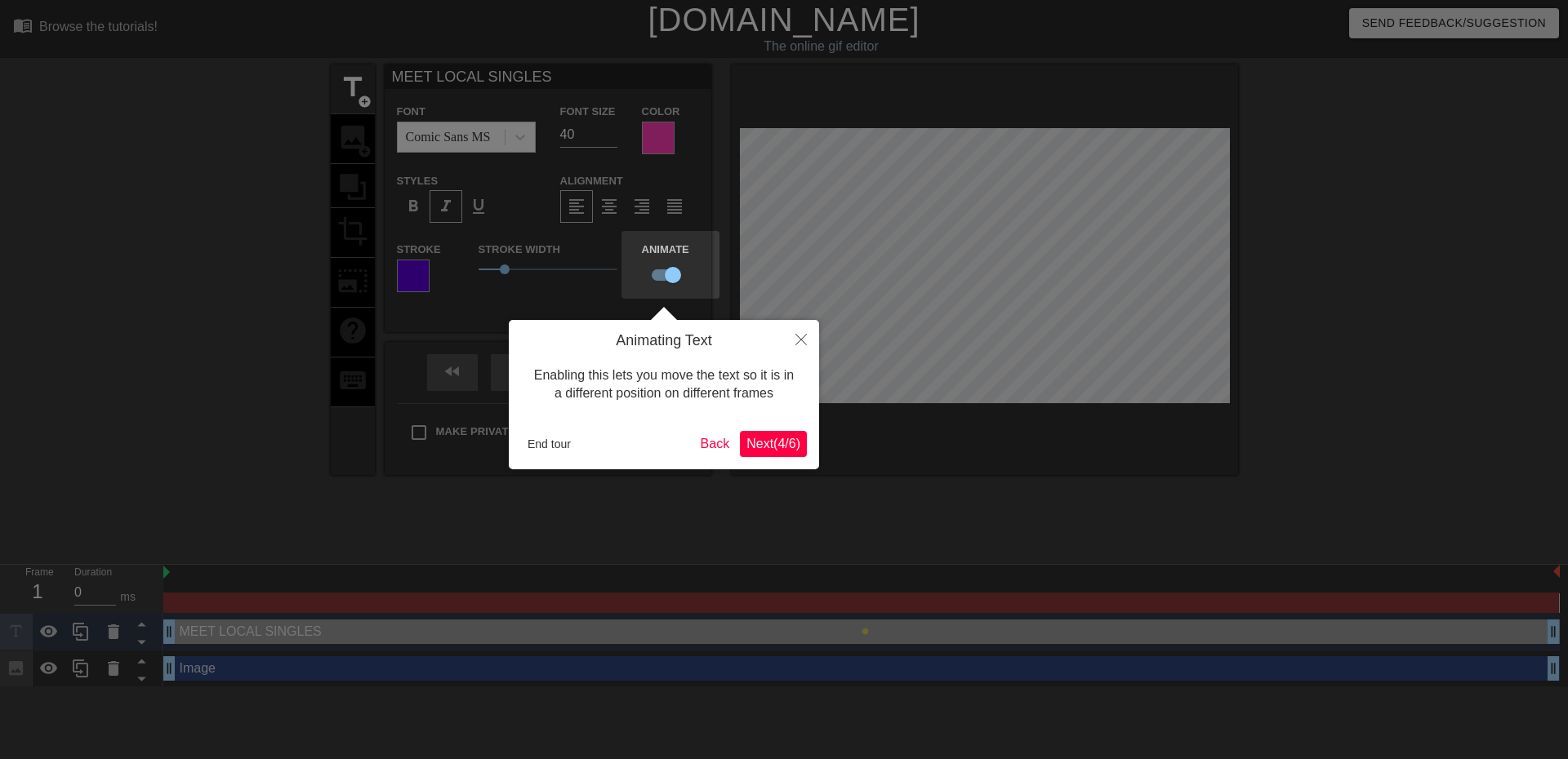
click at [776, 441] on span "Next ( 4 / 6 )" at bounding box center [773, 444] width 54 height 14
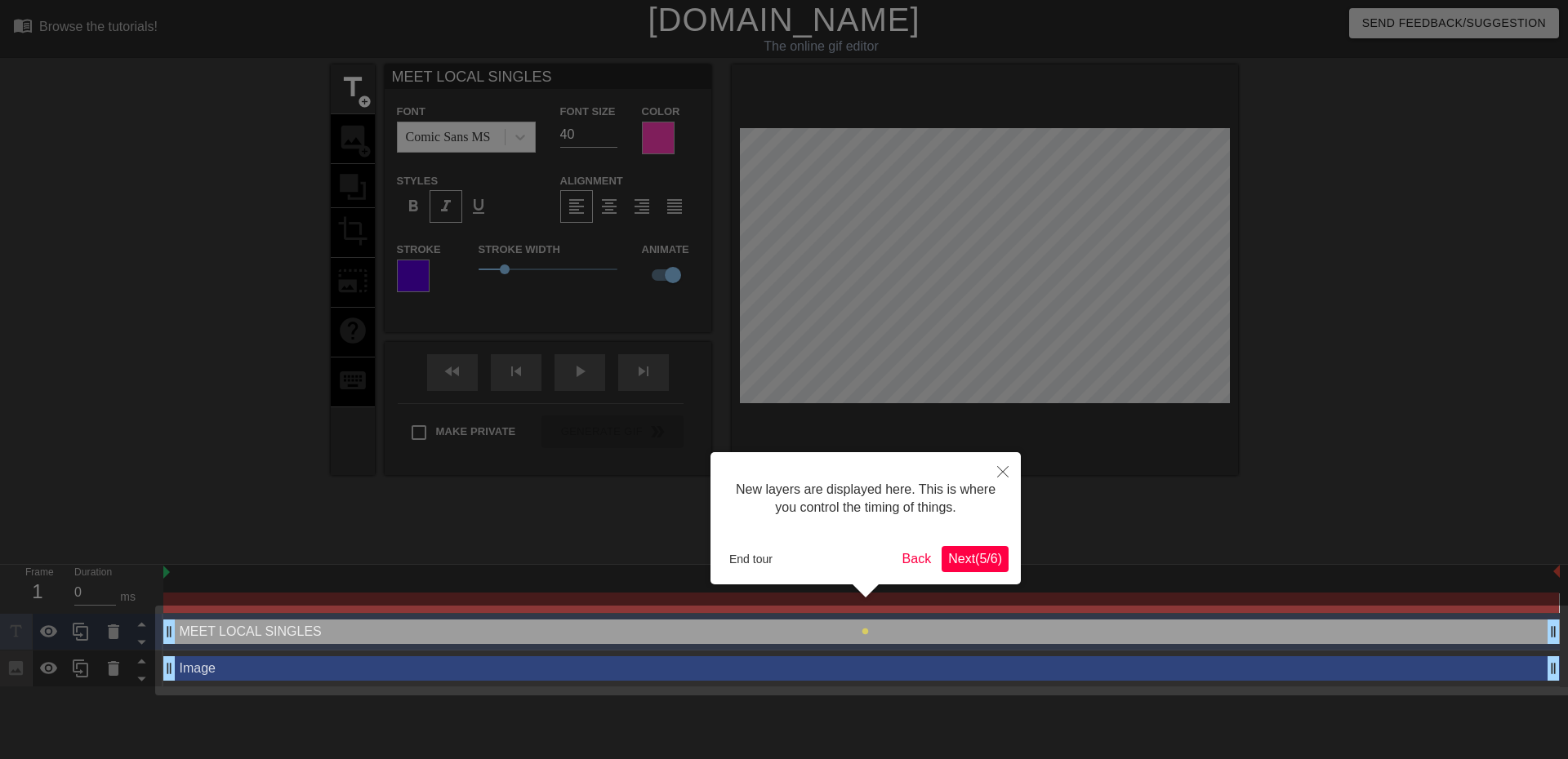
click at [966, 552] on span "Next ( 5 / 6 )" at bounding box center [974, 559] width 54 height 14
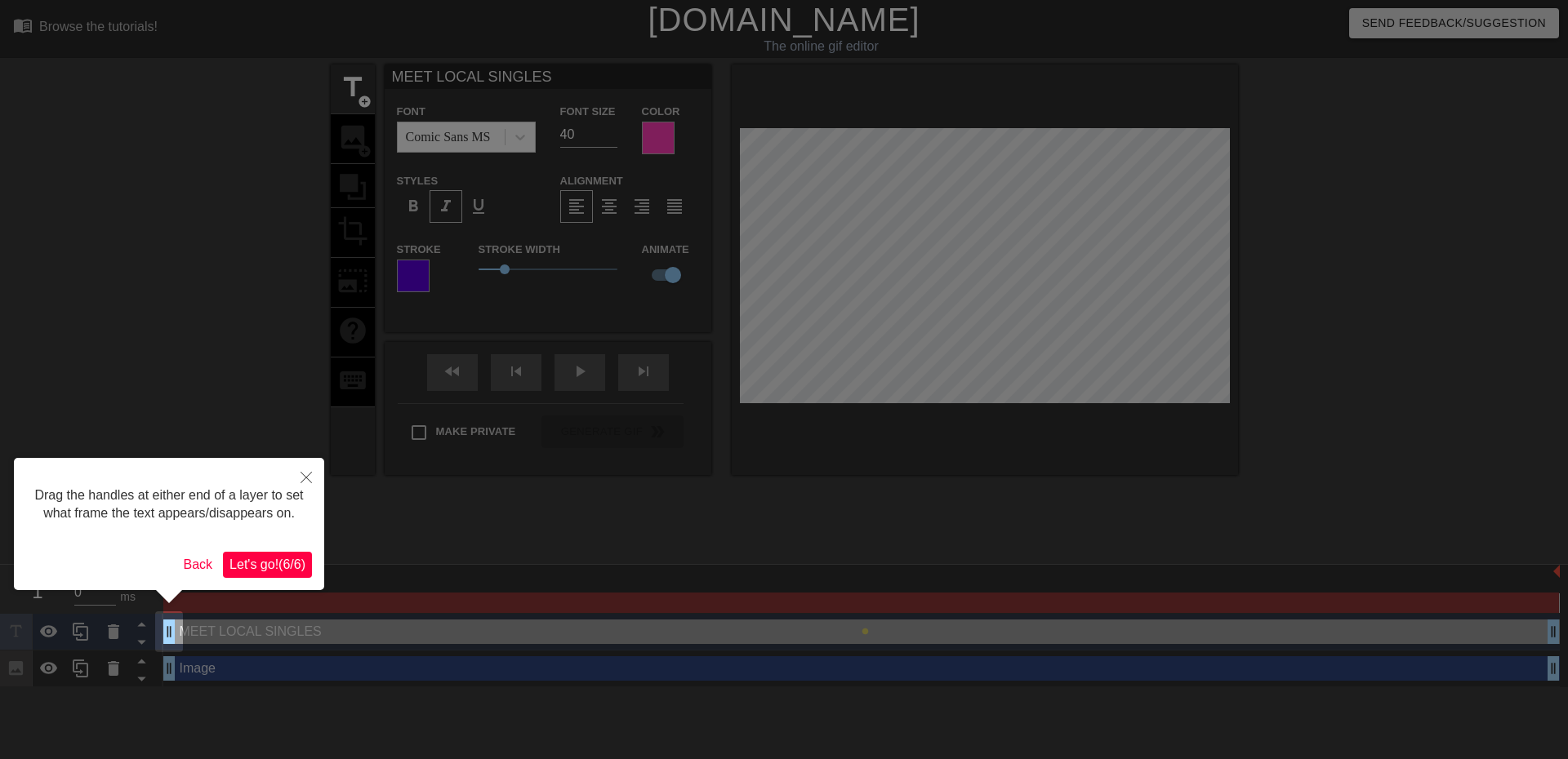
click at [243, 553] on button "Let's go! ( 6 / 6 )" at bounding box center [267, 565] width 89 height 26
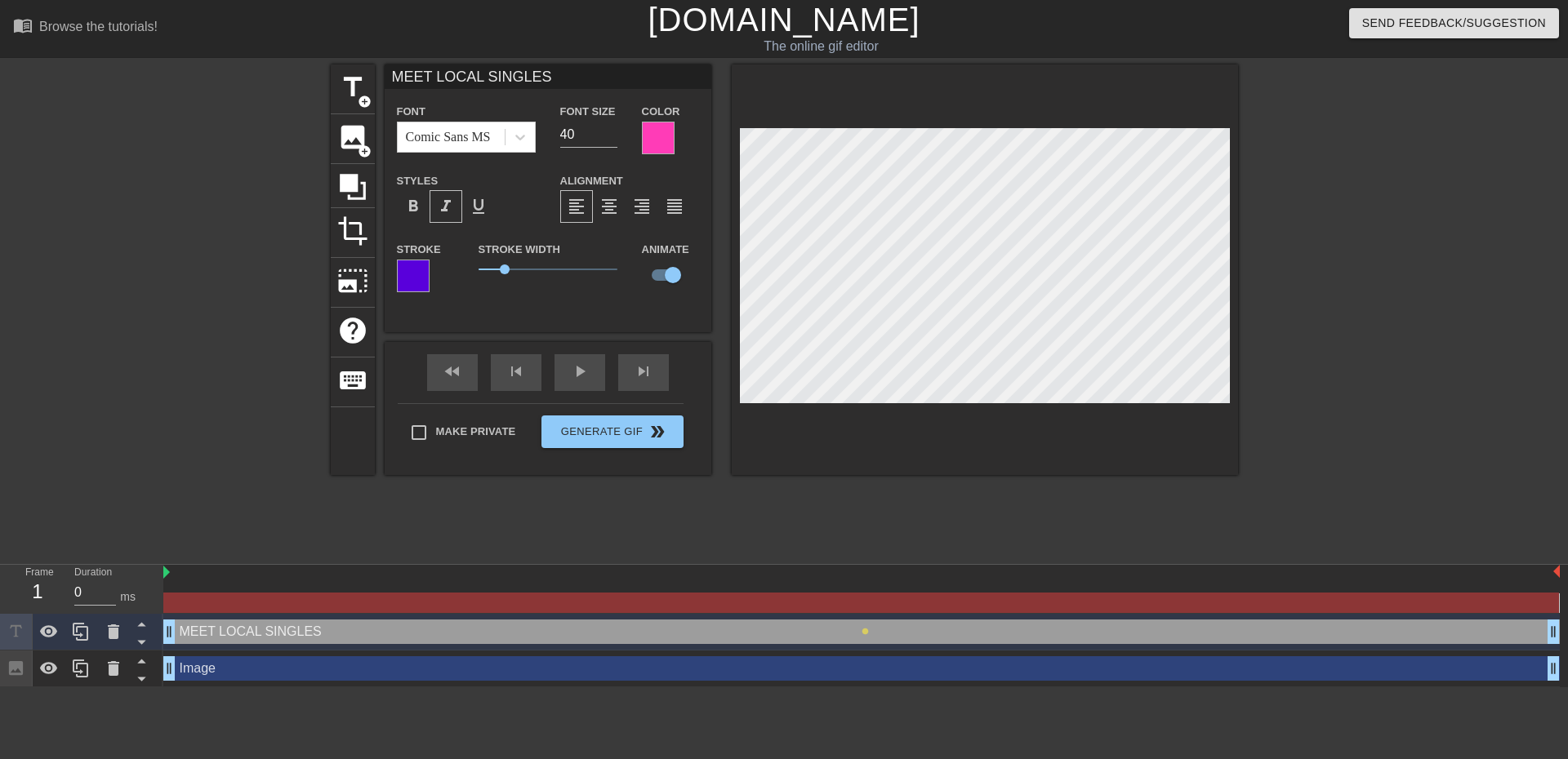
click at [231, 577] on div at bounding box center [862, 573] width 1397 height 17
click at [199, 634] on div "MEET LOCAL SINGLES drag_handle drag_handle" at bounding box center [862, 632] width 1397 height 24
click at [202, 675] on div "Image drag_handle drag_handle" at bounding box center [862, 668] width 1397 height 24
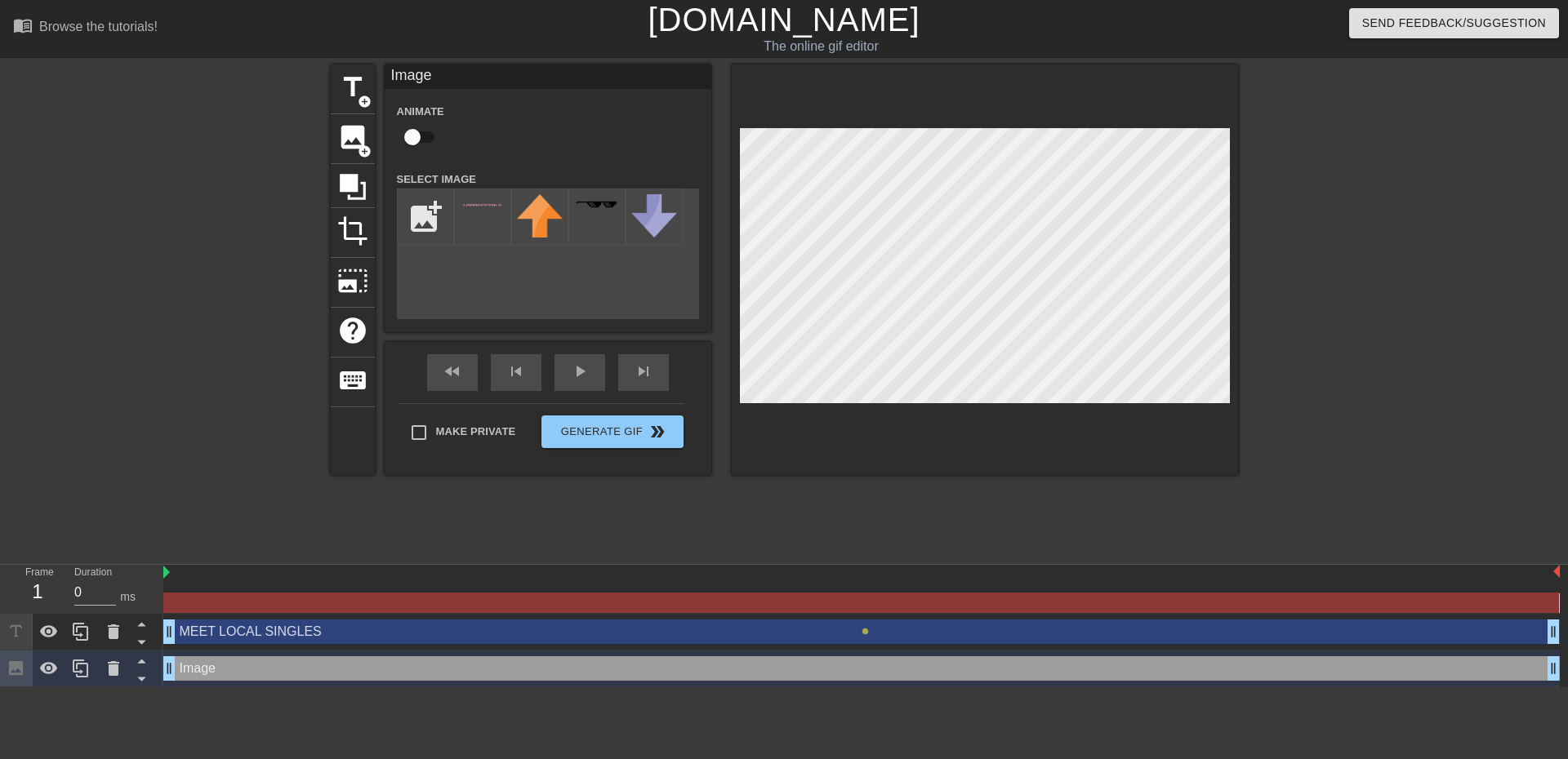
click at [214, 628] on div "MEET LOCAL SINGLES drag_handle drag_handle" at bounding box center [862, 632] width 1397 height 24
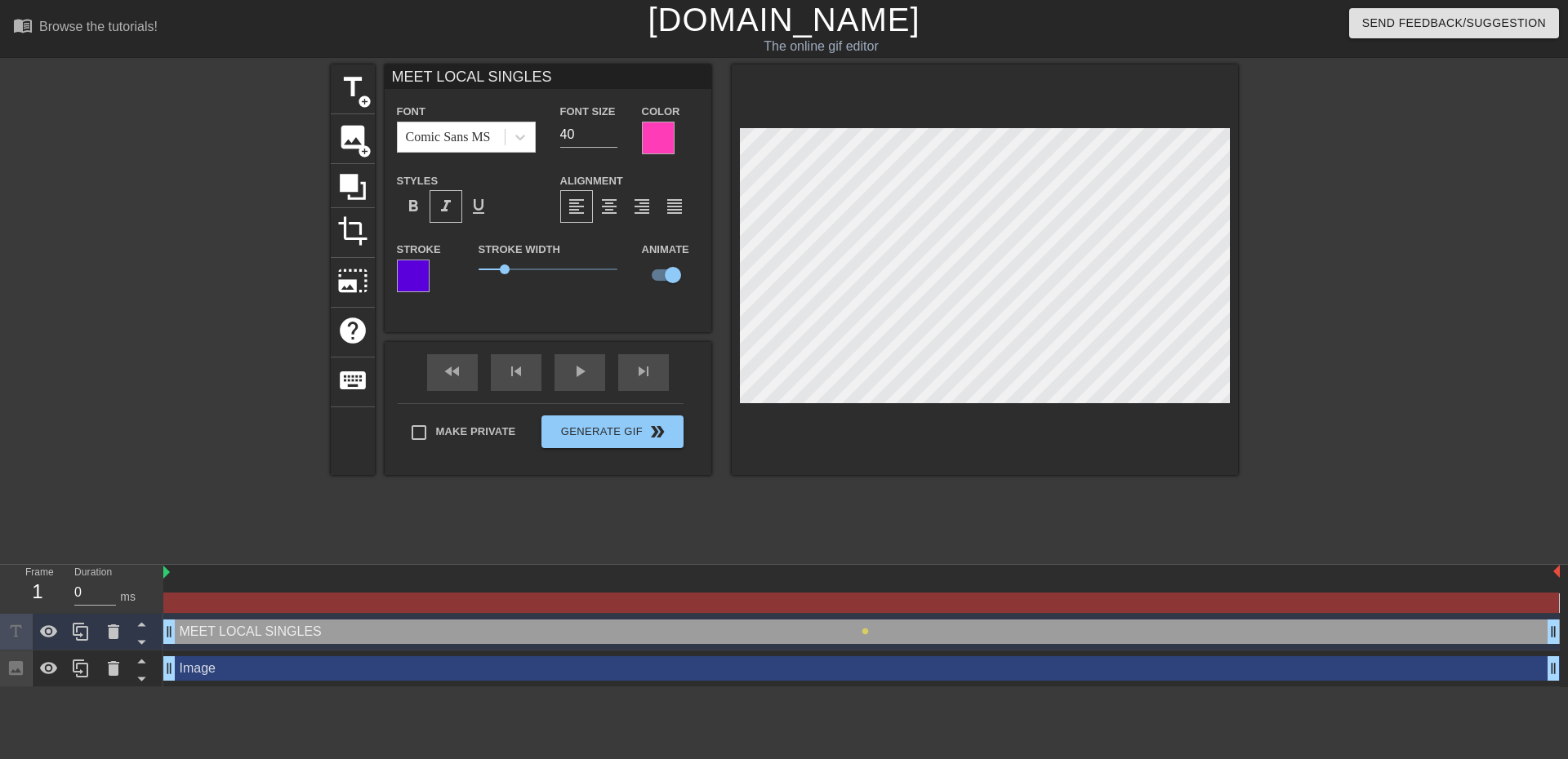
drag, startPoint x: 214, startPoint y: 634, endPoint x: 187, endPoint y: 571, distance: 68.5
click at [187, 571] on div at bounding box center [862, 573] width 1397 height 17
click at [184, 576] on div at bounding box center [862, 573] width 1397 height 17
click at [169, 572] on div at bounding box center [862, 573] width 1397 height 17
click at [1541, 577] on div at bounding box center [862, 573] width 1397 height 17
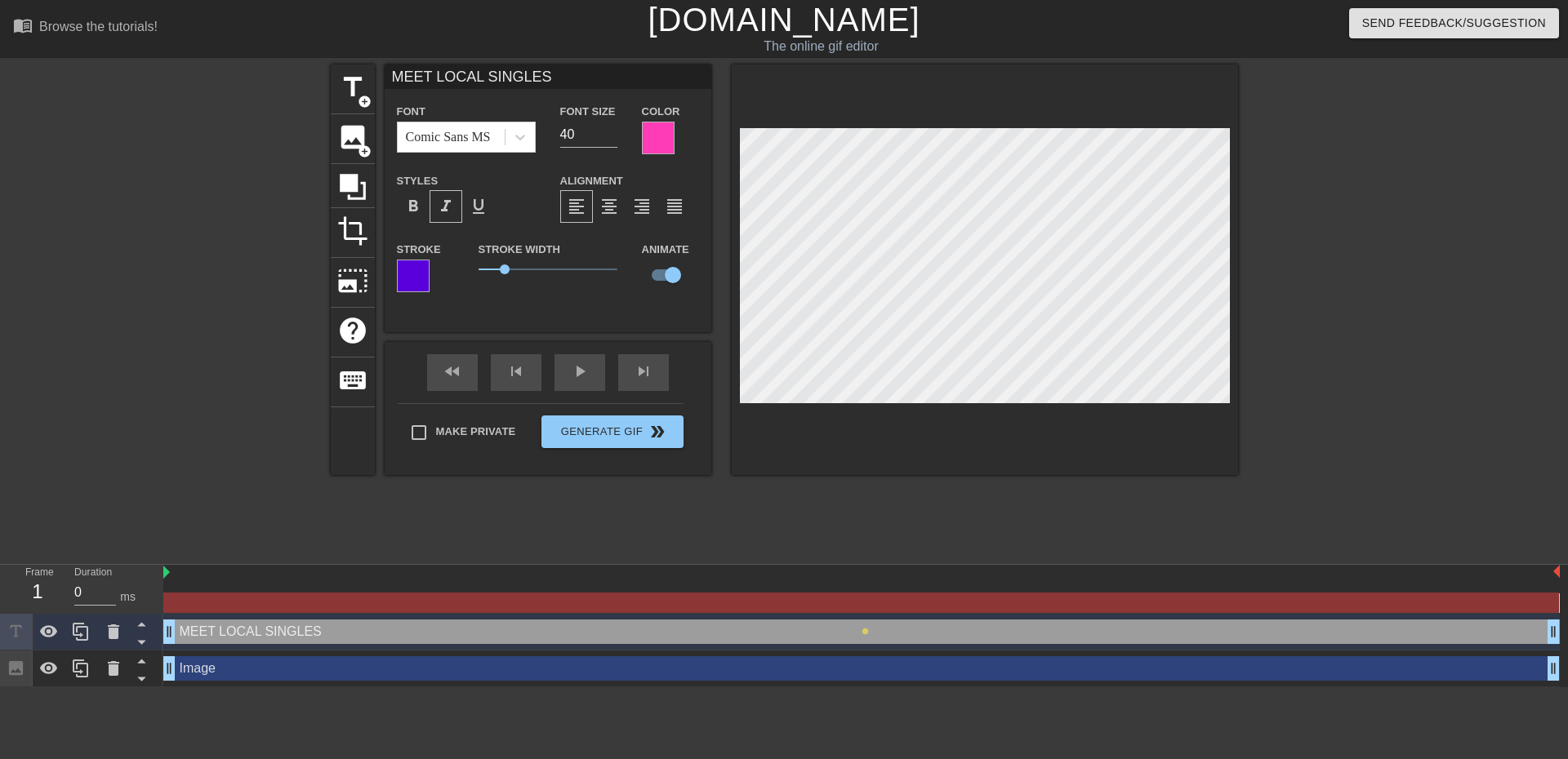
drag, startPoint x: 1557, startPoint y: 573, endPoint x: 1449, endPoint y: 573, distance: 108.0
click at [36, 591] on div "1" at bounding box center [37, 592] width 24 height 29
click at [112, 584] on input "0" at bounding box center [95, 593] width 42 height 26
click at [111, 587] on input "0" at bounding box center [95, 593] width 42 height 26
click at [111, 587] on input "1" at bounding box center [95, 593] width 42 height 26
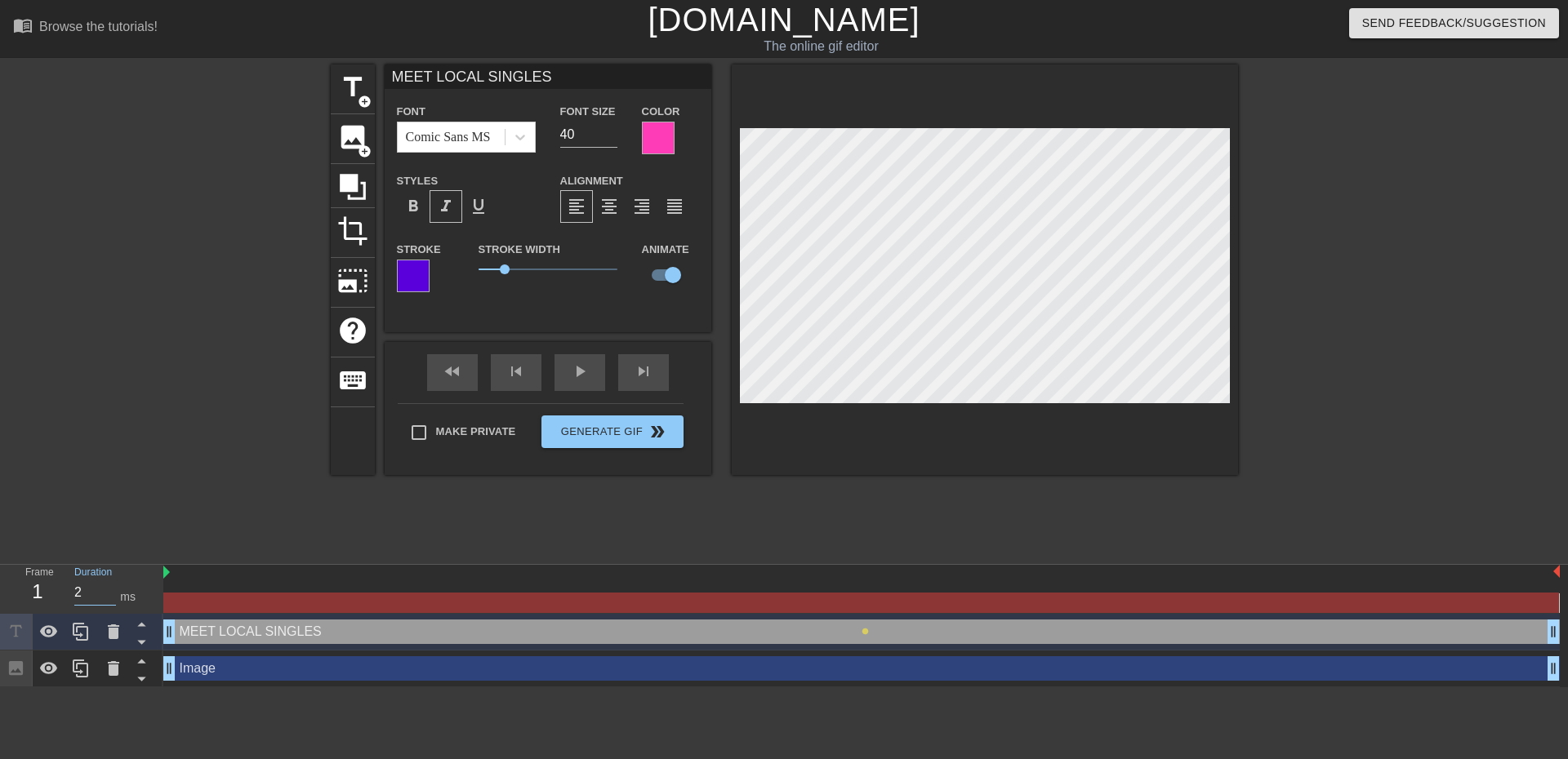
click at [110, 587] on input "2" at bounding box center [95, 593] width 42 height 26
click at [110, 587] on input "3" at bounding box center [95, 593] width 42 height 26
click at [110, 587] on input "4" at bounding box center [95, 593] width 42 height 26
click at [110, 587] on input "5" at bounding box center [95, 593] width 42 height 26
click at [110, 588] on input "6" at bounding box center [95, 593] width 42 height 26
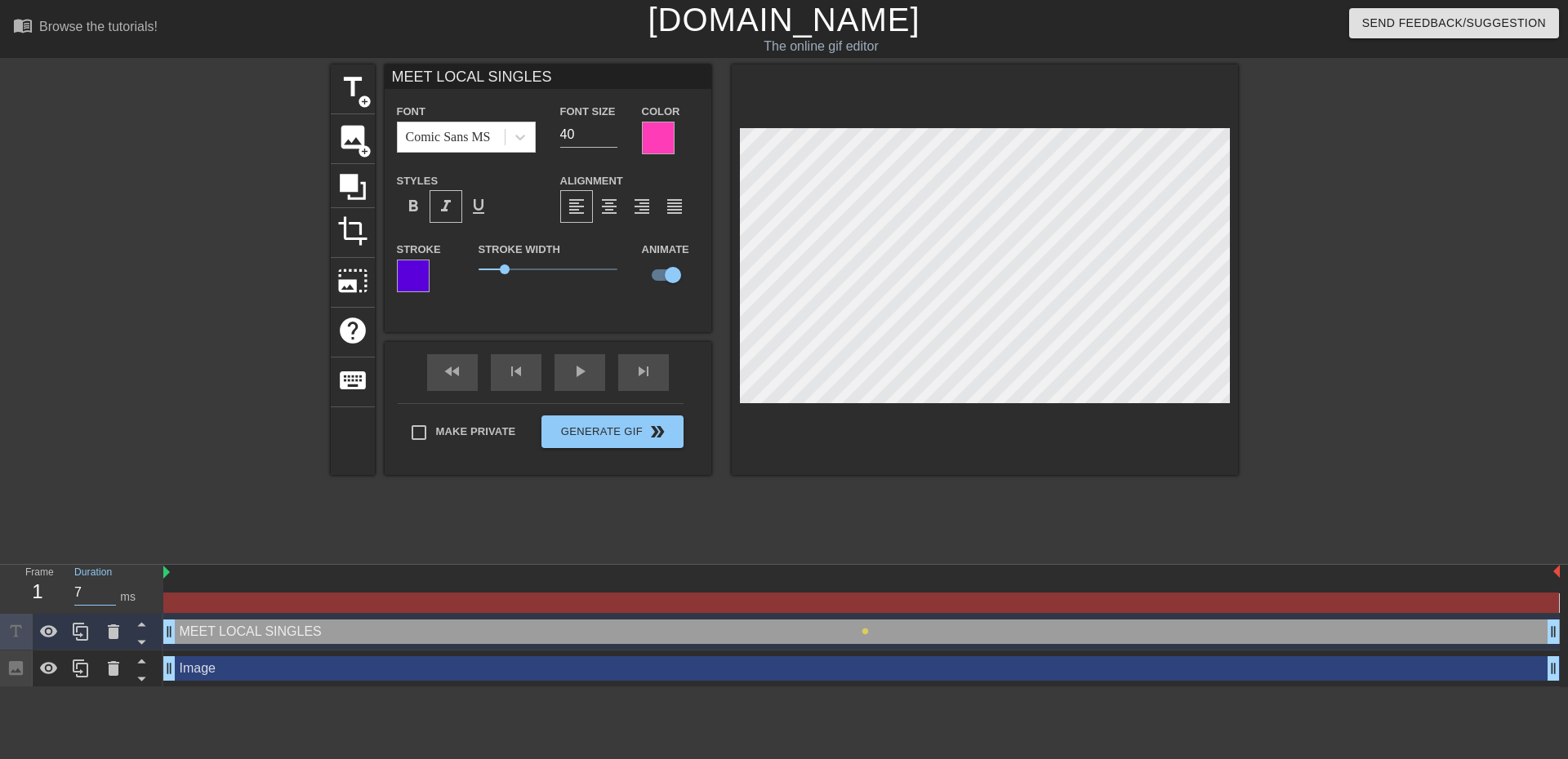
click at [110, 588] on input "7" at bounding box center [95, 593] width 42 height 26
click at [110, 588] on input "8" at bounding box center [95, 593] width 42 height 26
click at [109, 588] on input "9" at bounding box center [95, 593] width 42 height 26
click at [109, 588] on input "10" at bounding box center [95, 593] width 42 height 26
type input "10"
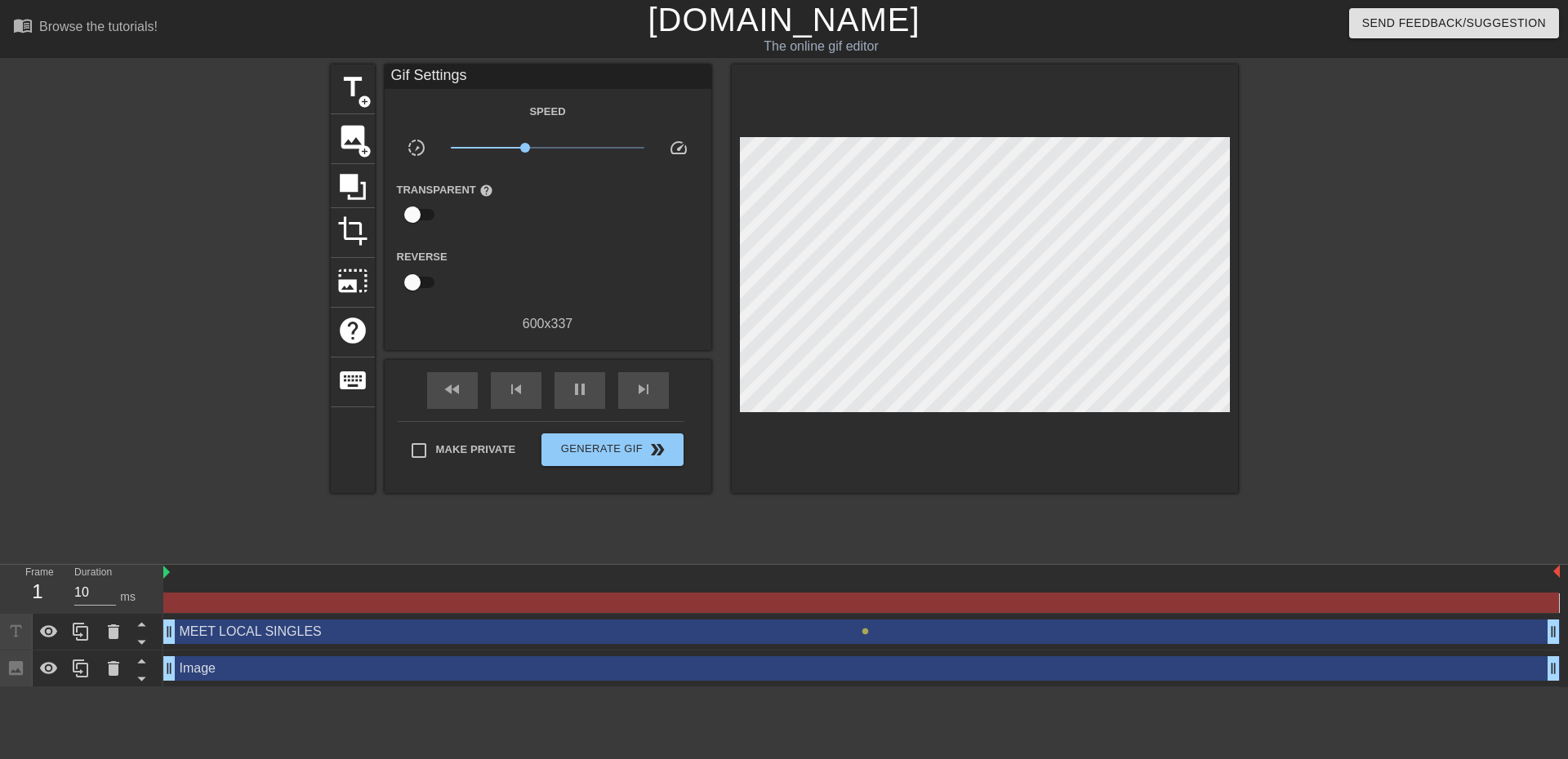
click at [267, 538] on div at bounding box center [189, 309] width 245 height 490
click at [1348, 363] on div at bounding box center [1380, 309] width 245 height 490
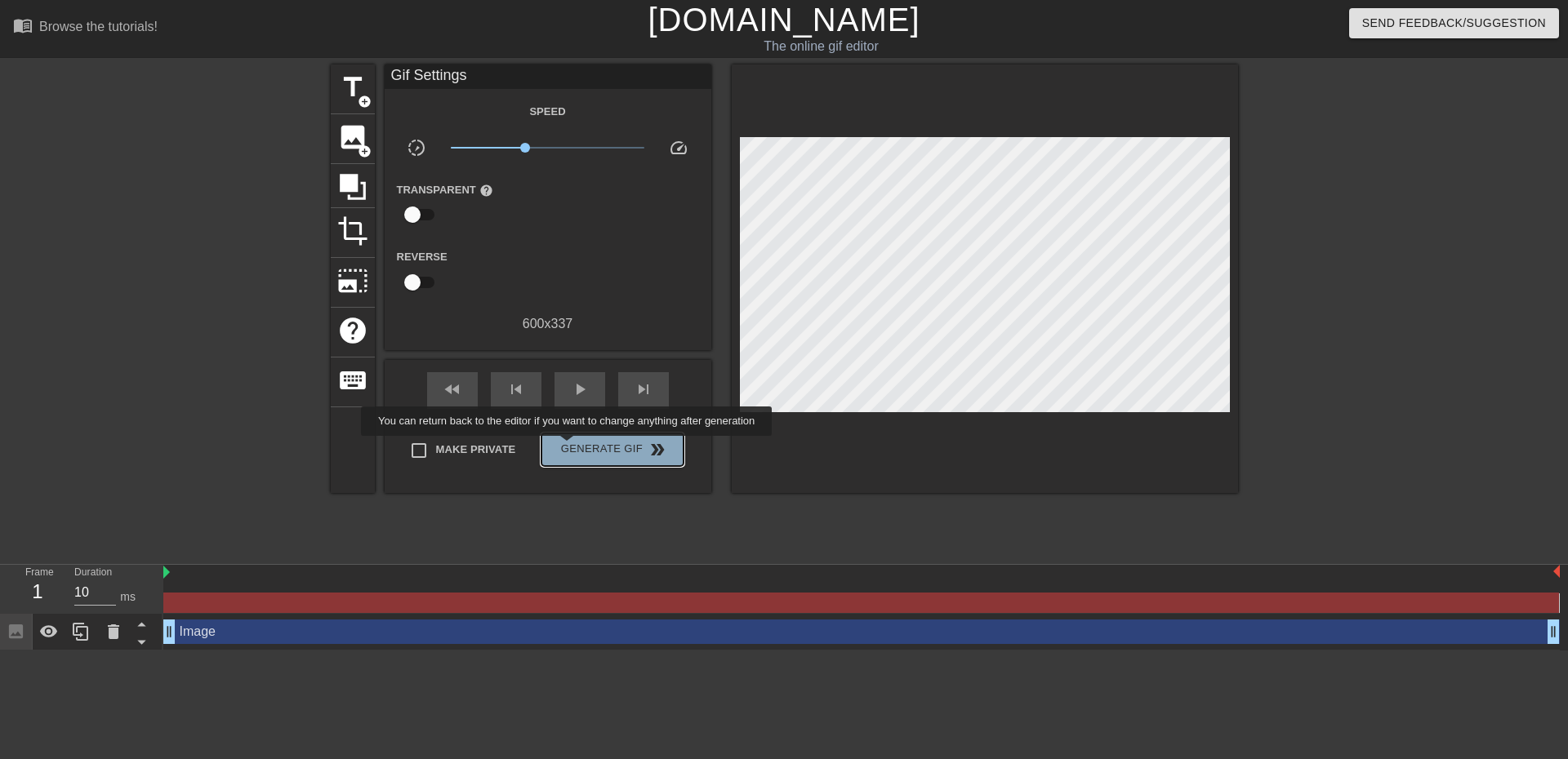
click at [568, 448] on span "Generate Gif double_arrow" at bounding box center [611, 450] width 128 height 20
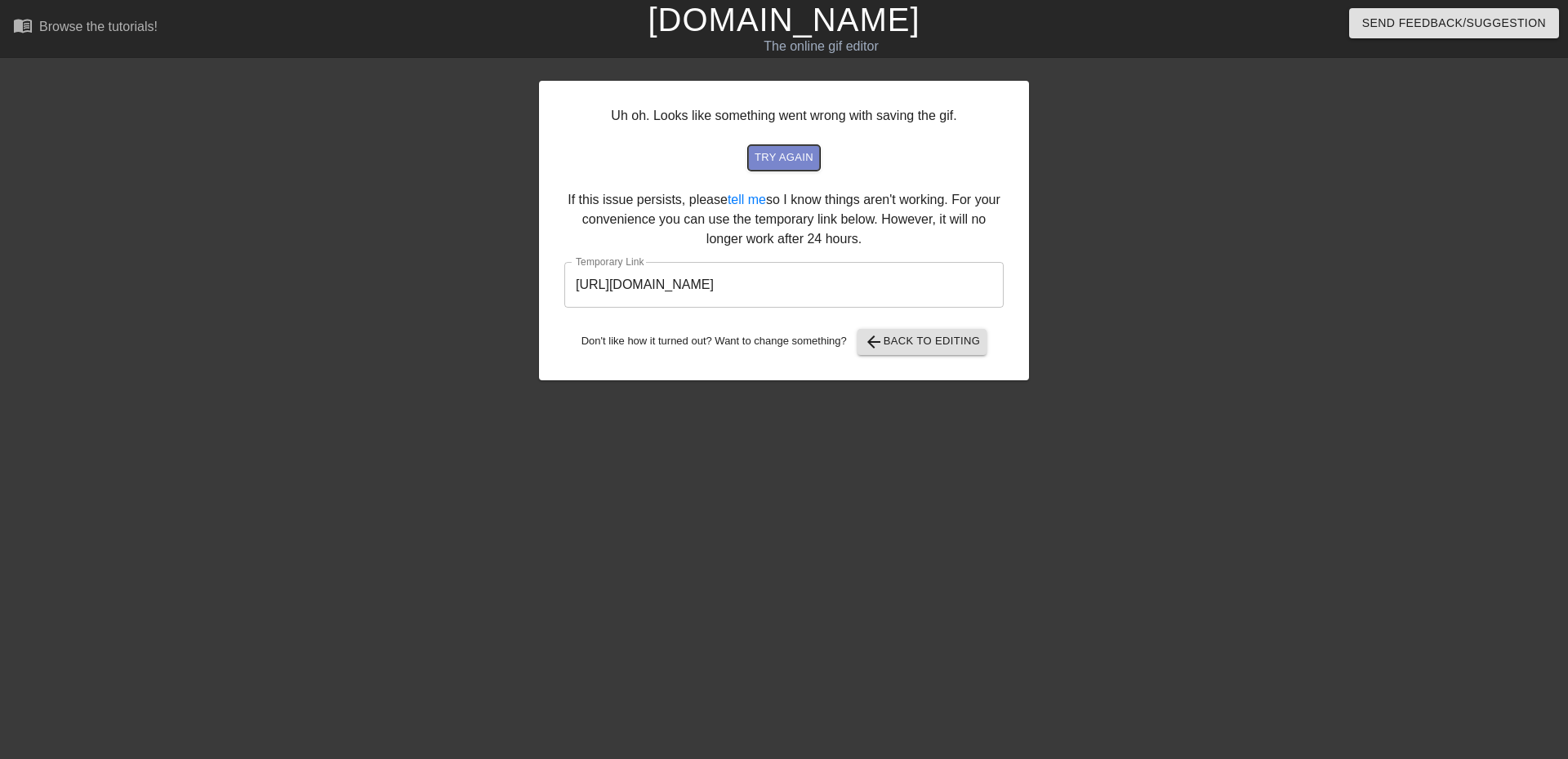
click at [782, 163] on span "try again" at bounding box center [784, 158] width 59 height 19
click at [795, 162] on span "try again" at bounding box center [784, 158] width 59 height 19
